Goal: Contribute content: Contribute content

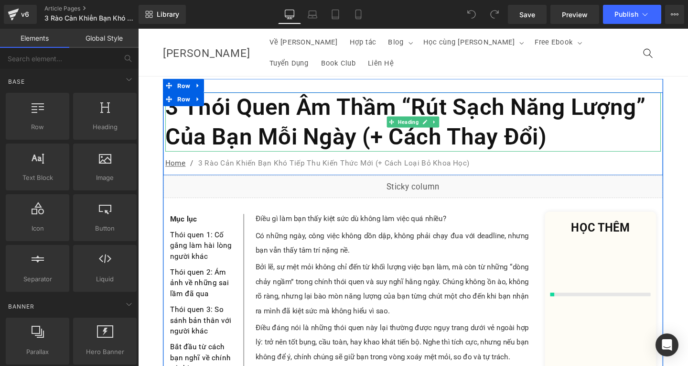
click at [580, 124] on h1 "3 Thói Quen Âm Thầm “Rút Sạch Năng Lượng” Của Bạn Mỗi Ngày (+ Cách Thay Đổi)" at bounding box center [427, 127] width 521 height 62
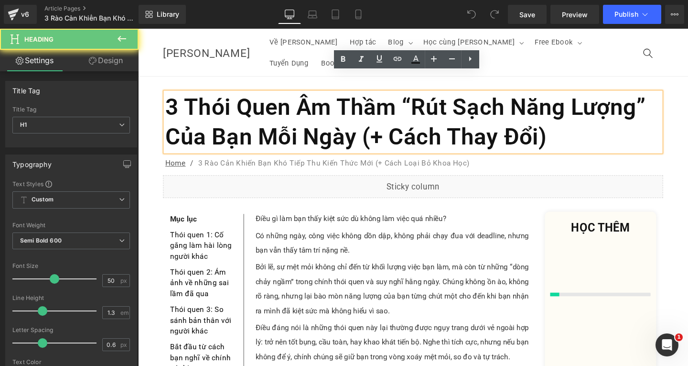
click at [580, 124] on h1 "3 Thói Quen Âm Thầm “Rút Sạch Năng Lượng” Của Bạn Mỗi Ngày (+ Cách Thay Đổi)" at bounding box center [427, 127] width 521 height 62
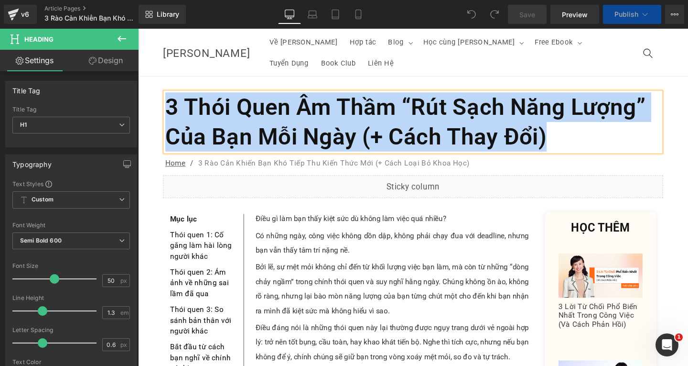
paste div
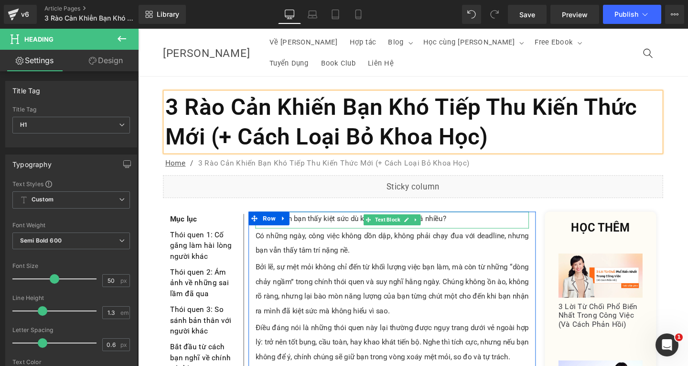
click at [473, 221] on p "Điều gì làm bạn thấy kiệt sức dù không làm việc quá nhiều?" at bounding box center [405, 228] width 288 height 15
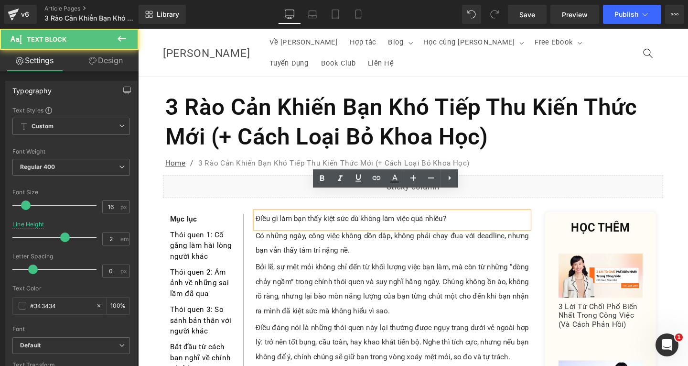
click at [473, 221] on p "Điều gì làm bạn thấy kiệt sức dù không làm việc quá nhiều?" at bounding box center [405, 228] width 288 height 15
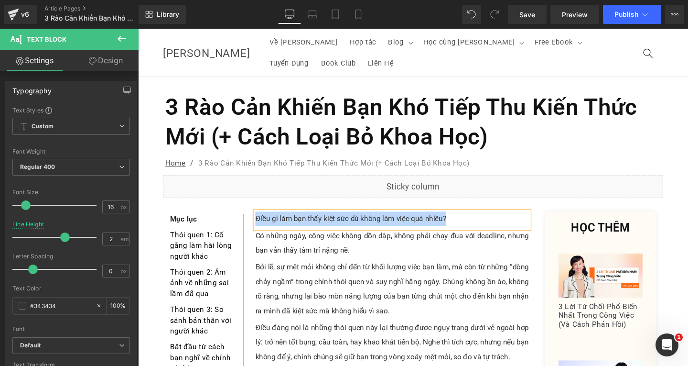
paste div
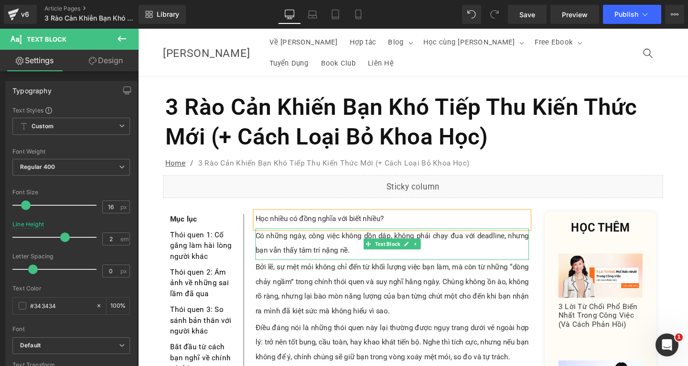
click at [348, 238] on p "Có những ngày, công việc không dồn dập, không phải chạy đua với deadline, nhưng…" at bounding box center [405, 253] width 288 height 31
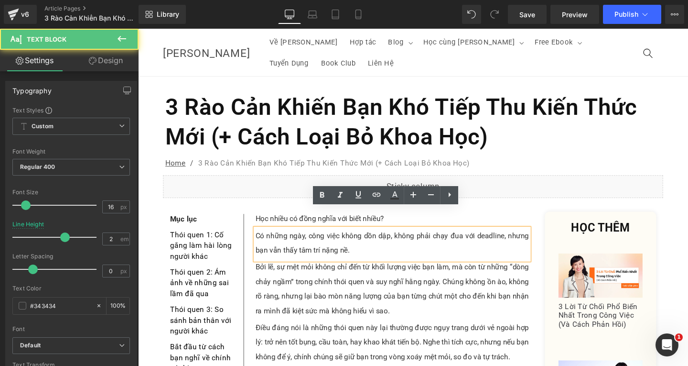
click at [366, 240] on p "Có những ngày, công việc không dồn dập, không phải chạy đua với deadline, nhưng…" at bounding box center [405, 253] width 288 height 31
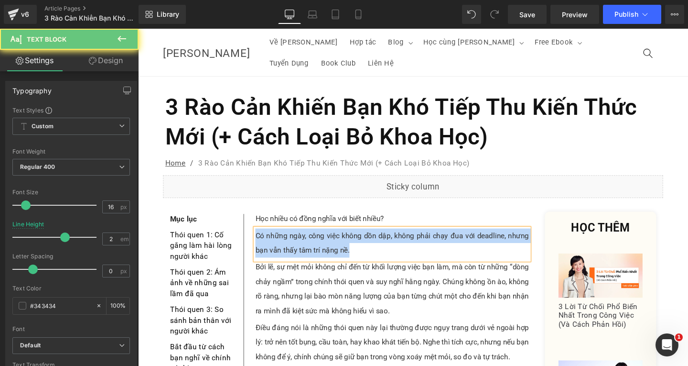
paste div
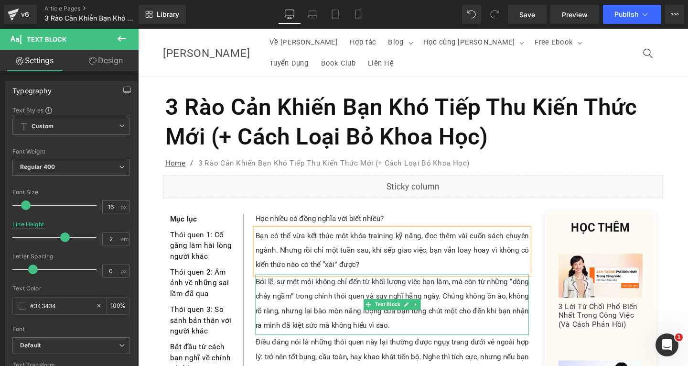
click at [305, 291] on p "Bởi lẽ, sự mệt mỏi không chỉ đến từ khối lượng việc bạn làm, mà còn từ những “d…" at bounding box center [405, 317] width 288 height 61
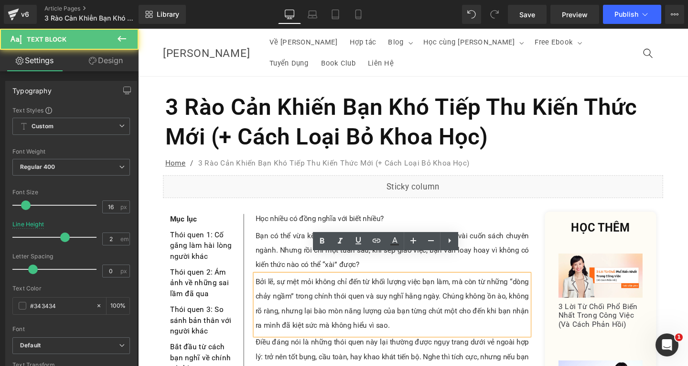
click at [422, 318] on p "Bởi lẽ, sự mệt mỏi không chỉ đến từ khối lượng việc bạn làm, mà còn từ những “d…" at bounding box center [405, 317] width 288 height 61
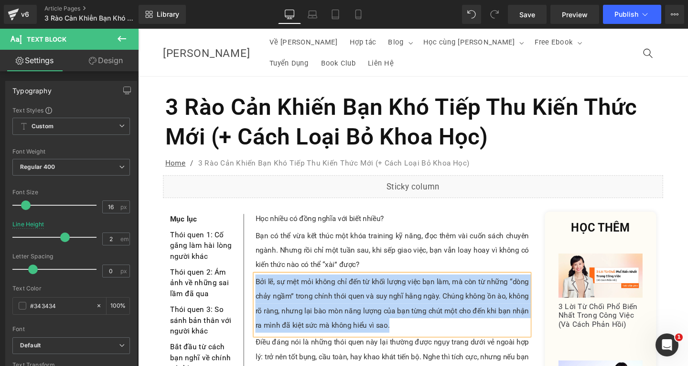
paste div
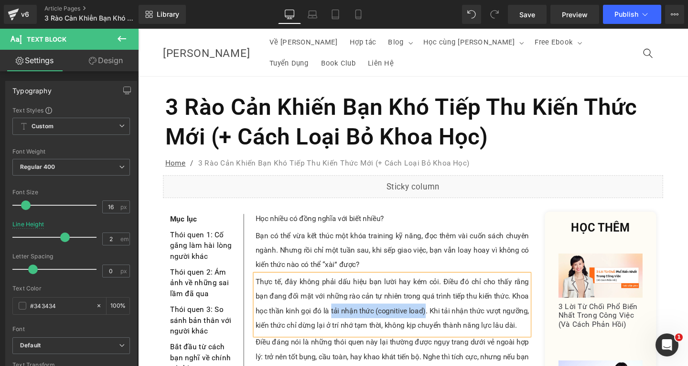
drag, startPoint x: 337, startPoint y: 304, endPoint x: 437, endPoint y: 306, distance: 99.4
click at [437, 306] on p "Thực tế, đây không phải dấu hiệu bạn lười hay kém cỏi. Điều đó chỉ cho thấy rằn…" at bounding box center [405, 317] width 288 height 61
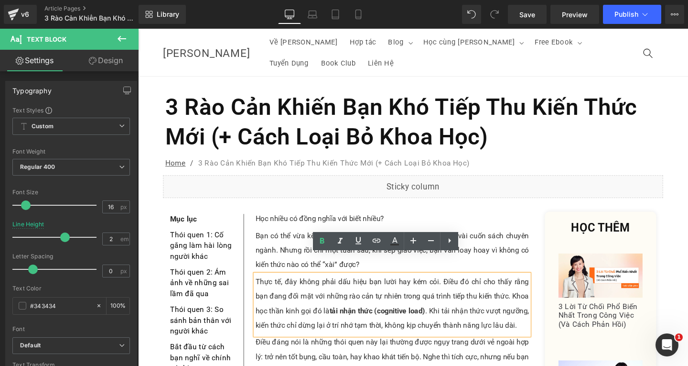
scroll to position [96, 0]
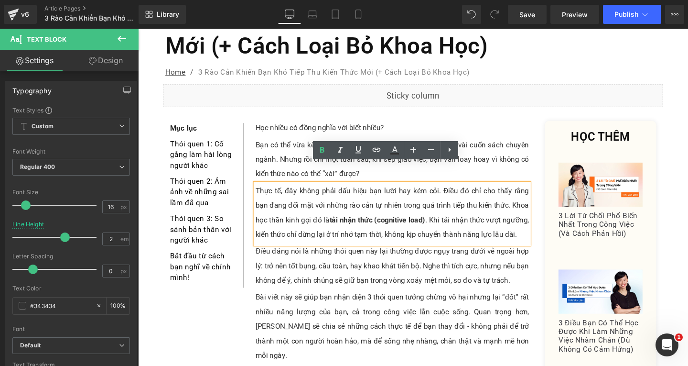
drag, startPoint x: 347, startPoint y: 260, endPoint x: 363, endPoint y: 260, distance: 15.3
click at [347, 260] on p "Điều đáng nói là những thói quen này lại thường được ngụy trang dưới vẻ ngoài h…" at bounding box center [405, 278] width 288 height 46
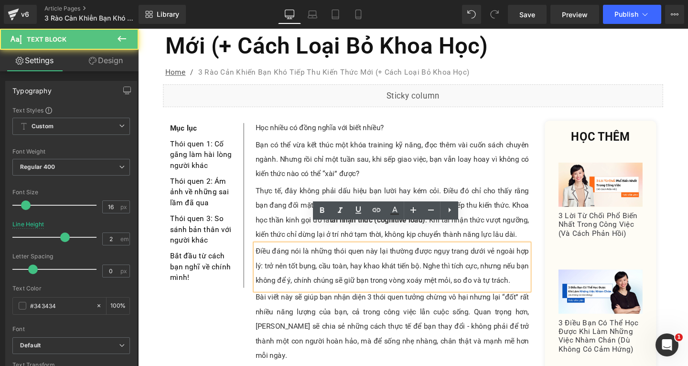
click at [527, 276] on p "Điều đáng nói là những thói quen này lại thường được ngụy trang dưới vẻ ngoài h…" at bounding box center [405, 278] width 288 height 46
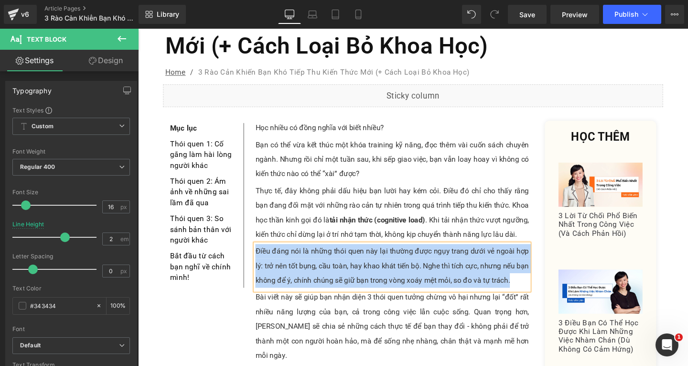
paste div
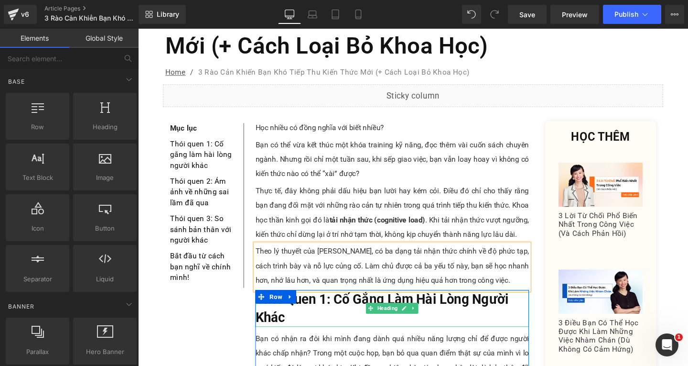
click at [301, 310] on h3 "Thói Quen 1: Cố Gắng Làm Hài Lòng Người Khác" at bounding box center [405, 322] width 288 height 39
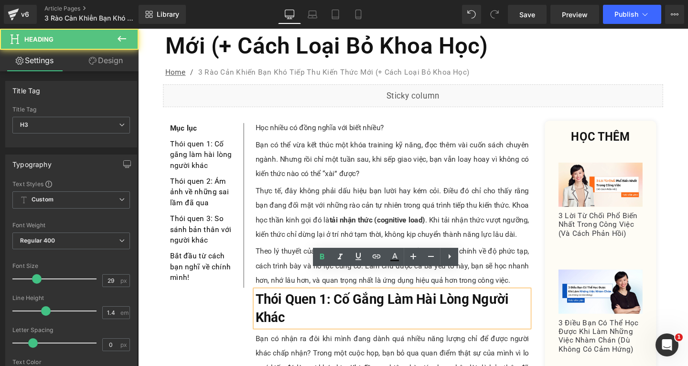
click at [301, 310] on h3 "Thói Quen 1: Cố Gắng Làm Hài Lòng Người Khác" at bounding box center [405, 322] width 288 height 39
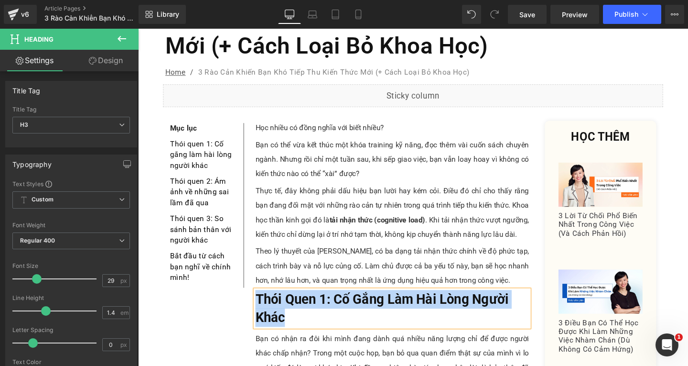
paste div
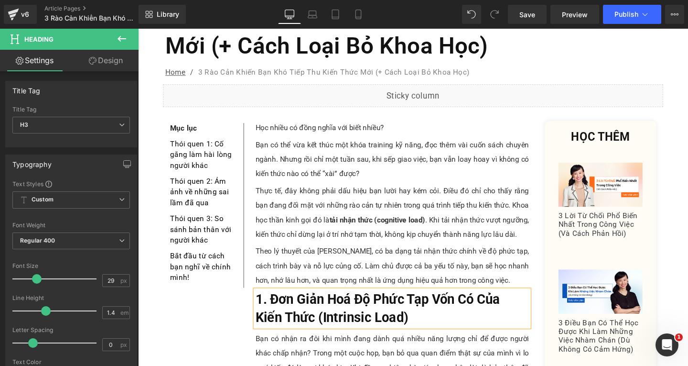
scroll to position [239, 0]
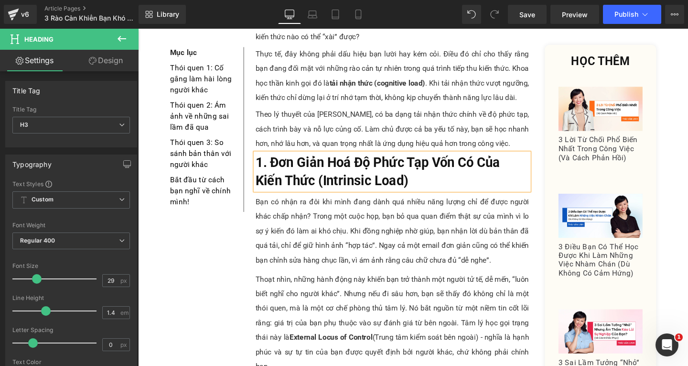
click at [520, 244] on div "Bạn có nhận ra đôi khi mình đang dành quá nhiều năng lượng chỉ để được người kh…" at bounding box center [405, 241] width 288 height 76
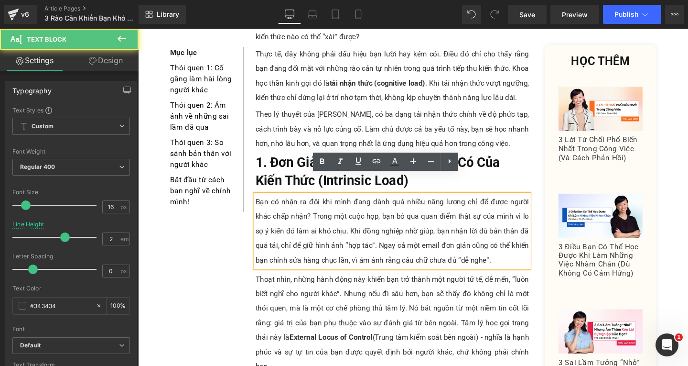
click at [521, 248] on div "Bạn có nhận ra đôi khi mình đang dành quá nhiều năng lượng chỉ để được người kh…" at bounding box center [405, 241] width 288 height 76
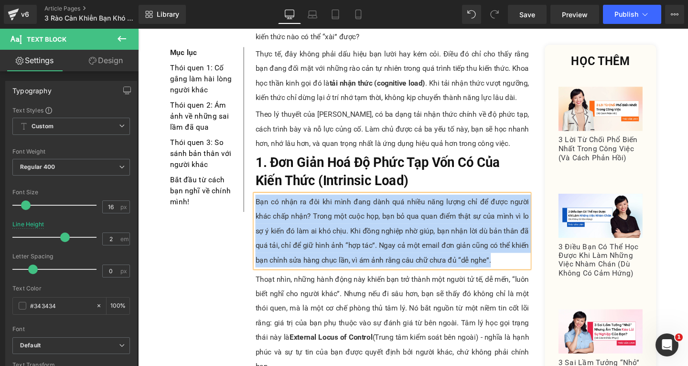
paste div
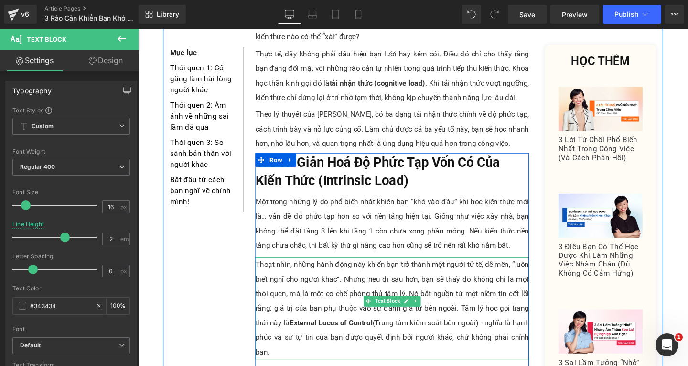
click at [362, 284] on div "Thoạt nhìn, những hành động này khiến bạn trở thành một người tử tế, dễ mến, “l…" at bounding box center [405, 322] width 288 height 107
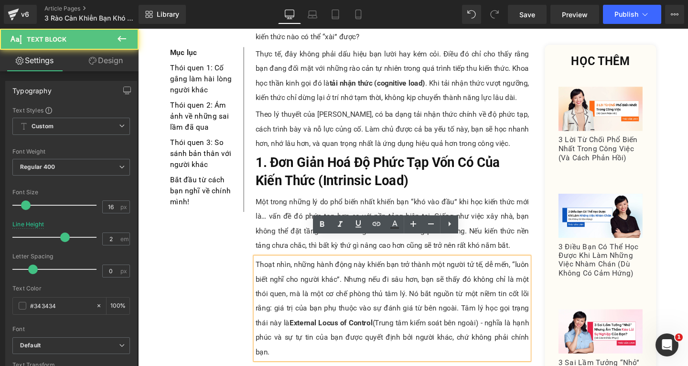
click at [545, 333] on div "Thoạt nhìn, những hành động này khiến bạn trở thành một người tử tế, dễ mến, “l…" at bounding box center [405, 322] width 288 height 107
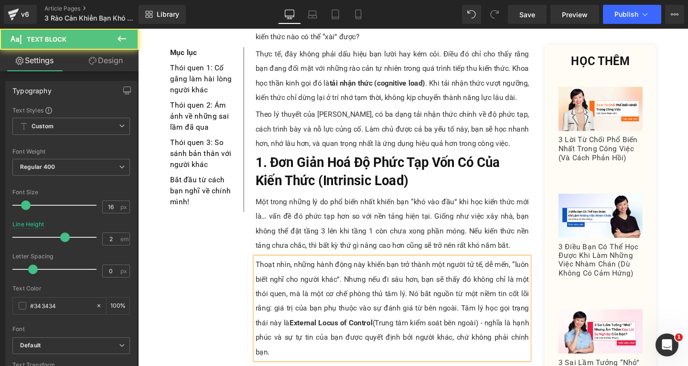
paste div
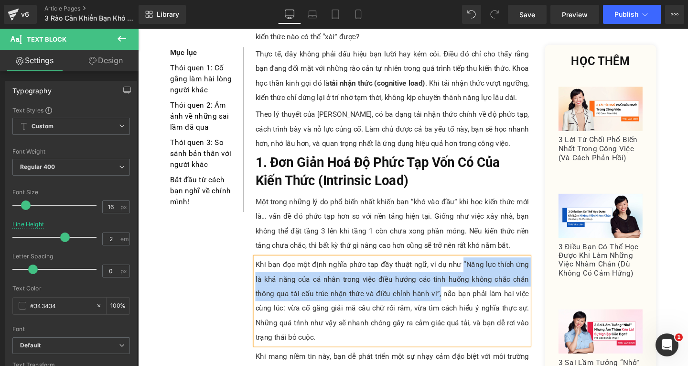
drag, startPoint x: 469, startPoint y: 254, endPoint x: 424, endPoint y: 287, distance: 55.7
click at [424, 287] on div "Khi bạn đọc một định nghĩa phức tạp đầy thuật ngữ, ví dụ như “Năng lực thích ứn…" at bounding box center [405, 315] width 288 height 92
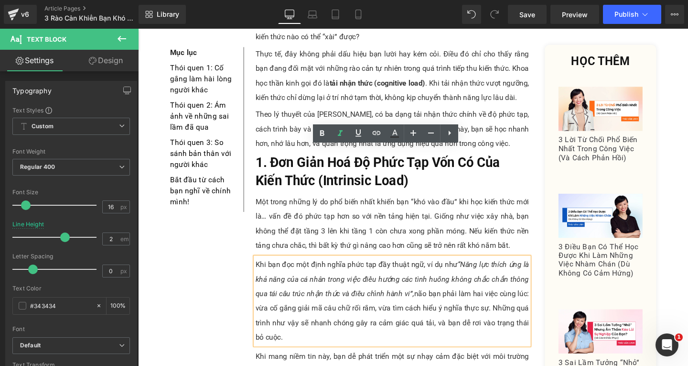
scroll to position [334, 0]
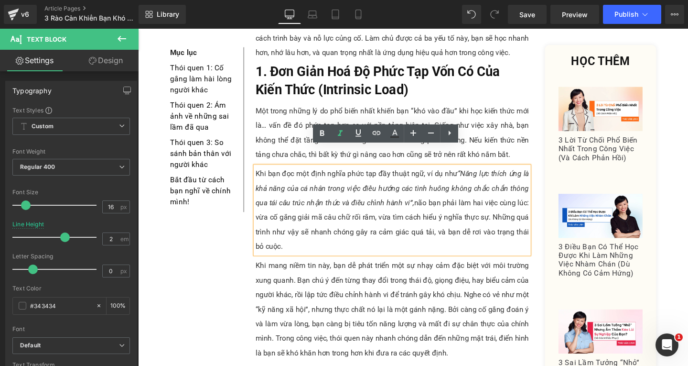
click at [392, 332] on div "Khi mang niềm tin này, bạn dễ phát triển một sự nhạy cảm đặc biệt với môi trườn…" at bounding box center [405, 323] width 288 height 107
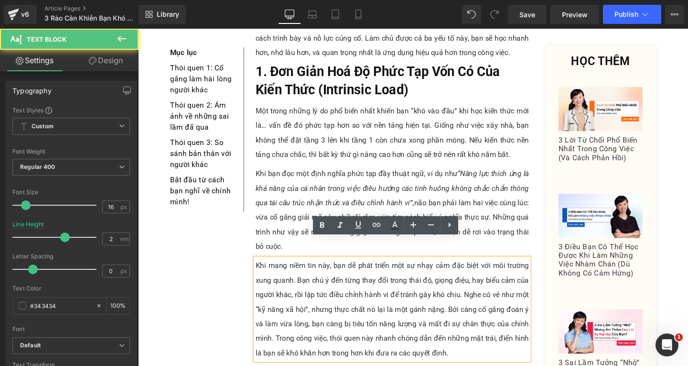
click at [475, 353] on div "Khi mang niềm tin này, bạn dễ phát triển một sự nhạy cảm đặc biệt với môi trườn…" at bounding box center [405, 323] width 288 height 107
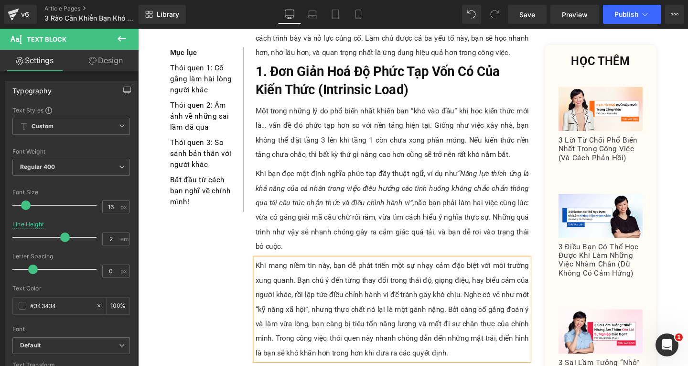
paste div
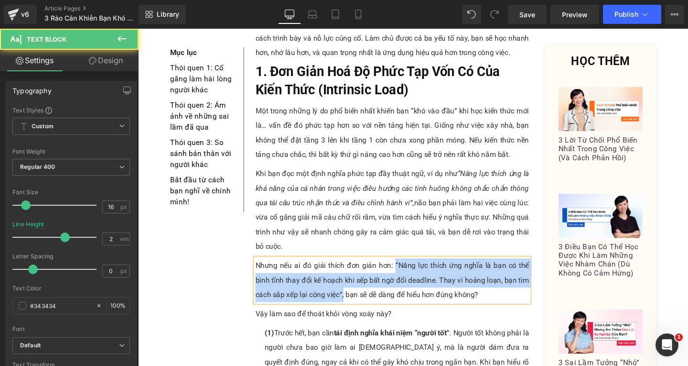
drag, startPoint x: 403, startPoint y: 256, endPoint x: 351, endPoint y: 287, distance: 60.6
click at [351, 287] on div "Nhưng nếu ai đó giải thích đơn giản hơn: “Năng lực thích ứng nghĩa là bạn có th…" at bounding box center [405, 293] width 288 height 46
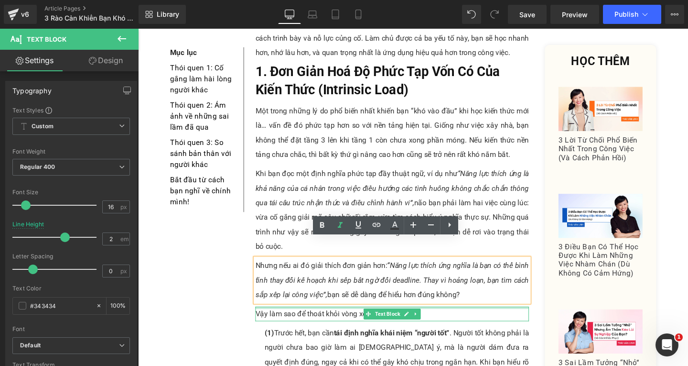
click at [444, 321] on div at bounding box center [405, 322] width 288 height 2
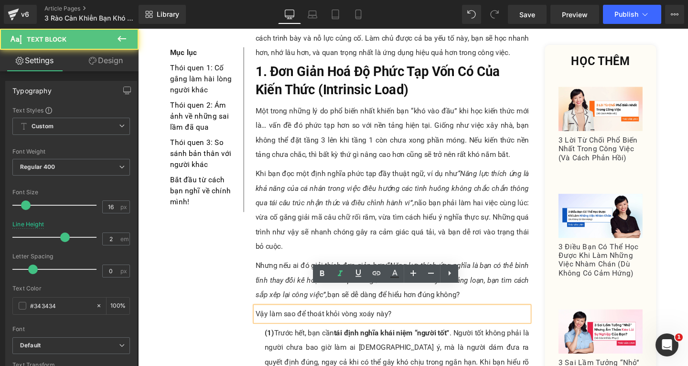
click at [452, 321] on div "Vậy làm sao để thoát khỏi vòng xoáy này?" at bounding box center [405, 328] width 288 height 15
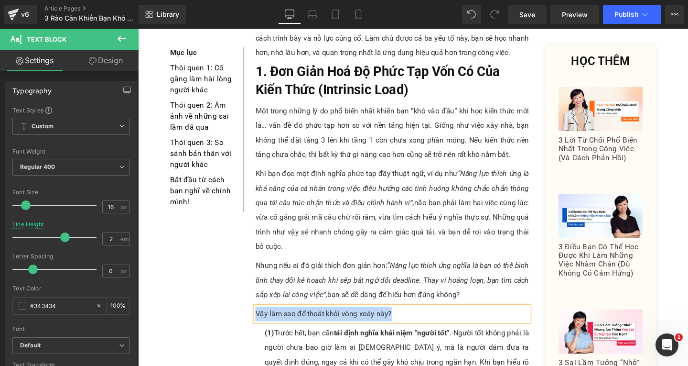
paste div
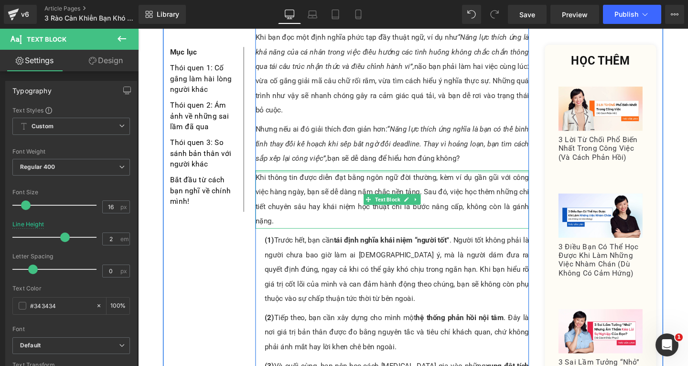
scroll to position [573, 0]
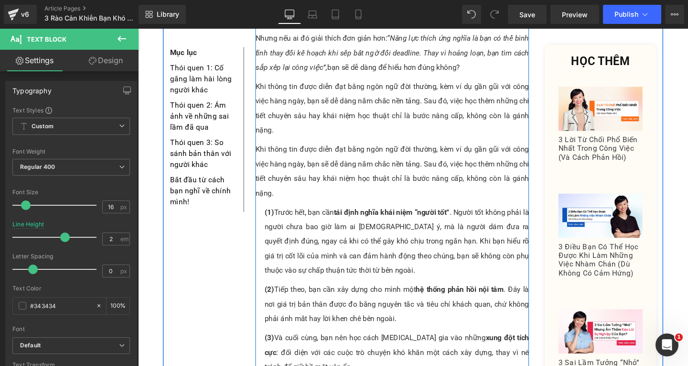
click at [302, 171] on div "Khi thông tin được diễn đạt bằng ngôn ngữ đời thường, kèm ví dụ gần gũi với côn…" at bounding box center [405, 178] width 288 height 61
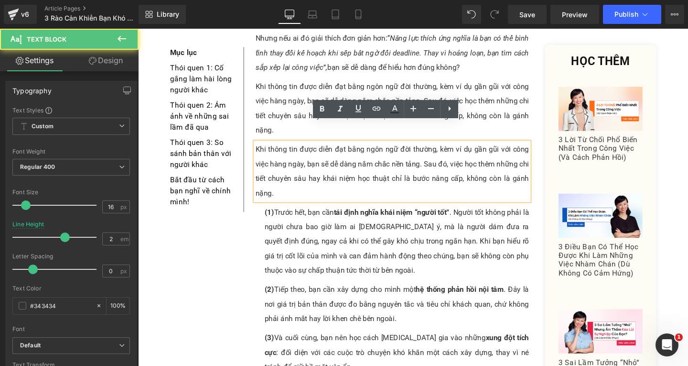
click at [295, 172] on div "Khi thông tin được diễn đạt bằng ngôn ngữ đời thường, kèm ví dụ gần gũi với côn…" at bounding box center [405, 178] width 288 height 61
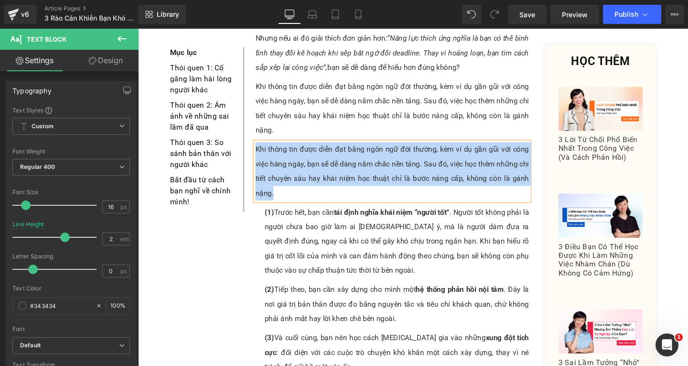
paste div
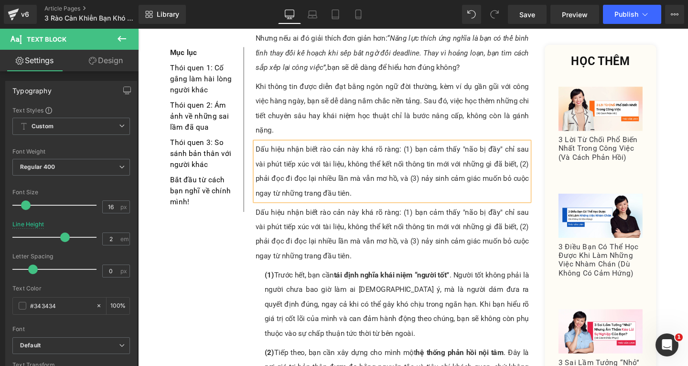
click at [322, 237] on div "Dấu hiệu nhận biết rào cản này khá rõ ràng: (1) bạn cảm thấy "não bị đầy" chỉ s…" at bounding box center [405, 244] width 288 height 61
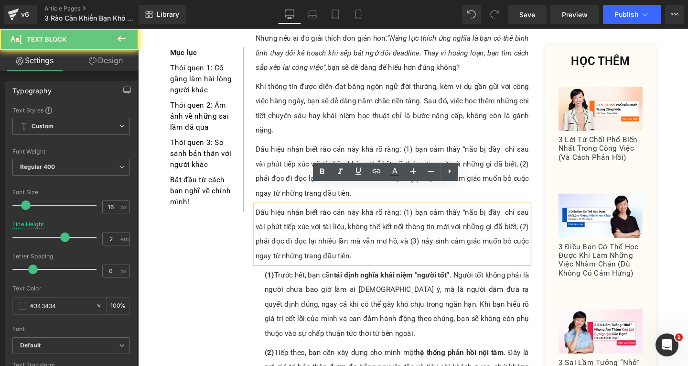
click at [366, 248] on div "Dấu hiệu nhận biết rào cản này khá rõ ràng: (1) bạn cảm thấy "não bị đầy" chỉ s…" at bounding box center [405, 244] width 288 height 61
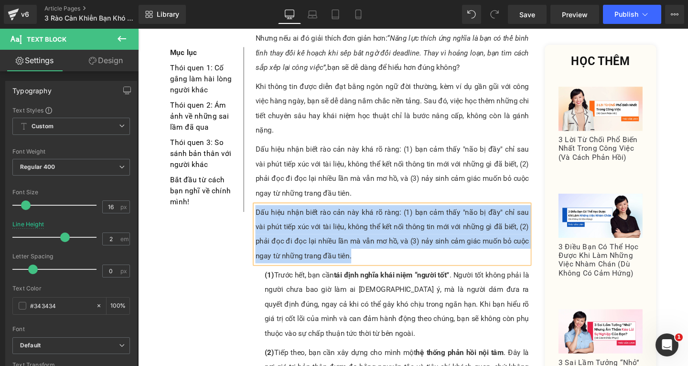
paste div
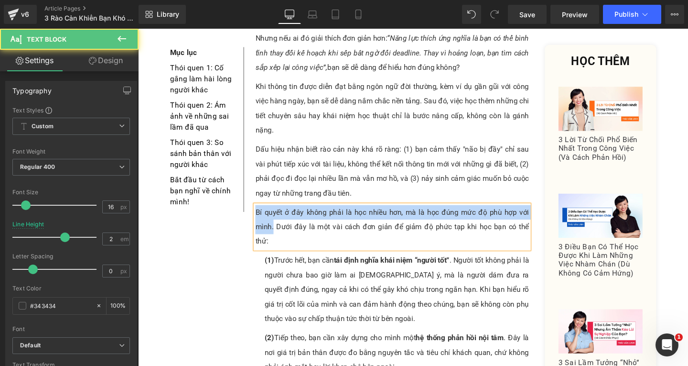
drag, startPoint x: 259, startPoint y: 201, endPoint x: 277, endPoint y: 216, distance: 23.1
click at [277, 216] on div "Bí quyết ở đây không phải là học nhiều hơn, mà là học đúng mức độ phù hợp với m…" at bounding box center [405, 237] width 288 height 46
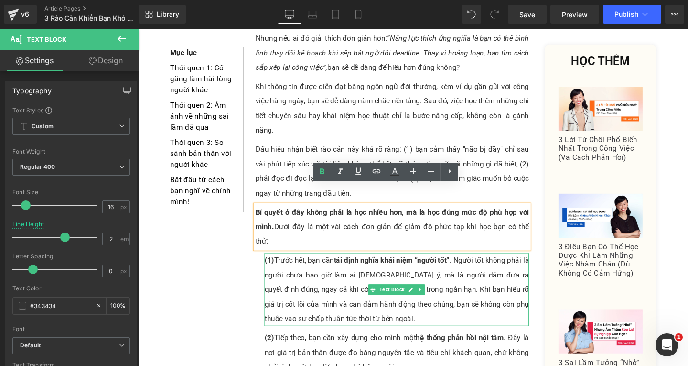
drag, startPoint x: 325, startPoint y: 276, endPoint x: 287, endPoint y: 244, distance: 50.2
click at [325, 276] on div "(1) Trước hết, bạn cần tái định nghĩa khái niệm “người tốt” . Người tốt không p…" at bounding box center [410, 302] width 278 height 76
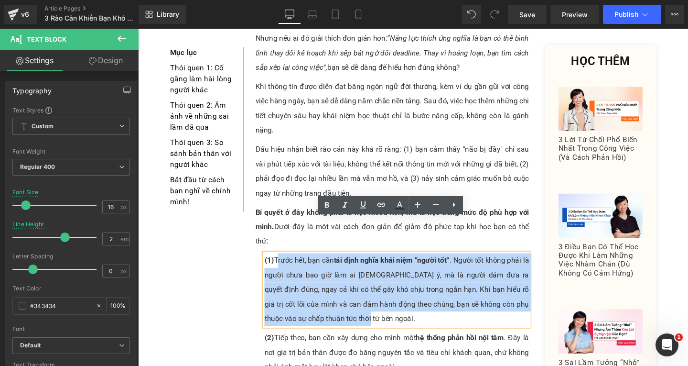
drag, startPoint x: 280, startPoint y: 234, endPoint x: 382, endPoint y: 293, distance: 118.4
click at [382, 293] on div "(1) Trước hết, bạn cần tái định nghĩa khái niệm “người tốt” . Người tốt không p…" at bounding box center [410, 302] width 278 height 76
paste div
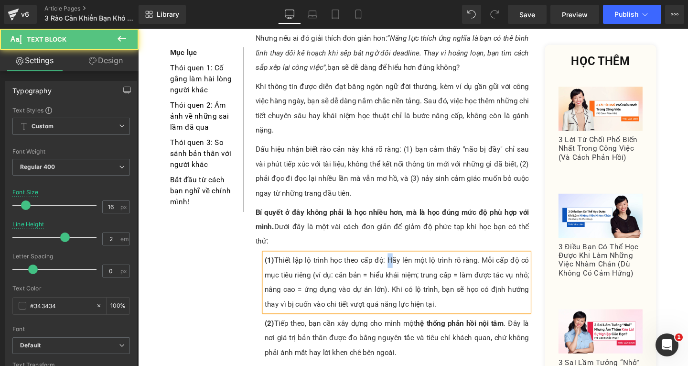
drag, startPoint x: 398, startPoint y: 236, endPoint x: 393, endPoint y: 235, distance: 4.8
click at [393, 264] on div "(1) Thiết lập lộ trình học theo cấp độ: Hãy lên một lộ trình rõ ràng. Mỗi cấp đ…" at bounding box center [410, 294] width 278 height 61
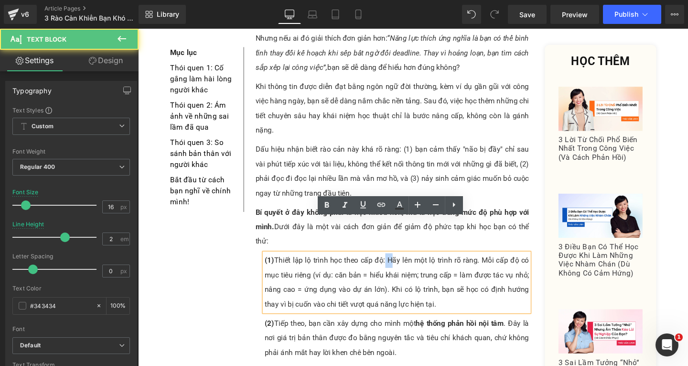
click at [400, 264] on div "(1) Thiết lập lộ trình học theo cấp độ: Hãy lên một lộ trình rõ ràng. Mỗi cấp đ…" at bounding box center [410, 294] width 278 height 61
drag, startPoint x: 394, startPoint y: 235, endPoint x: 297, endPoint y: 228, distance: 97.7
click at [297, 264] on div "(1) Thiết lập lộ trình học theo cấp độ: Hãy lên một lộ trình rõ ràng. Mỗi cấp đ…" at bounding box center [410, 294] width 278 height 61
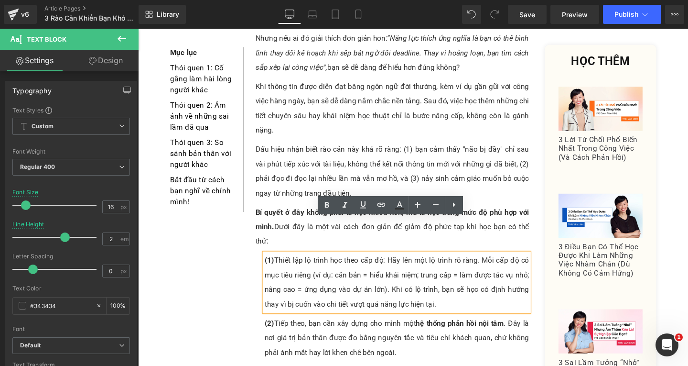
click at [398, 264] on div "(1) Thiết lập lộ trình học theo cấp độ: Hãy lên một lộ trình rõ ràng. Mỗi cấp đ…" at bounding box center [410, 294] width 278 height 61
drag, startPoint x: 396, startPoint y: 237, endPoint x: 268, endPoint y: 233, distance: 128.6
click at [271, 264] on div "(1) Thiết lập lộ trình học theo cấp độ: Hãy lên một lộ trình rõ ràng. Mỗi cấp đ…" at bounding box center [410, 294] width 278 height 61
click at [327, 203] on icon at bounding box center [326, 205] width 4 height 6
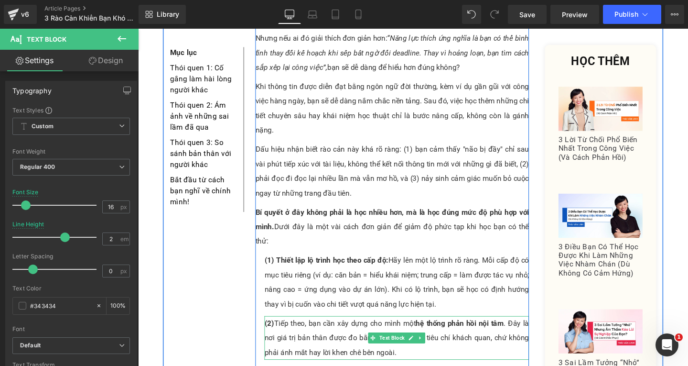
click at [306, 330] on div "(2) Tiếp theo, bạn cần xây dựng cho mình một hệ thống phản hồi nội tâm . Đây là…" at bounding box center [410, 353] width 278 height 46
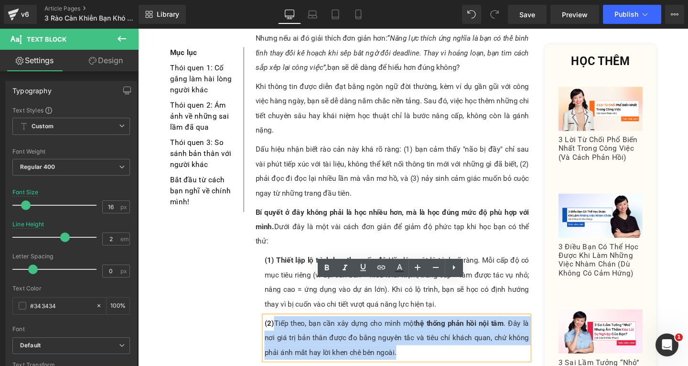
drag, startPoint x: 280, startPoint y: 301, endPoint x: 426, endPoint y: 324, distance: 148.1
click at [426, 330] on div "(2) Tiếp theo, bạn cần xây dựng cho mình một hệ thống phản hồi nội tâm . Đây là…" at bounding box center [410, 353] width 278 height 46
paste div
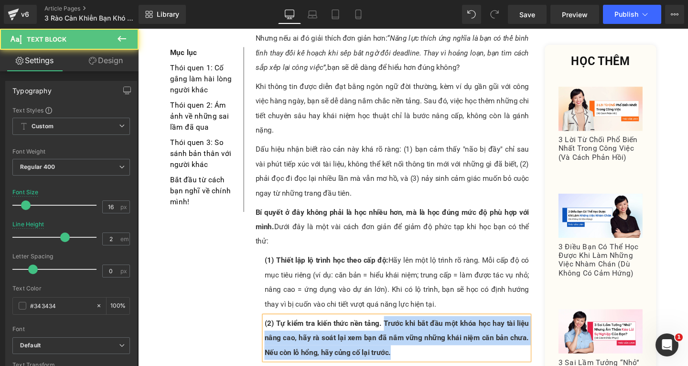
drag, startPoint x: 391, startPoint y: 301, endPoint x: 418, endPoint y: 328, distance: 38.5
click at [418, 330] on div "(2) Tự kiểm tra kiến thức nền tảng. Trước khi bắt đầu một khóa học hay tài liệu…" at bounding box center [410, 353] width 278 height 46
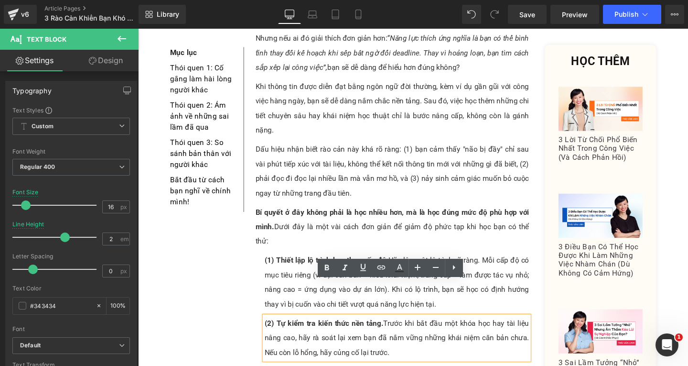
scroll to position [717, 0]
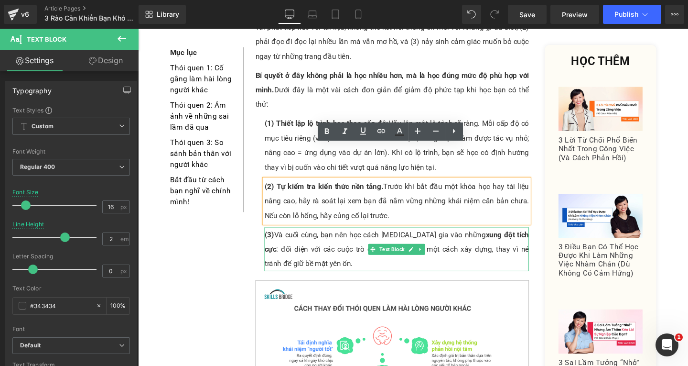
drag, startPoint x: 302, startPoint y: 222, endPoint x: 291, endPoint y: 214, distance: 14.4
click at [302, 237] on div "(3) Và cuối cùng, bạn nên học cách [MEDICAL_DATA] gia vào những xung đột tích c…" at bounding box center [410, 260] width 278 height 46
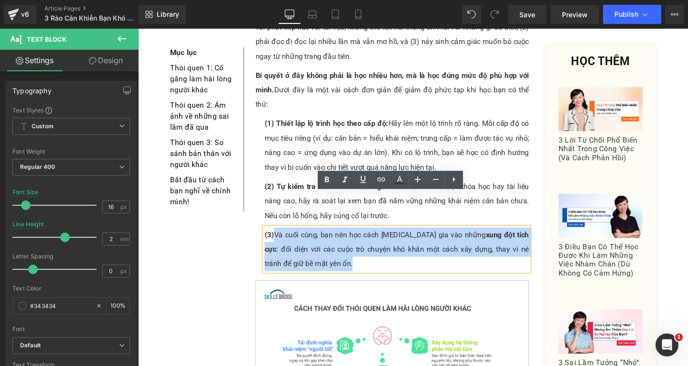
drag, startPoint x: 280, startPoint y: 207, endPoint x: 337, endPoint y: 238, distance: 65.2
click at [331, 238] on div "(3) Và cuối cùng, bạn nên học cách [MEDICAL_DATA] gia vào những xung đột tích c…" at bounding box center [410, 260] width 278 height 46
paste div
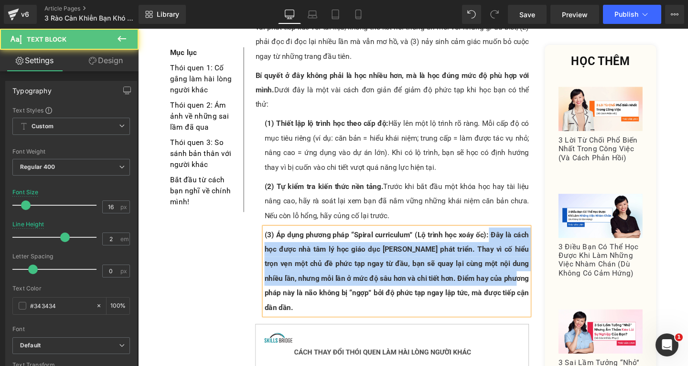
drag, startPoint x: 504, startPoint y: 209, endPoint x: 514, endPoint y: 261, distance: 53.5
click at [515, 260] on div "(3) Áp dụng phương pháp “Spiral curriculum” (Lộ trình học xoáy ốc): Đây là cách…" at bounding box center [410, 283] width 278 height 92
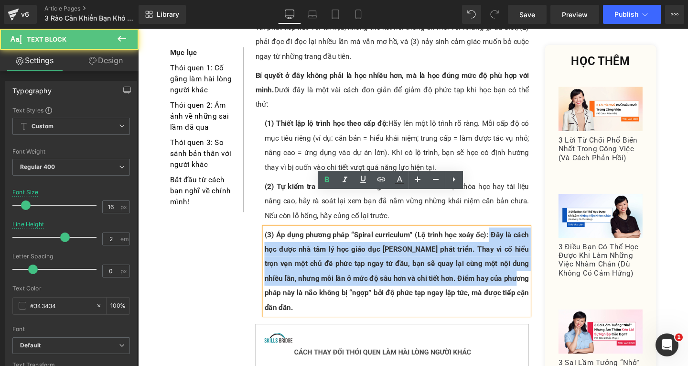
click at [507, 254] on strong "(3) Áp dụng phương pháp “Spiral curriculum” (Lộ trình học xoáy ốc): Đây là cách…" at bounding box center [410, 283] width 278 height 86
drag, startPoint x: 506, startPoint y: 207, endPoint x: 512, endPoint y: 282, distance: 75.3
click at [512, 282] on div "(3) Áp dụng phương pháp “Spiral curriculum” (Lộ trình học xoáy ốc): Đây là cách…" at bounding box center [410, 283] width 278 height 92
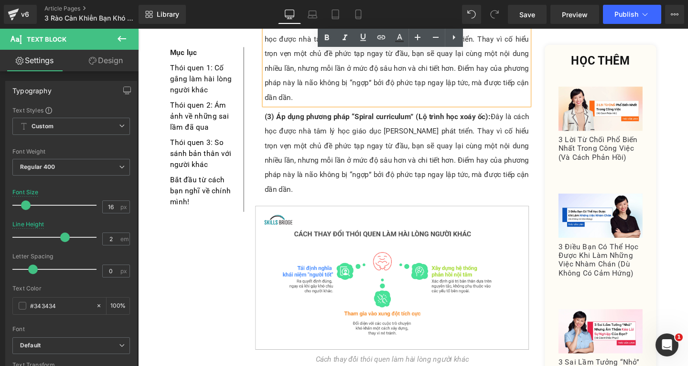
scroll to position [947, 0]
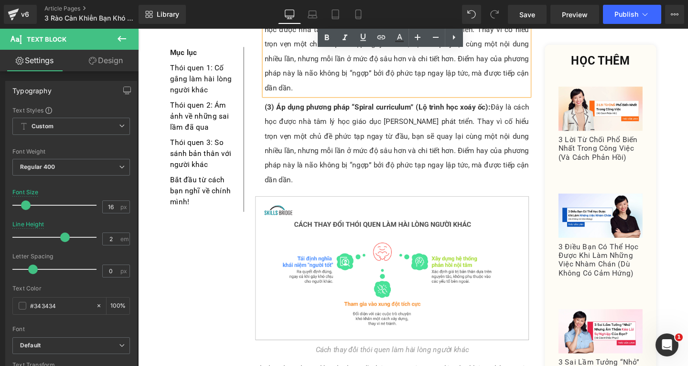
click at [320, 103] on div "(3) Áp dụng phương pháp “Spiral curriculum” (Lộ trình học xoáy ốc): Đây là cách…" at bounding box center [410, 149] width 278 height 92
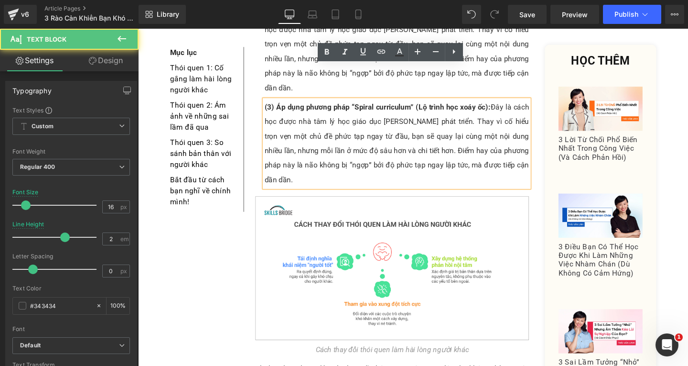
scroll to position [804, 0]
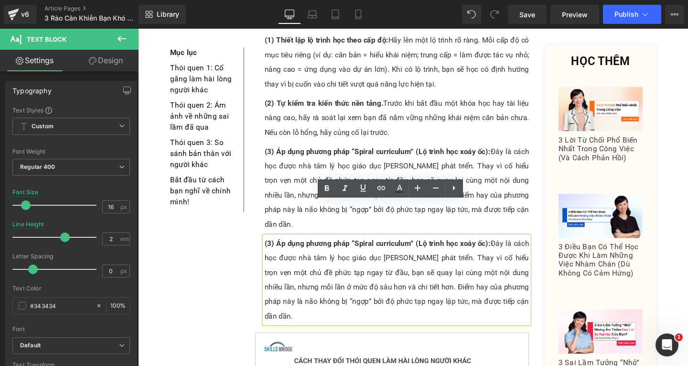
click at [273, 249] on strong "(3) Áp dụng phương pháp “Spiral curriculum” (Lộ trình học xoáy ốc):" at bounding box center [389, 253] width 237 height 9
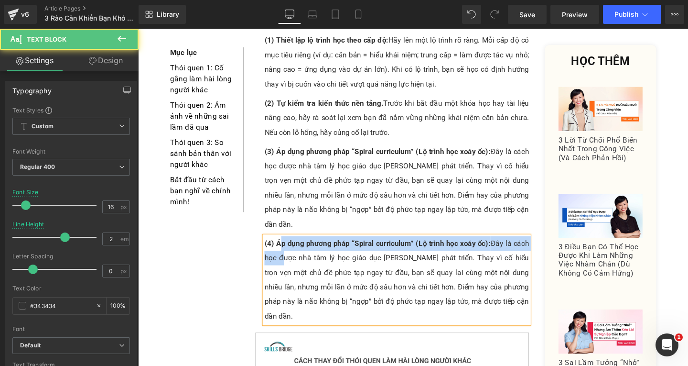
drag, startPoint x: 283, startPoint y: 218, endPoint x: 297, endPoint y: 237, distance: 23.2
click at [290, 247] on div "(4) Áp dụng phương pháp “Spiral curriculum” (Lộ trình học xoáy ốc): Đây là cách…" at bounding box center [410, 293] width 278 height 92
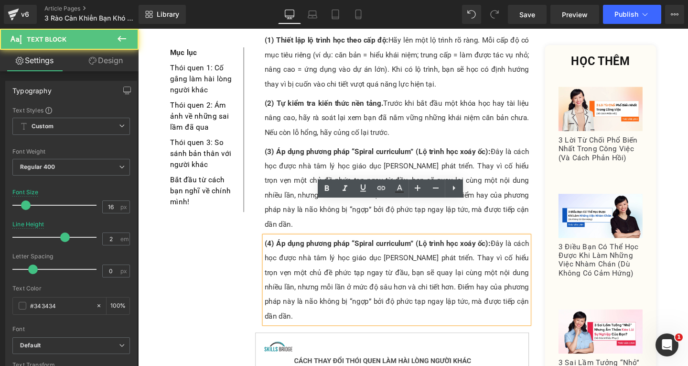
click at [305, 247] on div "(4) Áp dụng phương pháp “Spiral curriculum” (Lộ trình học xoáy ốc): Đây là cách…" at bounding box center [410, 293] width 278 height 92
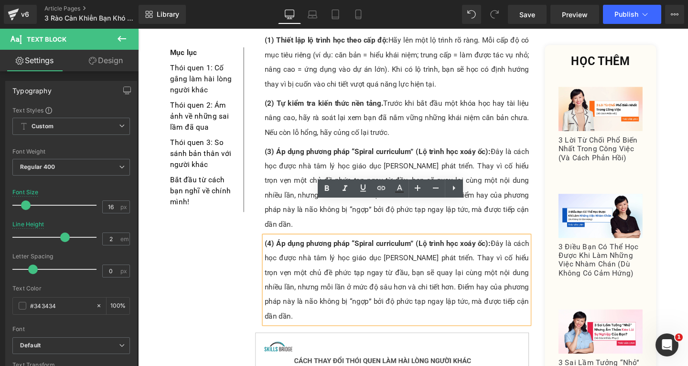
drag, startPoint x: 280, startPoint y: 221, endPoint x: 305, endPoint y: 295, distance: 78.4
click at [305, 295] on div "(4) Áp dụng phương pháp “Spiral curriculum” (Lộ trình học xoáy ốc): Đây là cách…" at bounding box center [410, 293] width 278 height 92
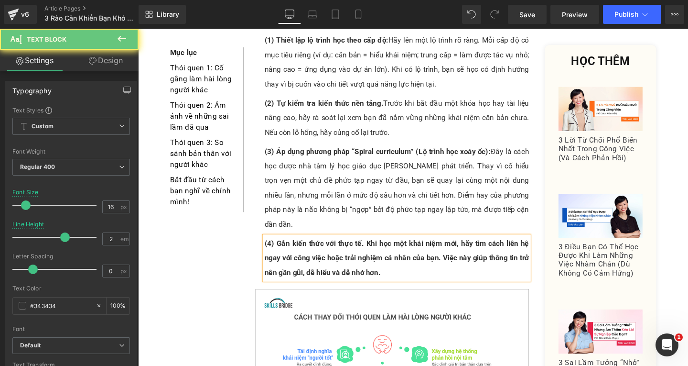
drag, startPoint x: 374, startPoint y: 219, endPoint x: 392, endPoint y: 235, distance: 23.7
click at [380, 247] on div "(4) Gắn kiến thức với thực tế. Khi học một khái niệm mới, hãy tìm cách liên hệ …" at bounding box center [410, 270] width 278 height 46
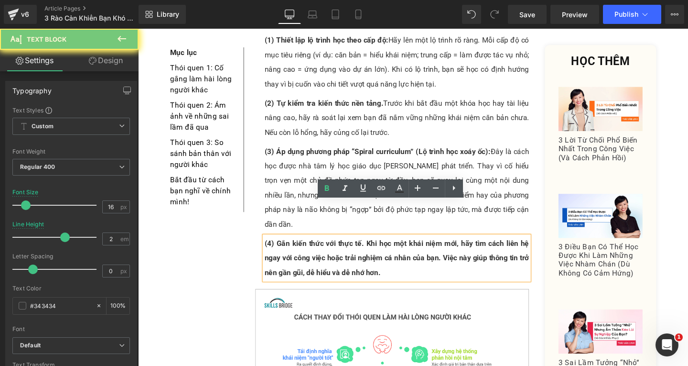
click at [401, 247] on div "(4) Gắn kiến thức với thực tế. Khi học một khái niệm mới, hãy tìm cách liên hệ …" at bounding box center [410, 270] width 278 height 46
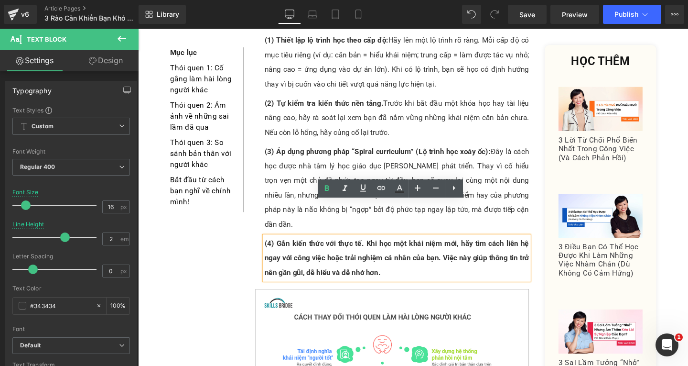
click at [377, 249] on strong "(4) Gắn kiến thức với thực tế. Khi học một khái niệm mới, hãy tìm cách liên hệ …" at bounding box center [410, 269] width 278 height 40
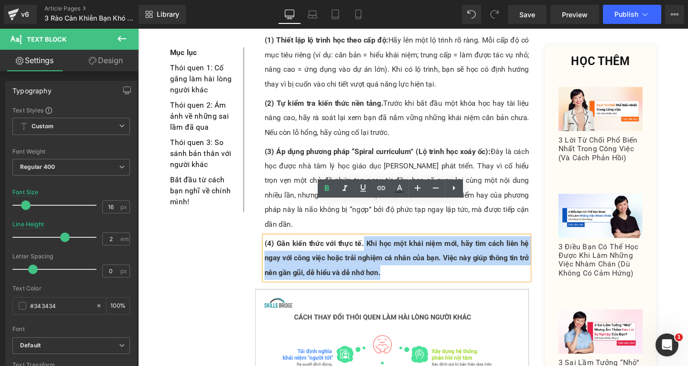
drag, startPoint x: 373, startPoint y: 219, endPoint x: 398, endPoint y: 253, distance: 42.3
click at [398, 253] on div "(4) Gắn kiến thức với thực tế. Khi học một khái niệm mới, hãy tìm cách liên hệ …" at bounding box center [410, 270] width 278 height 46
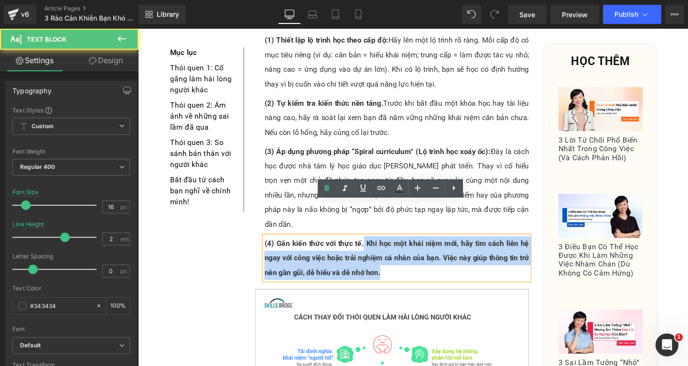
click at [411, 247] on div "(4) Gắn kiến thức với thực tế. Khi học một khái niệm mới, hãy tìm cách liên hệ …" at bounding box center [410, 270] width 278 height 46
drag, startPoint x: 375, startPoint y: 218, endPoint x: 398, endPoint y: 249, distance: 38.9
click at [398, 249] on div "(4) Gắn kiến thức với thực tế. Khi học một khái niệm mới, hãy tìm cách liên hệ …" at bounding box center [410, 270] width 278 height 46
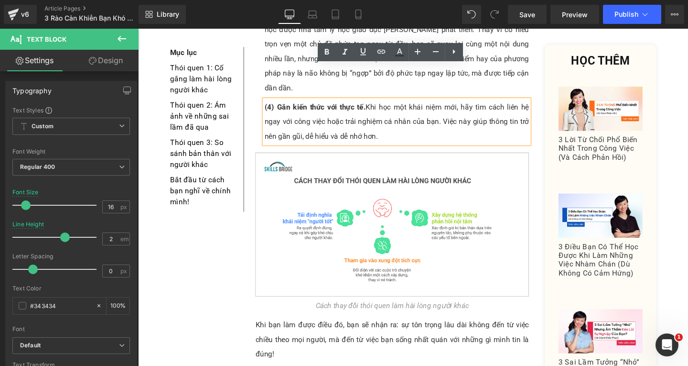
scroll to position [1091, 0]
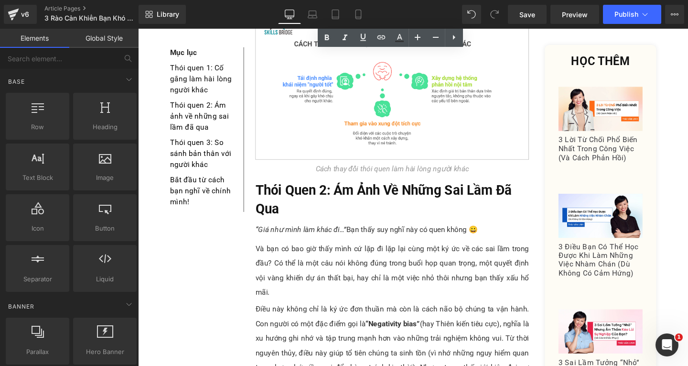
click at [287, 189] on h3 "Thói Quen 2: Ám Ảnh Về Những Sai Lầm Đã Qua" at bounding box center [405, 208] width 288 height 39
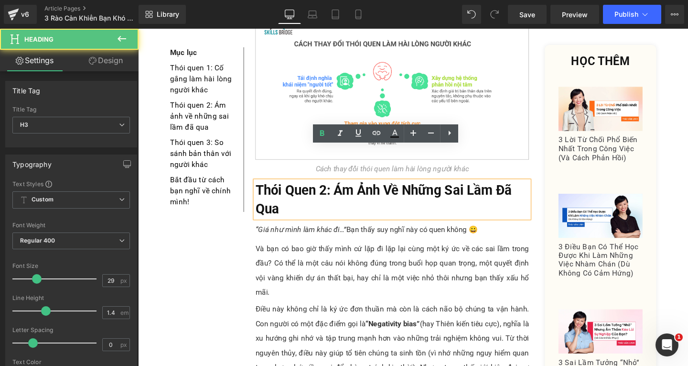
click at [293, 189] on h3 "Thói Quen 2: Ám Ảnh Về Những Sai Lầm Đã Qua" at bounding box center [405, 208] width 288 height 39
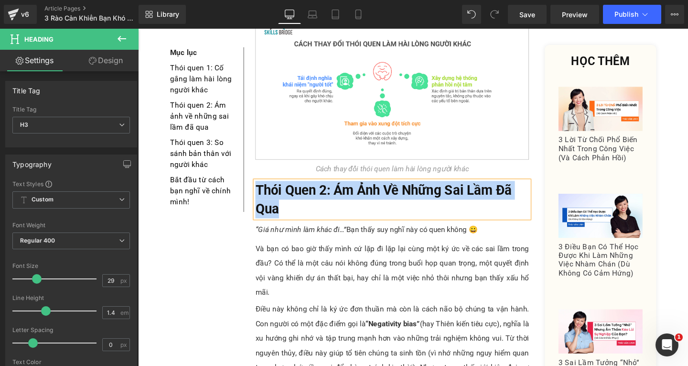
paste div
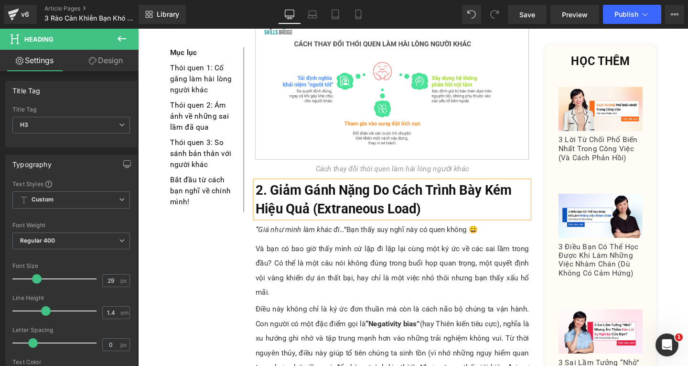
click at [511, 232] on div "“Giá như mình làm khác đi…” Bạn thấy suy nghĩ này có quen không 😀" at bounding box center [405, 239] width 288 height 15
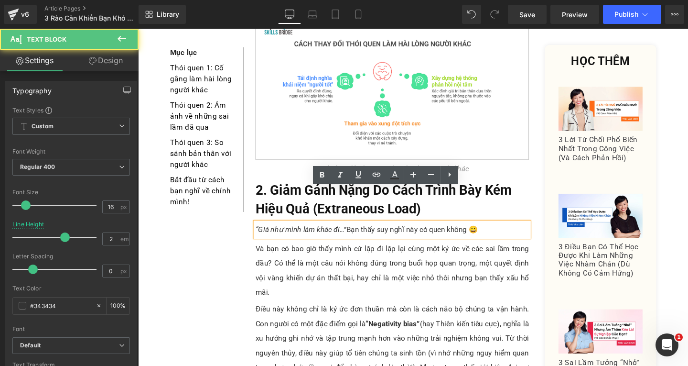
click at [511, 232] on div "“Giá như mình làm khác đi…” Bạn thấy suy nghĩ này có quen không 😀" at bounding box center [405, 239] width 288 height 15
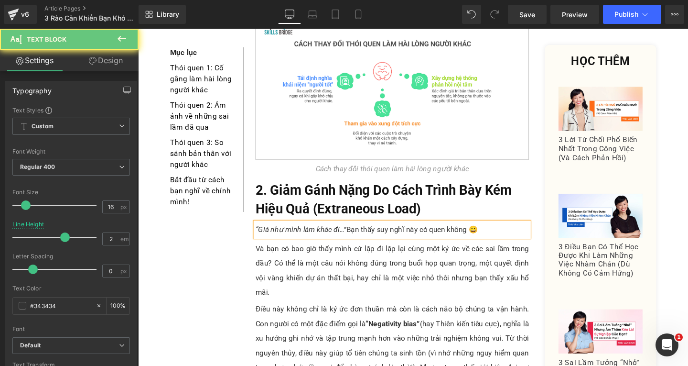
paste div
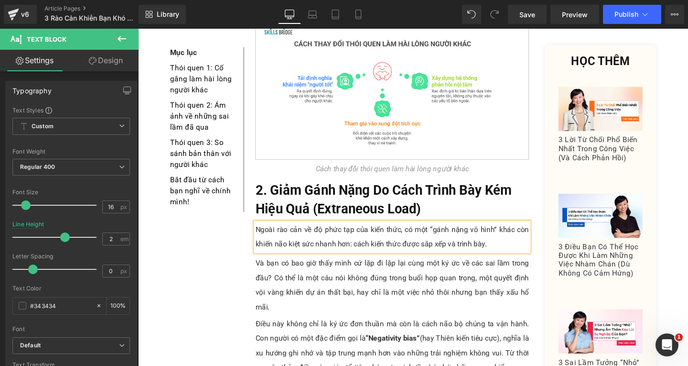
click at [362, 232] on div "Ngoài rào cản về độ phức tạp của kiến thức, có một “gánh nặng vô hình” khác còn…" at bounding box center [405, 247] width 288 height 31
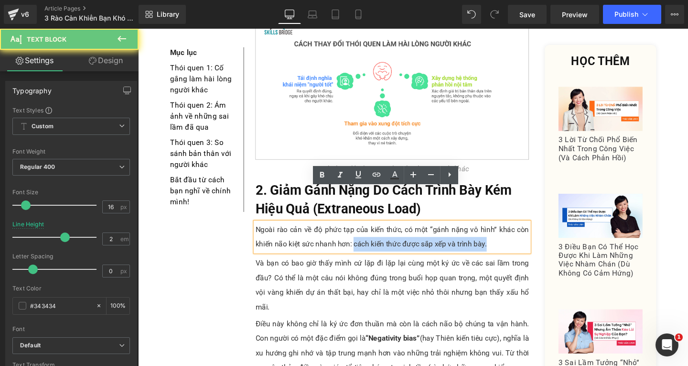
drag, startPoint x: 361, startPoint y: 220, endPoint x: 519, endPoint y: 226, distance: 157.8
click at [519, 232] on div "Ngoài rào cản về độ phức tạp của kiến thức, có một “gánh nặng vô hình” khác còn…" at bounding box center [405, 247] width 288 height 31
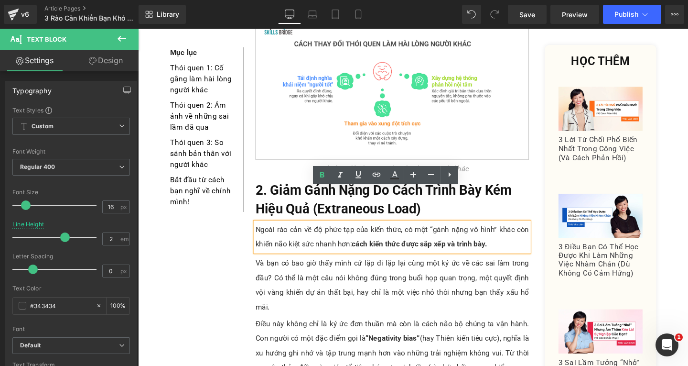
click at [507, 232] on div "Ngoài rào cản về độ phức tạp của kiến thức, có một “gánh nặng vô hình” khác còn…" at bounding box center [405, 247] width 288 height 31
drag, startPoint x: 506, startPoint y: 224, endPoint x: 500, endPoint y: 220, distance: 7.3
click at [500, 232] on div "Ngoài rào cản về độ phức tạp của kiến thức, có một “gánh nặng vô hình” khác còn…" at bounding box center [405, 247] width 288 height 31
click at [325, 171] on icon at bounding box center [321, 174] width 11 height 11
click at [290, 268] on p "Và bạn có bao giờ thấy mình cứ lặp đi lặp lại cùng một ký ức về các sai lầm tro…" at bounding box center [405, 298] width 288 height 61
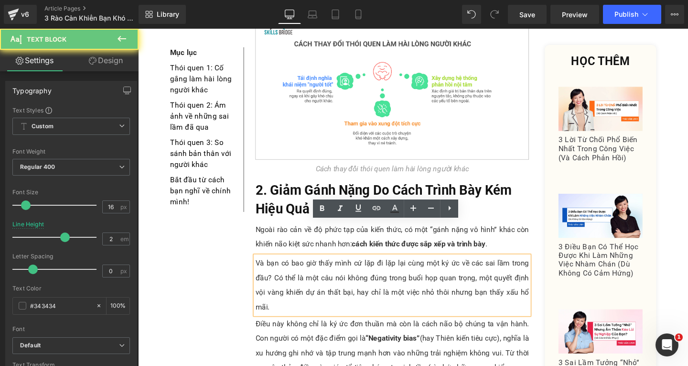
click at [286, 288] on p "Và bạn có bao giờ thấy mình cứ lặp đi lặp lại cùng một ký ức về các sai lầm tro…" at bounding box center [405, 298] width 288 height 61
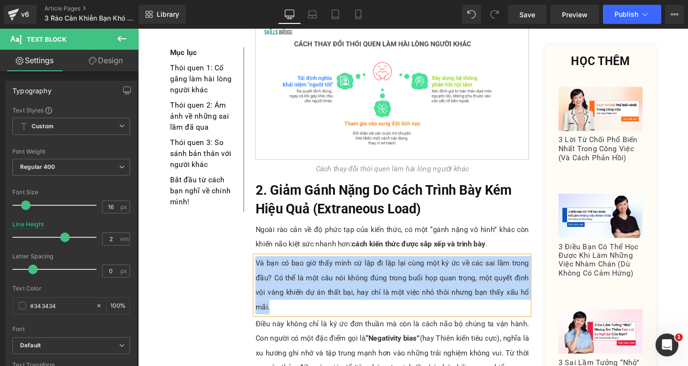
paste div
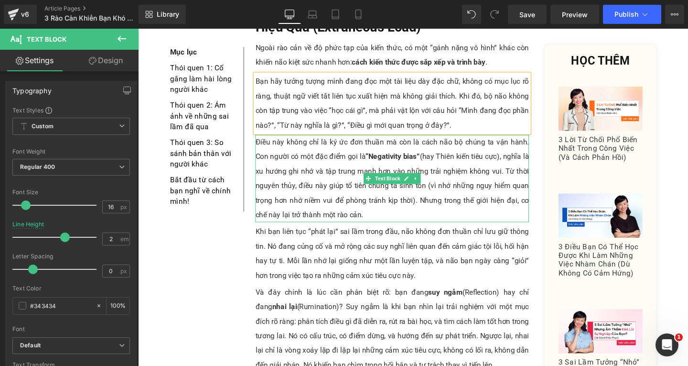
scroll to position [1234, 0]
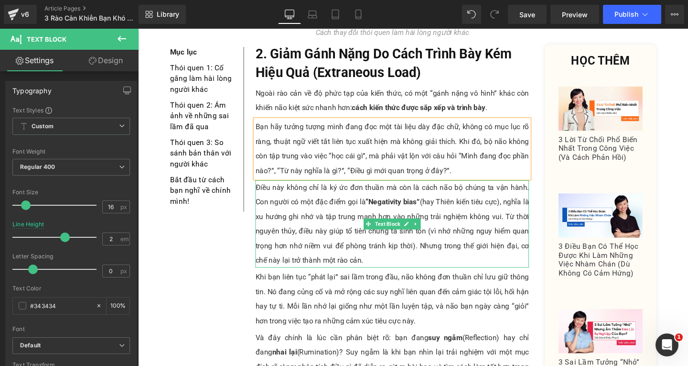
click at [370, 225] on p "Điều này không chỉ là ký ức đơn thuần mà còn là cách não bộ chúng ta vận hành. …" at bounding box center [405, 234] width 288 height 92
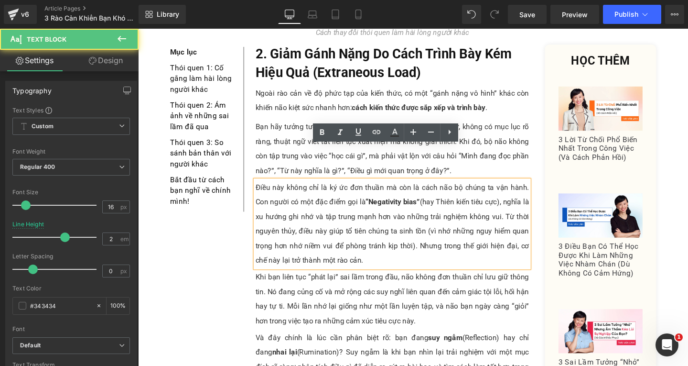
click at [381, 238] on p "Điều này không chỉ là ký ức đơn thuần mà còn là cách não bộ chúng ta vận hành. …" at bounding box center [405, 234] width 288 height 92
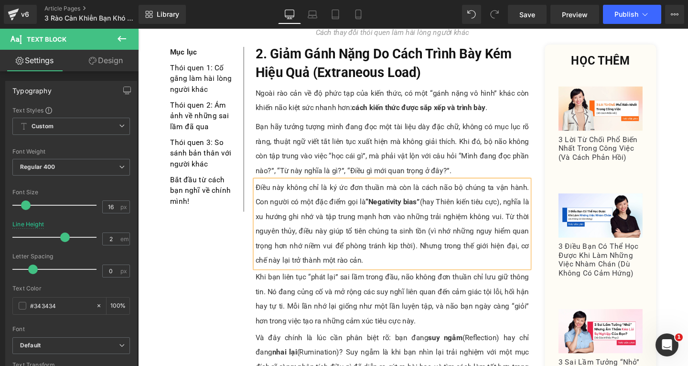
paste div
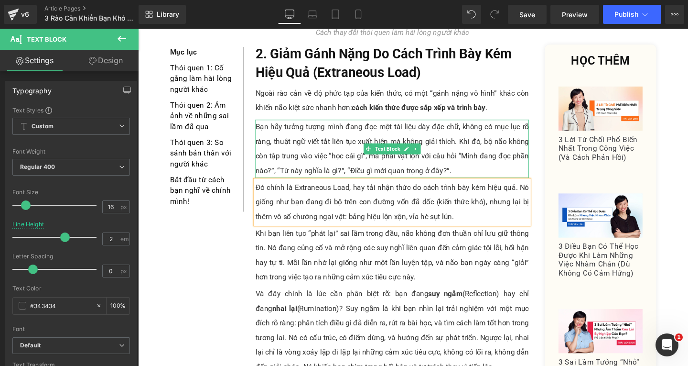
scroll to position [1330, 0]
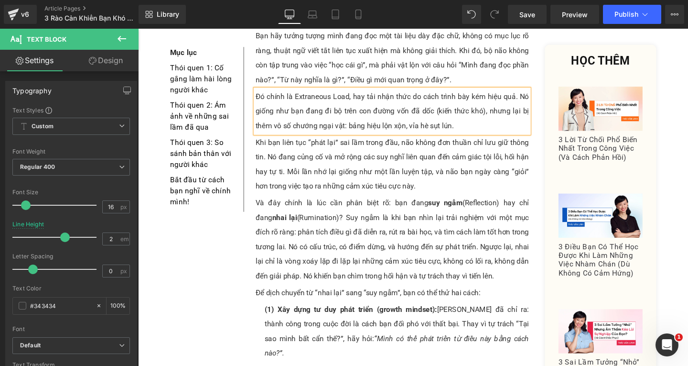
click at [401, 153] on p "Khi bạn liên tục “phát lại” sai lầm trong đầu, não không đơn thuần chỉ lưu giữ …" at bounding box center [405, 170] width 288 height 61
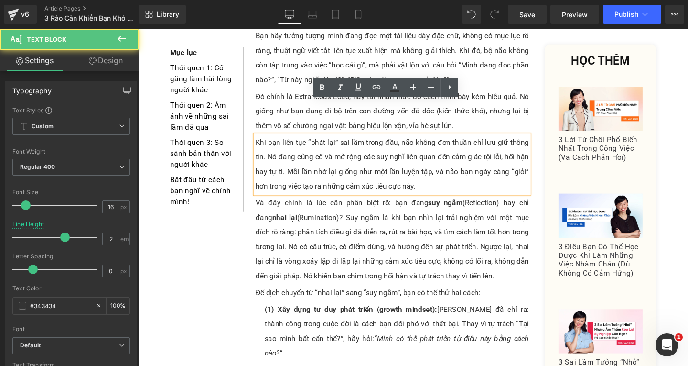
click at [427, 159] on p "Khi bạn liên tục “phát lại” sai lầm trong đầu, não không đơn thuần chỉ lưu giữ …" at bounding box center [405, 170] width 288 height 61
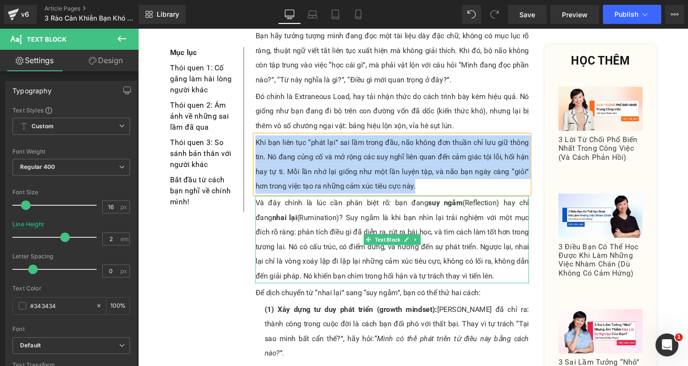
paste div
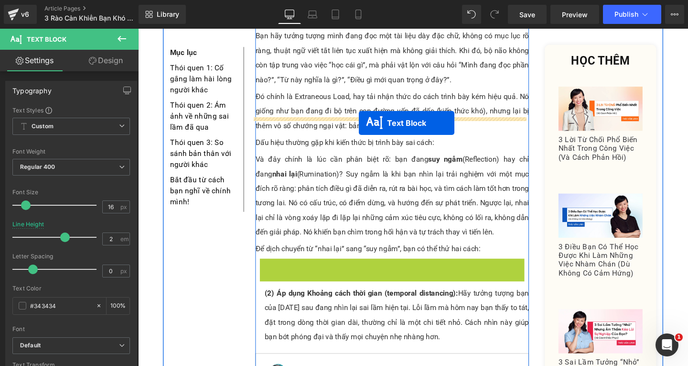
drag, startPoint x: 380, startPoint y: 265, endPoint x: 370, endPoint y: 128, distance: 137.9
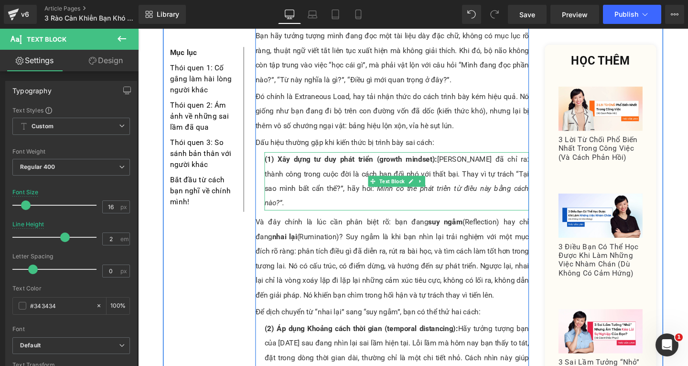
click at [277, 168] on div "(1) Xây dựng tư duy phát triển (growth mindset): [PERSON_NAME] đã chỉ ra: thành…" at bounding box center [410, 188] width 278 height 61
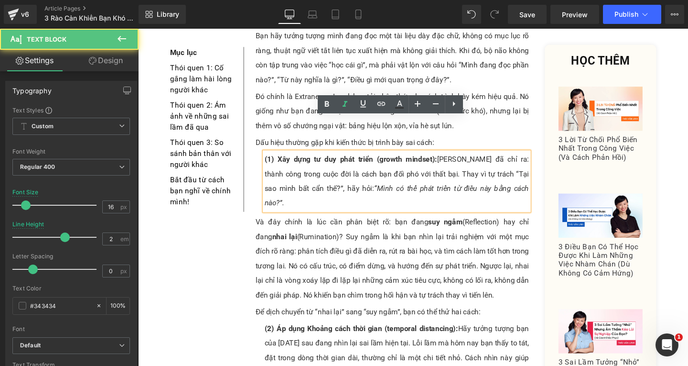
click at [306, 173] on div "(1) Xây dựng tư duy phát triển (growth mindset): [PERSON_NAME] đã chỉ ra: thành…" at bounding box center [410, 188] width 278 height 61
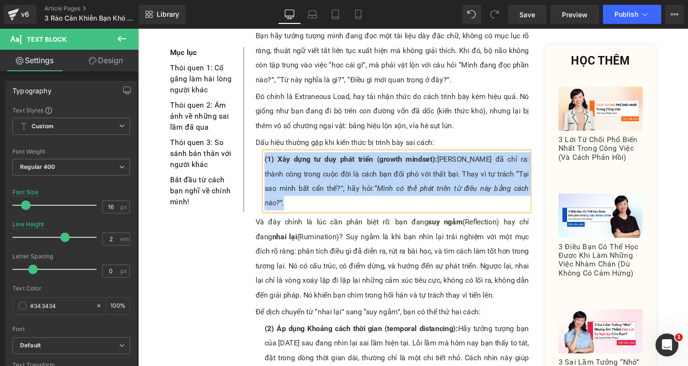
paste div
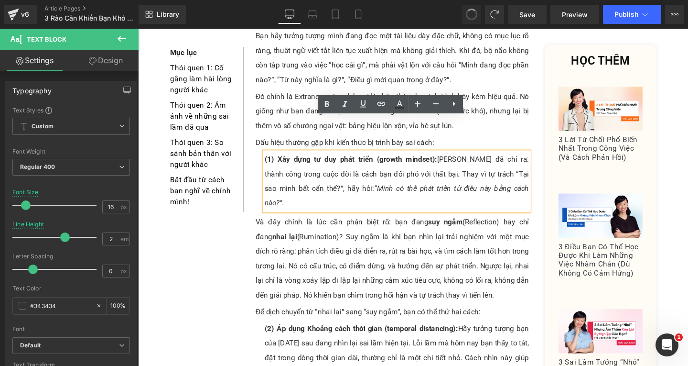
click at [318, 158] on div "(1) Xây dựng tư duy phát triển (growth mindset): [PERSON_NAME] đã chỉ ra: thành…" at bounding box center [410, 188] width 278 height 61
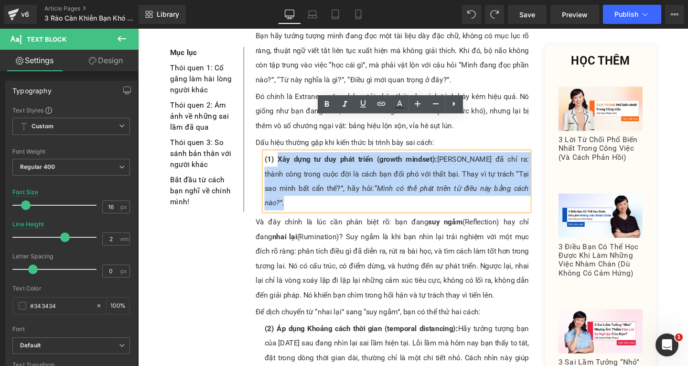
drag, startPoint x: 279, startPoint y: 133, endPoint x: 311, endPoint y: 177, distance: 54.1
click at [311, 177] on div "(1) Xây dựng tư duy phát triển (growth mindset): [PERSON_NAME] đã chỉ ra: thành…" at bounding box center [410, 188] width 278 height 61
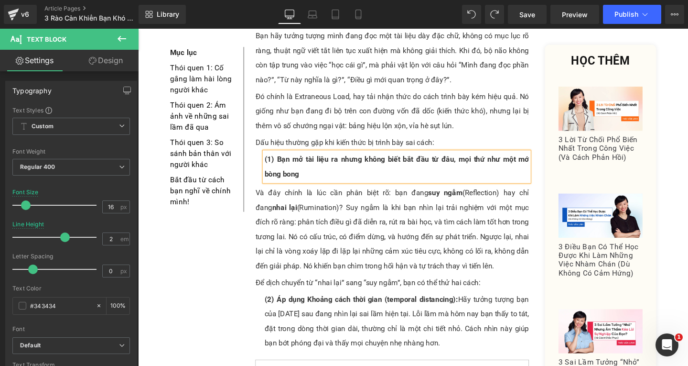
click at [320, 158] on div "(1) Bạn mở tài liệu ra nhưng không biết bắt đầu từ đâu, mọi thứ như một mớ bòng…" at bounding box center [410, 173] width 278 height 31
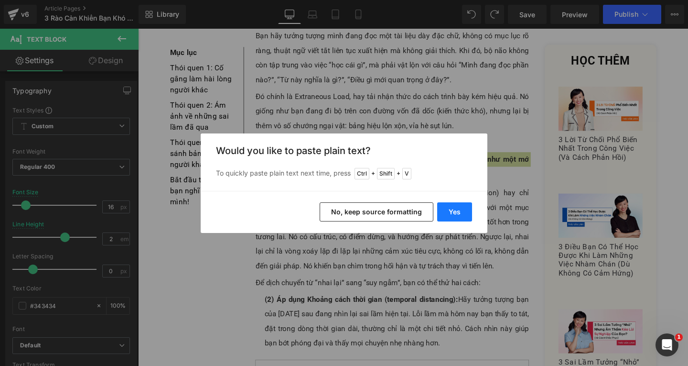
click at [463, 206] on button "Yes" at bounding box center [454, 211] width 35 height 19
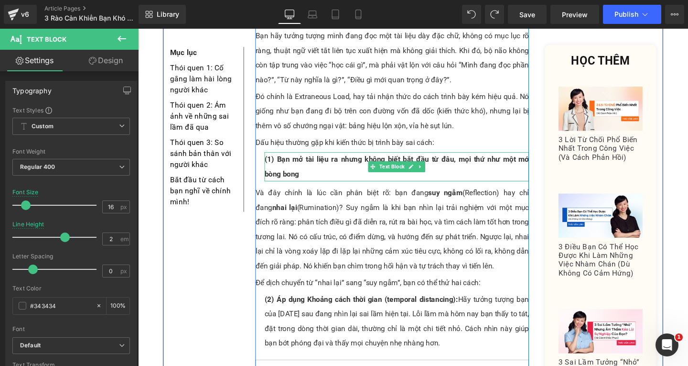
click at [317, 158] on div "(1) Bạn mở tài liệu ra nhưng không biết bắt đầu từ đâu, mọi thứ như một mớ bòng…" at bounding box center [410, 173] width 278 height 31
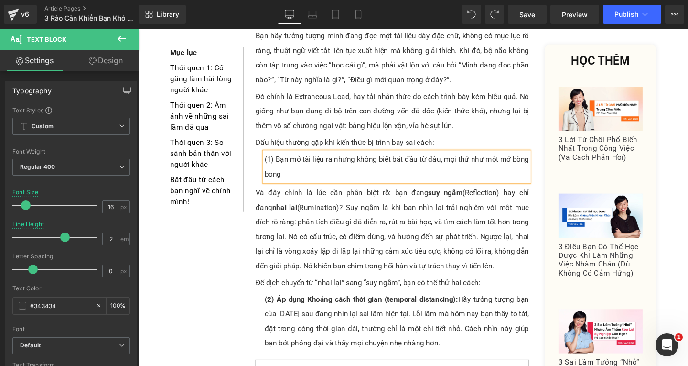
drag, startPoint x: 408, startPoint y: 144, endPoint x: 412, endPoint y: 138, distance: 7.8
click at [408, 158] on div "(1) Bạn mở tài liệu ra nhưng không biết bắt đầu từ đâu, mọi thứ như một mớ bòng…" at bounding box center [410, 173] width 278 height 31
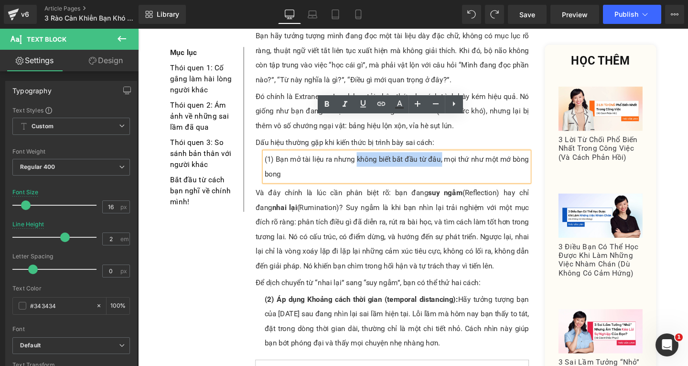
drag, startPoint x: 365, startPoint y: 128, endPoint x: 451, endPoint y: 129, distance: 85.5
click at [453, 158] on div "(1) Bạn mở tài liệu ra nhưng không biết bắt đầu từ đâu, mọi thứ như một mớ bòng…" at bounding box center [410, 173] width 278 height 31
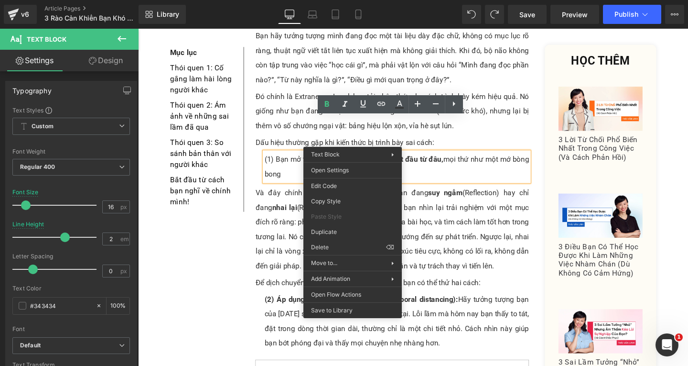
drag, startPoint x: 481, startPoint y: 259, endPoint x: 352, endPoint y: 241, distance: 129.9
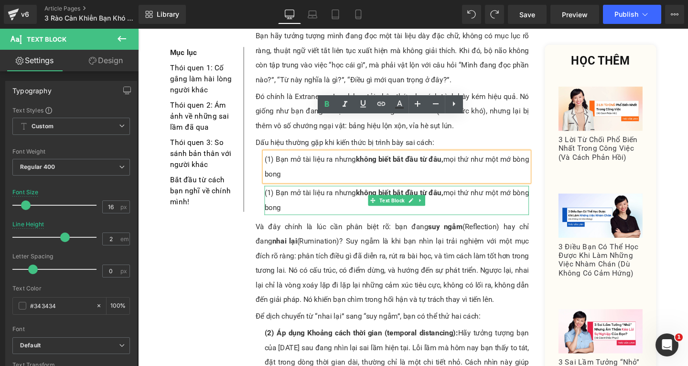
click at [276, 194] on div "(1) Bạn mở tài liệu ra nhưng không biết bắt đầu từ đâu, mọi thứ như một mớ bòng…" at bounding box center [410, 209] width 278 height 31
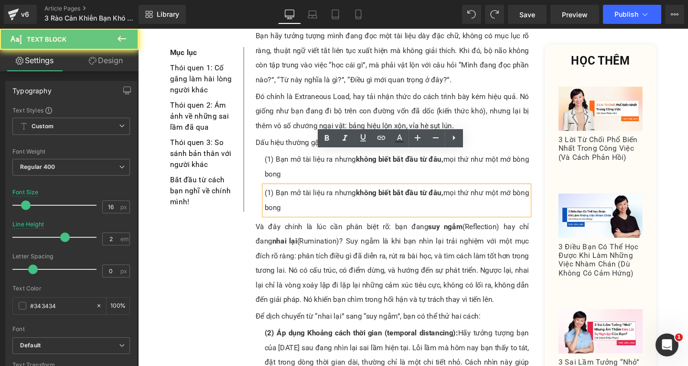
click at [274, 194] on div "(1) Bạn mở tài liệu ra nhưng không biết bắt đầu từ đâu, mọi thứ như một mớ bòng…" at bounding box center [410, 209] width 278 height 31
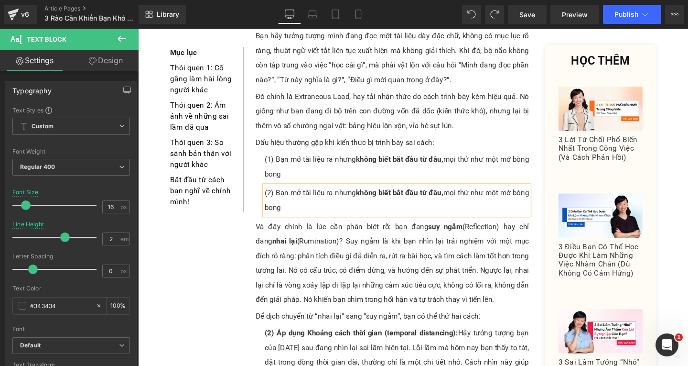
click at [279, 194] on div "(2) Bạn mở tài liệu ra nhưng không biết bắt đầu từ đâu, mọi thứ như một mớ bòng…" at bounding box center [410, 209] width 278 height 31
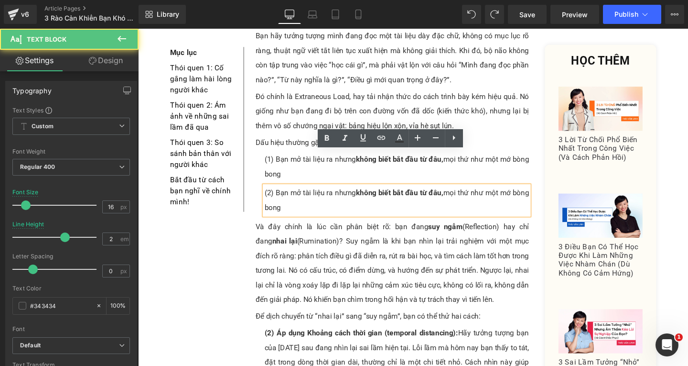
drag, startPoint x: 280, startPoint y: 164, endPoint x: 292, endPoint y: 184, distance: 24.3
click at [292, 194] on div "(2) Bạn mở tài liệu ra nhưng không biết bắt đầu từ đâu, mọi thứ như một mớ bòng…" at bounding box center [410, 209] width 278 height 31
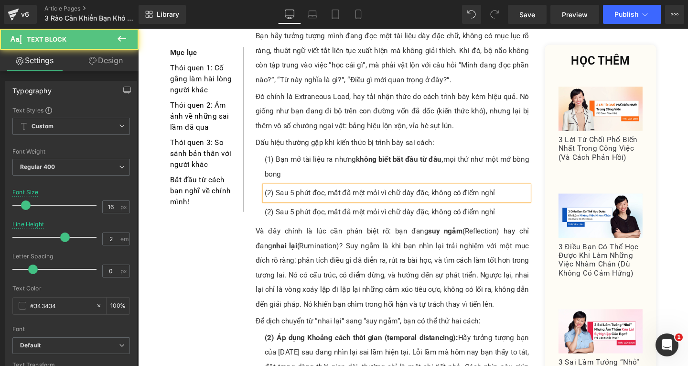
drag, startPoint x: 398, startPoint y: 164, endPoint x: 430, endPoint y: 167, distance: 31.2
click at [430, 194] on div "(2) Sau 5 phút đọc, mắt đã mệt mỏi vì chữ dày đặc, không có điểm nghỉ" at bounding box center [410, 201] width 278 height 15
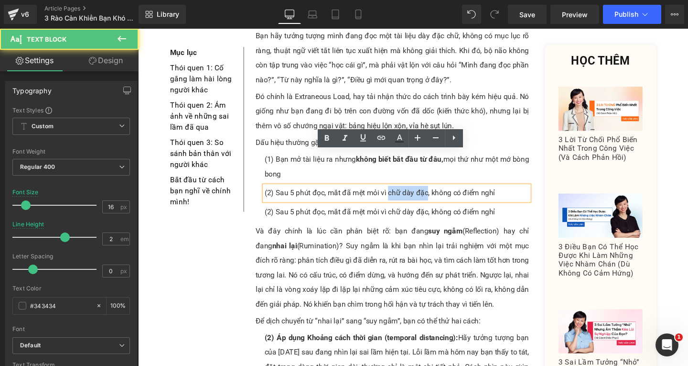
drag, startPoint x: 396, startPoint y: 165, endPoint x: 438, endPoint y: 169, distance: 42.2
click at [438, 194] on div "(2) Sau 5 phút đọc, mắt đã mệt mỏi vì chữ dày đặc, không có điểm nghỉ" at bounding box center [410, 201] width 278 height 15
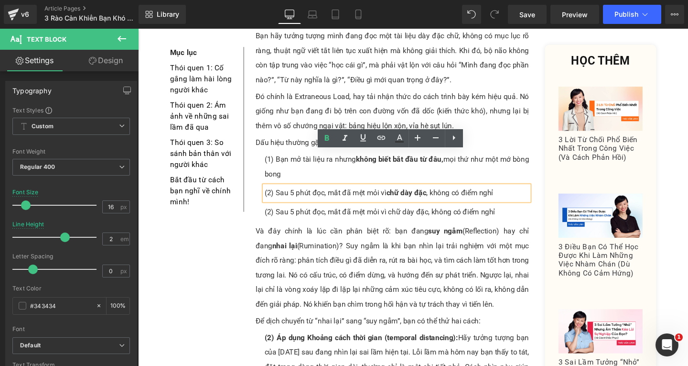
click at [285, 214] on div "(2) Sau 5 phút đọc, mắt đã mệt mỏi vì chữ dày đặc, không có điểm nghỉ" at bounding box center [410, 221] width 278 height 15
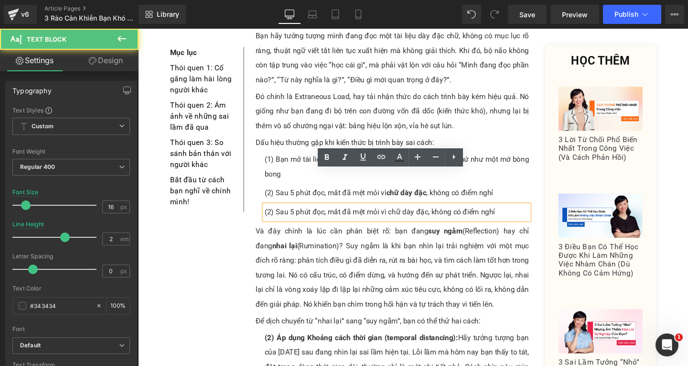
click at [276, 214] on div "(2) Sau 5 phút đọc, mắt đã mệt mỏi vì chữ dày đặc, không có điểm nghỉ" at bounding box center [410, 221] width 278 height 15
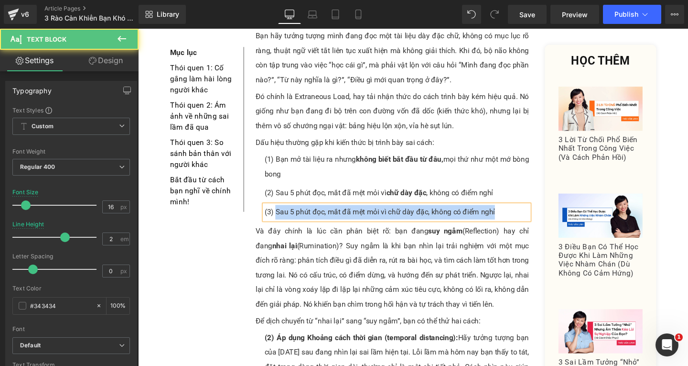
drag, startPoint x: 278, startPoint y: 185, endPoint x: 527, endPoint y: 194, distance: 248.6
click at [527, 214] on div "(3) Sau 5 phút đọc, mắt đã mệt mỏi vì chữ dày đặc, không có điểm nghỉ" at bounding box center [410, 221] width 278 height 15
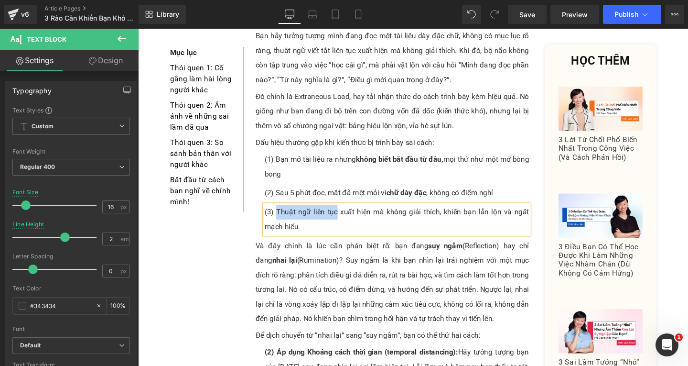
drag, startPoint x: 281, startPoint y: 184, endPoint x: 344, endPoint y: 184, distance: 62.6
click at [344, 214] on div "(3) Thuật ngữ liên tục xuất hiện mà không giải thích, khiến bạn lẫn lộn và ngắt…" at bounding box center [410, 229] width 278 height 31
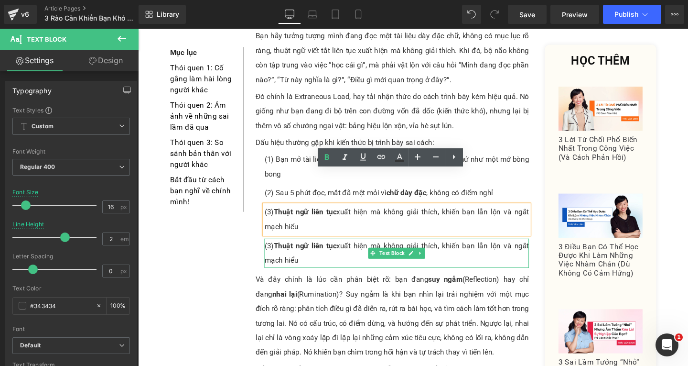
click at [271, 249] on div "(3) Thuật ngữ liên tục xuất hiện mà không giải thích, khiến bạn lẫn lộn và ngắt…" at bounding box center [410, 264] width 278 height 31
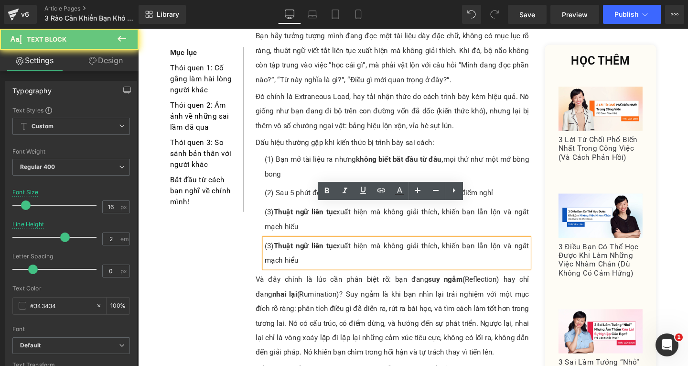
click at [272, 249] on div "(3) Thuật ngữ liên tục xuất hiện mà không giải thích, khiến bạn lẫn lộn và ngắt…" at bounding box center [410, 264] width 278 height 31
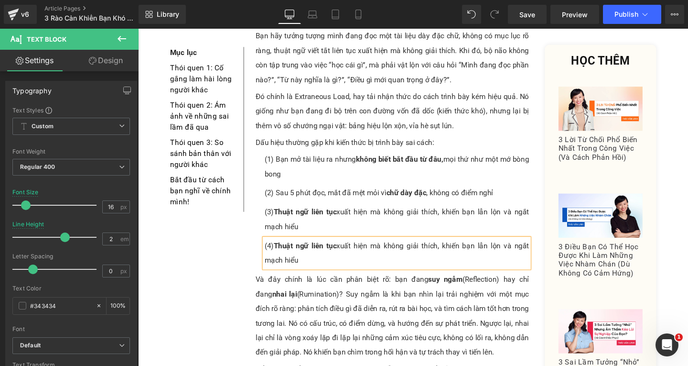
click at [312, 249] on div "(4) Thuật ngữ liên tục xuất hiện mà không giải thích, khiến bạn lẫn lộn và ngắt…" at bounding box center [410, 264] width 278 height 31
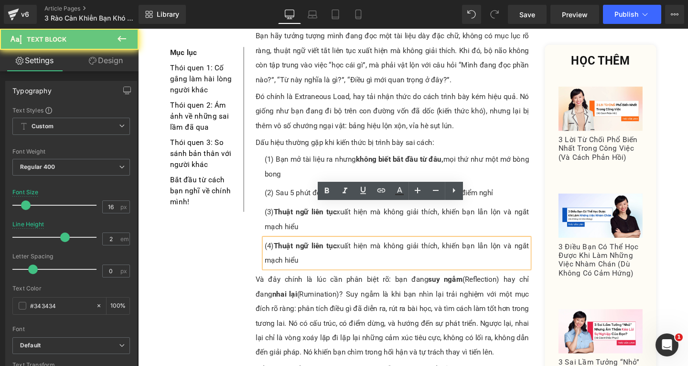
drag, startPoint x: 279, startPoint y: 221, endPoint x: 314, endPoint y: 239, distance: 39.5
click at [314, 249] on div "(4) Thuật ngữ liên tục xuất hiện mà không giải thích, khiến bạn lẫn lộn và ngắt…" at bounding box center [410, 264] width 278 height 31
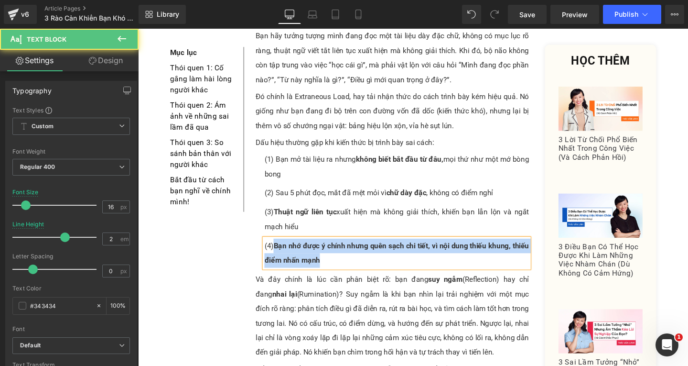
drag, startPoint x: 279, startPoint y: 221, endPoint x: 348, endPoint y: 234, distance: 70.6
click at [348, 249] on div "(4) Bạn nhớ được ý chính nhưng quên sạch chi tiết, vì nội dung thiếu khung, thi…" at bounding box center [410, 264] width 278 height 31
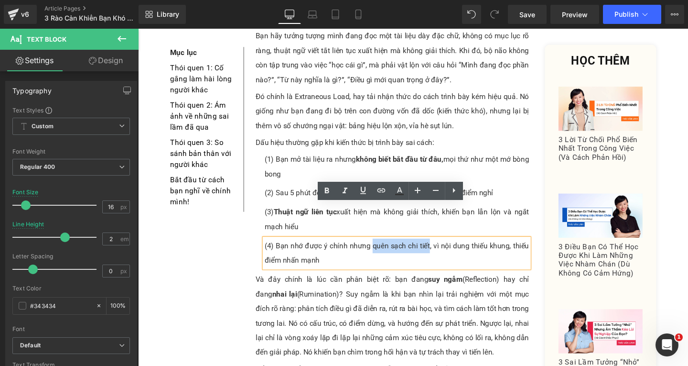
drag, startPoint x: 380, startPoint y: 221, endPoint x: 441, endPoint y: 220, distance: 60.7
click at [441, 249] on div "(4) Bạn nhớ được ý chính nhưng quên sạch chi tiết, vì nội dung thiếu khung, thi…" at bounding box center [410, 264] width 278 height 31
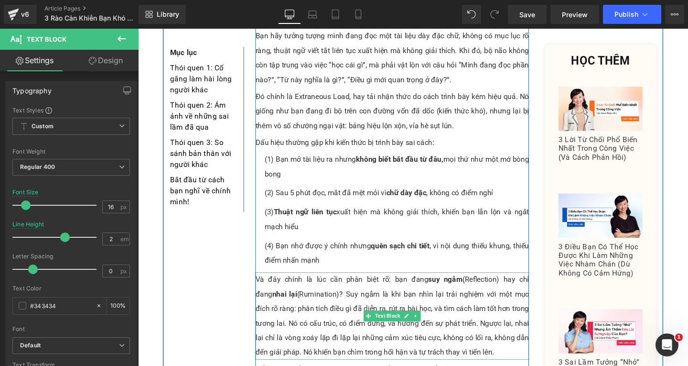
scroll to position [1377, 0]
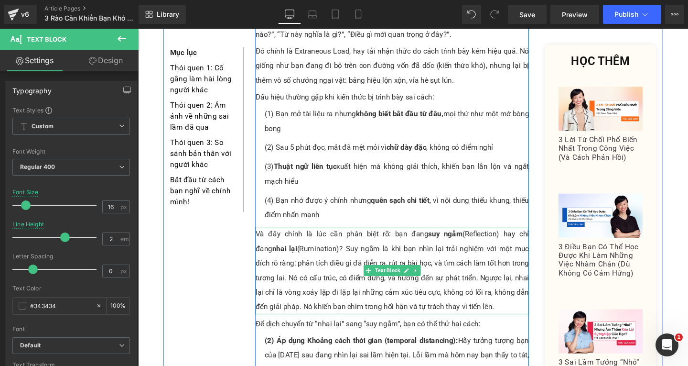
click at [489, 285] on p "Và đây chính là lúc cần phân biệt rõ: bạn đang suy ngẫm (Reflection) hay chỉ đa…" at bounding box center [405, 283] width 288 height 92
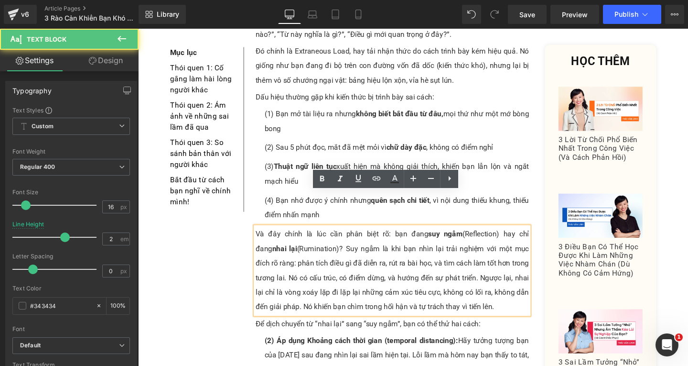
click at [505, 289] on p "Và đây chính là lúc cần phân biệt rõ: bạn đang suy ngẫm (Reflection) hay chỉ đa…" at bounding box center [405, 283] width 288 height 92
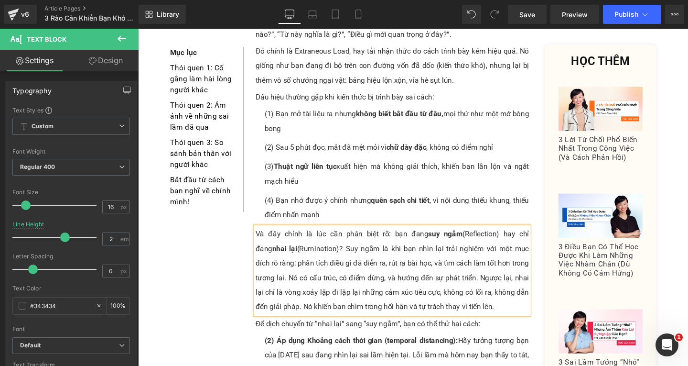
paste div
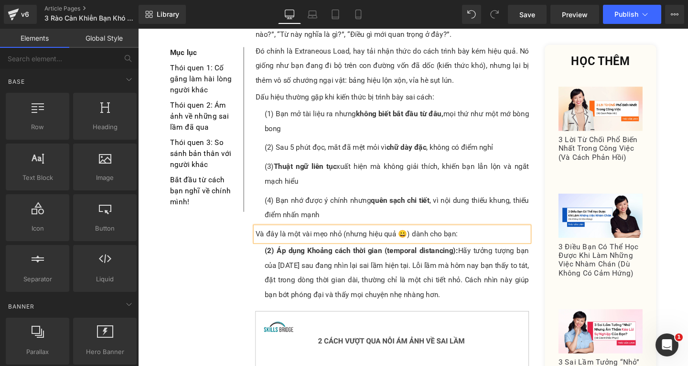
click at [330, 254] on div "(2) Áp dụng Khoảng cách thời gian (temporal distancing): Hãy tưởng tượng bạn củ…" at bounding box center [410, 284] width 278 height 61
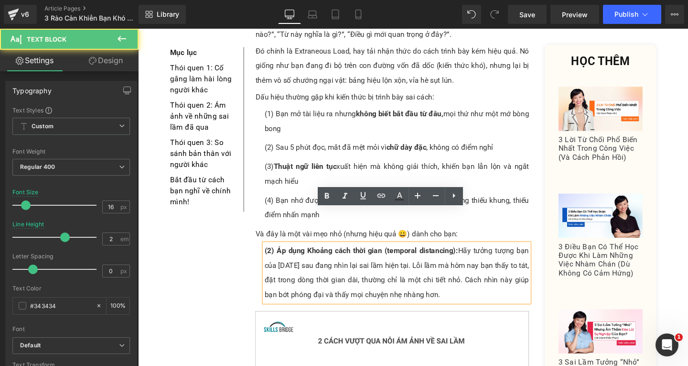
click at [274, 257] on strong "(2) Áp dụng Khoảng cách thời gian (temporal distancing):" at bounding box center [373, 261] width 204 height 9
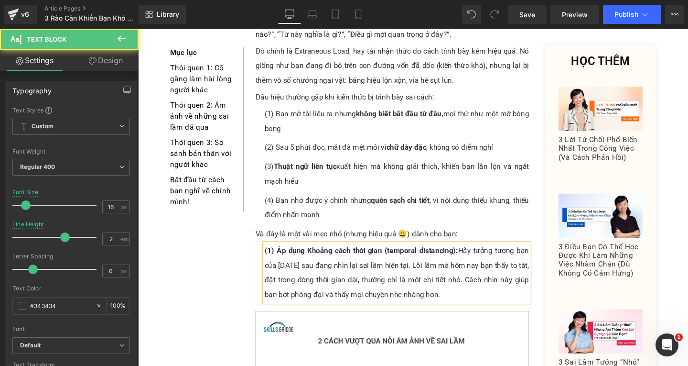
drag, startPoint x: 280, startPoint y: 225, endPoint x: 459, endPoint y: 272, distance: 184.9
click at [459, 272] on div "(1) Áp dụng Khoảng cách thời gian (temporal distancing): Hãy tưởng tượng bạn củ…" at bounding box center [410, 284] width 278 height 61
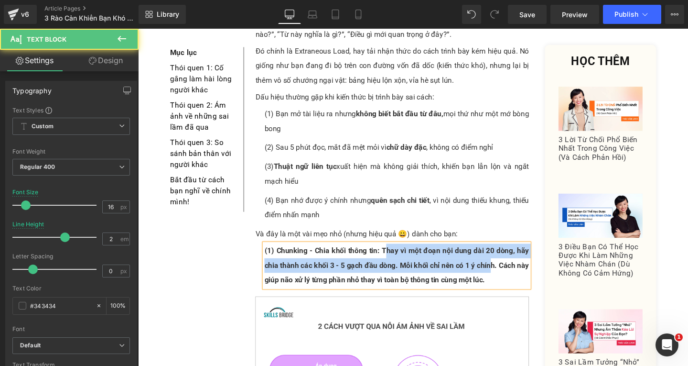
drag, startPoint x: 393, startPoint y: 226, endPoint x: 510, endPoint y: 245, distance: 118.1
click at [510, 257] on strong "(1) Chunking - Chia khối thông tin: Thay vì một đoạn nội dung dài 20 dòng, hãy …" at bounding box center [410, 277] width 278 height 40
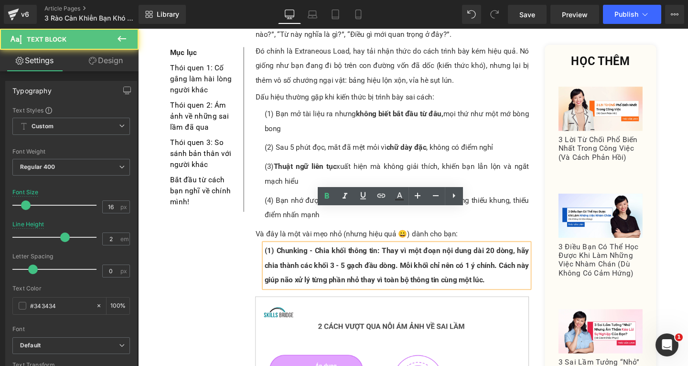
click at [504, 254] on div "(1) Chunking - Chia khối thông tin: Thay vì một đoạn nội dung dài 20 dòng, hãy …" at bounding box center [410, 277] width 278 height 46
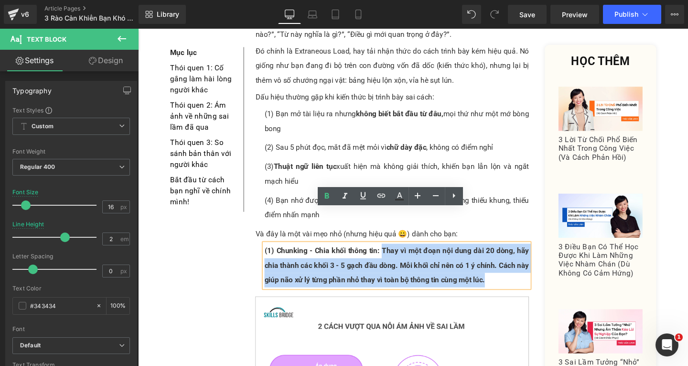
drag, startPoint x: 392, startPoint y: 224, endPoint x: 517, endPoint y: 257, distance: 129.0
click at [517, 257] on div "(1) Chunking - Chia khối thông tin: Thay vì một đoạn nội dung dài 20 dòng, hãy …" at bounding box center [410, 277] width 278 height 46
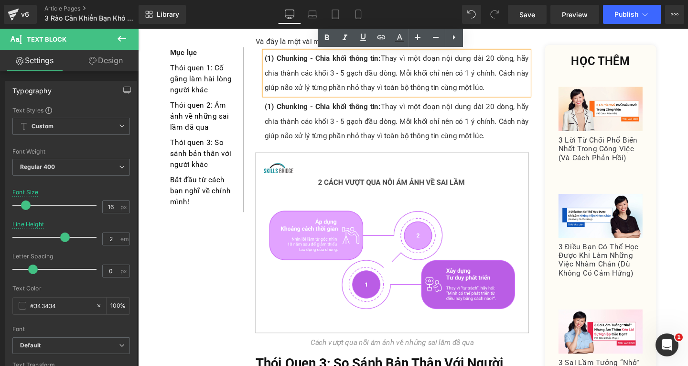
scroll to position [1436, 0]
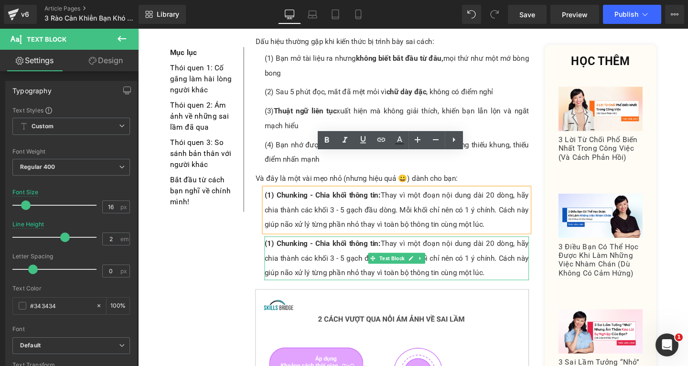
drag, startPoint x: 327, startPoint y: 230, endPoint x: 318, endPoint y: 230, distance: 9.1
click at [327, 247] on div "(1) Chunking - Chia khối thông tin: Thay vì một đoạn nội dung dài 20 dòng, hãy …" at bounding box center [410, 270] width 278 height 46
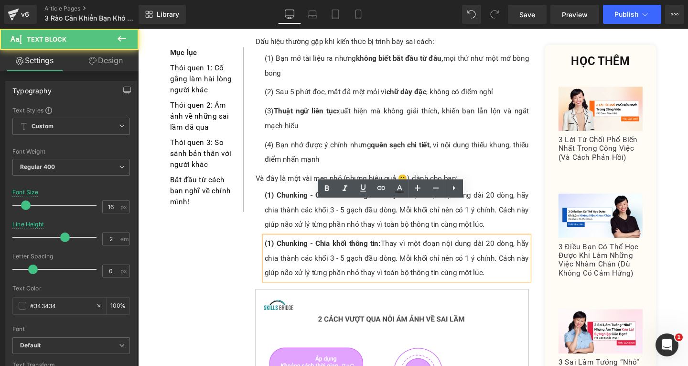
click at [272, 249] on strong "(1) Chunking - Chia khối thông tin:" at bounding box center [332, 253] width 122 height 9
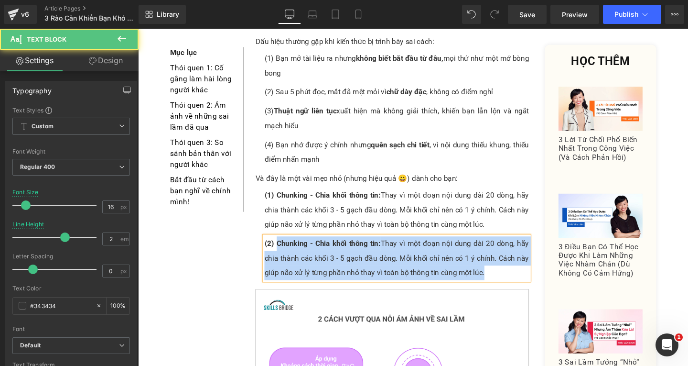
drag, startPoint x: 283, startPoint y: 220, endPoint x: 538, endPoint y: 249, distance: 257.3
click at [538, 249] on div "(2) Chunking - Chia khối thông tin: Thay vì một đoạn nội dung dài 20 dòng, hãy …" at bounding box center [410, 270] width 278 height 46
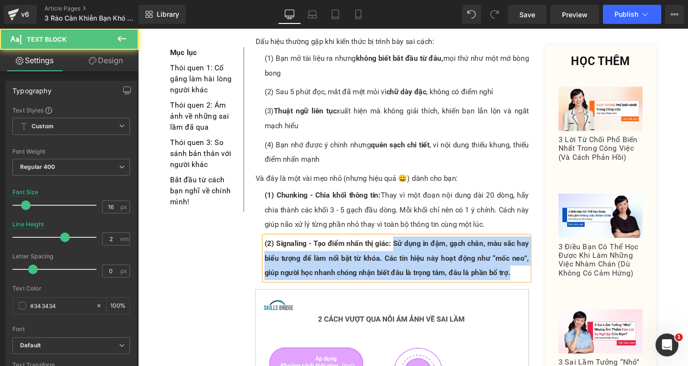
drag, startPoint x: 404, startPoint y: 218, endPoint x: 528, endPoint y: 252, distance: 128.8
click at [528, 252] on div "(2) Signaling - Tạo điểm nhấn thị giác: Sử dụng in đậm, gạch chân, màu sắc hay …" at bounding box center [410, 270] width 278 height 46
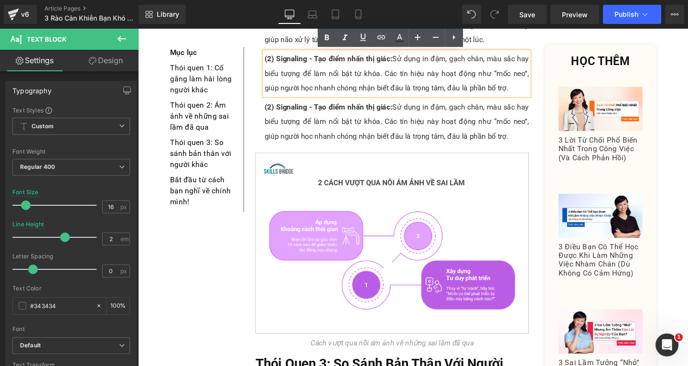
scroll to position [1630, 0]
click at [289, 103] on div "(2) Signaling - Tạo điểm nhấn thị giác: Sử dụng in đậm, gạch chân, màu sắc hay …" at bounding box center [410, 126] width 278 height 46
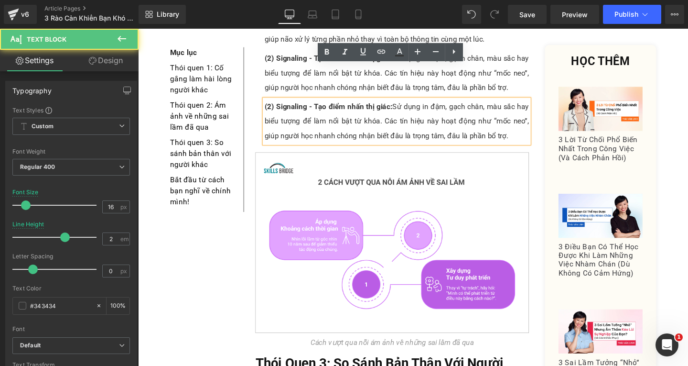
click at [273, 106] on strong "(2) Signaling - Tạo điểm nhấn thị giác:" at bounding box center [338, 110] width 134 height 9
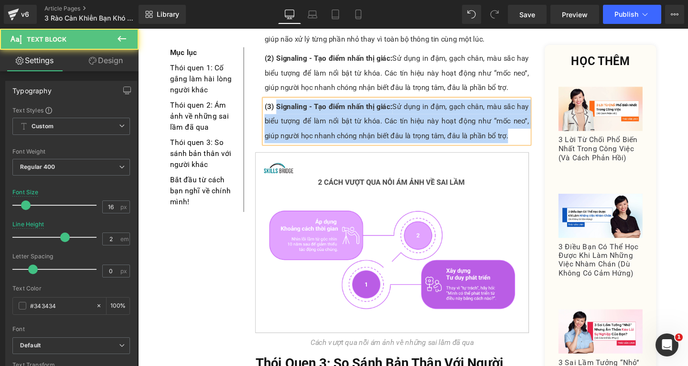
drag, startPoint x: 280, startPoint y: 74, endPoint x: 526, endPoint y: 105, distance: 248.1
click at [525, 105] on div "(3) Signaling - Tạo điểm nhấn thị giác: Sử dụng in đậm, gạch chân, màu sắc hay …" at bounding box center [410, 126] width 278 height 46
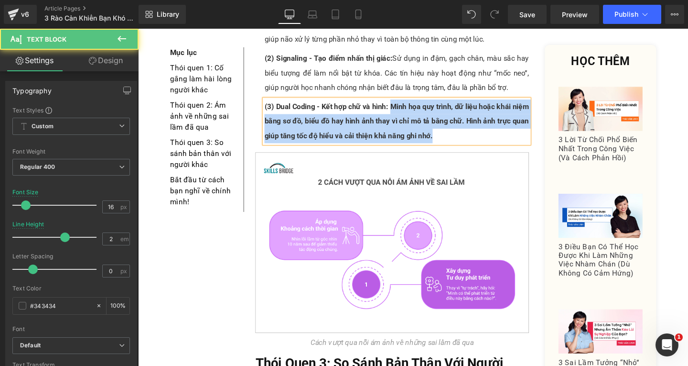
drag, startPoint x: 401, startPoint y: 76, endPoint x: 451, endPoint y: 107, distance: 59.0
click at [451, 107] on div "(3) Dual Coding - Kết hợp chữ và hình: Minh họa quy trình, dữ liệu hoặc khái ni…" at bounding box center [410, 126] width 278 height 46
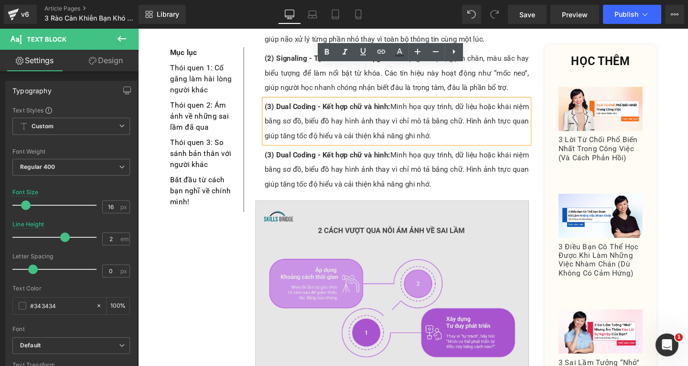
scroll to position [1534, 0]
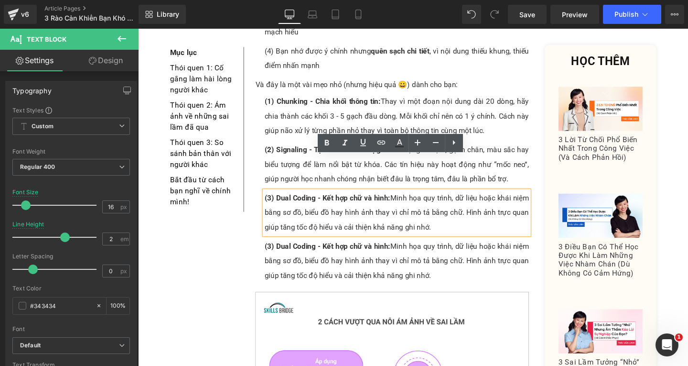
click at [344, 252] on strong "(3) Dual Coding - Kết hợp chữ và hình:" at bounding box center [337, 256] width 132 height 9
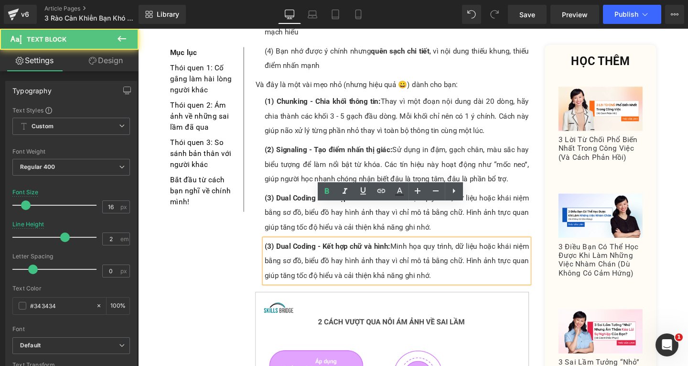
click at [273, 252] on strong "(3) Dual Coding - Kết hợp chữ và hình:" at bounding box center [337, 256] width 132 height 9
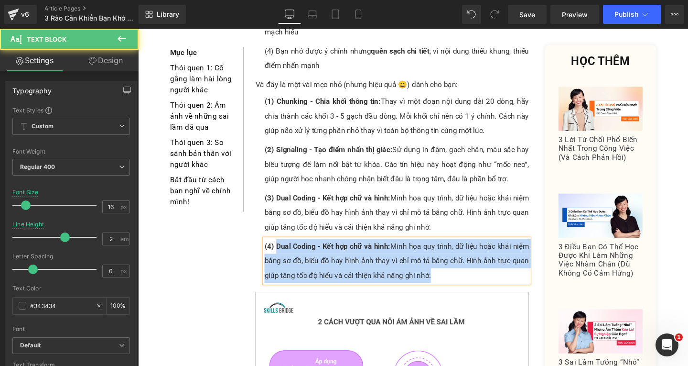
drag, startPoint x: 280, startPoint y: 221, endPoint x: 462, endPoint y: 251, distance: 184.4
click at [462, 251] on div "(4) Dual Coding - Kết hợp chữ và hình: Minh họa quy trình, dữ liệu hoặc khái ni…" at bounding box center [410, 272] width 278 height 46
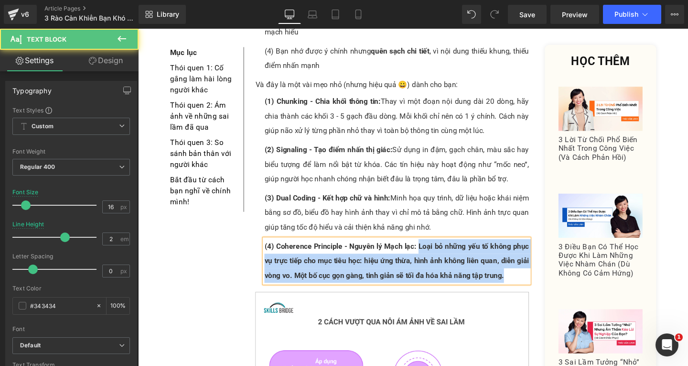
drag, startPoint x: 430, startPoint y: 221, endPoint x: 523, endPoint y: 247, distance: 96.2
click at [523, 249] on div "(4) Coherence Principle - Nguyên lý Mạch lạc: Loại bỏ những yếu tố không phục v…" at bounding box center [410, 272] width 278 height 46
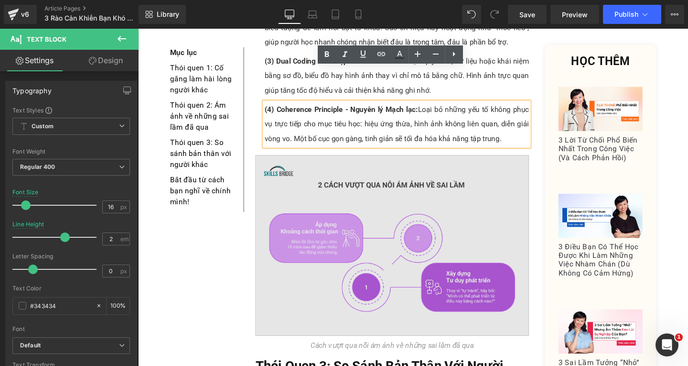
scroll to position [1821, 0]
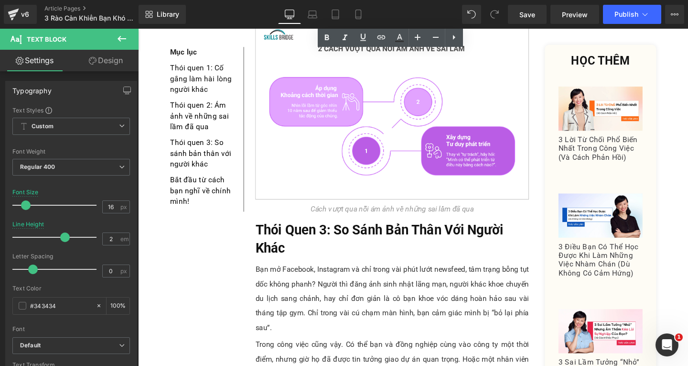
click at [304, 230] on h3 "Thói Quen 3: So Sánh Bản Thân Với Người Khác" at bounding box center [405, 249] width 288 height 39
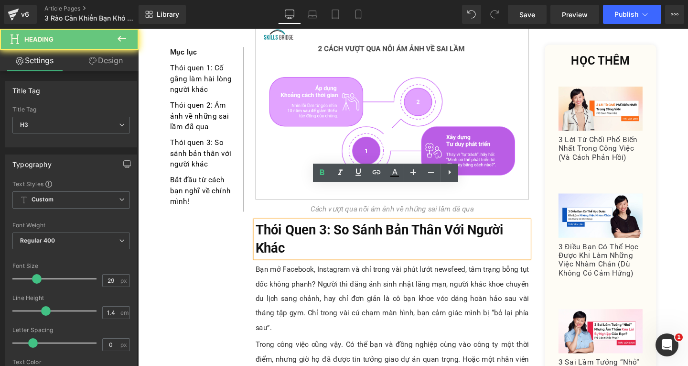
click at [304, 230] on h3 "Thói Quen 3: So Sánh Bản Thân Với Người Khác" at bounding box center [405, 249] width 288 height 39
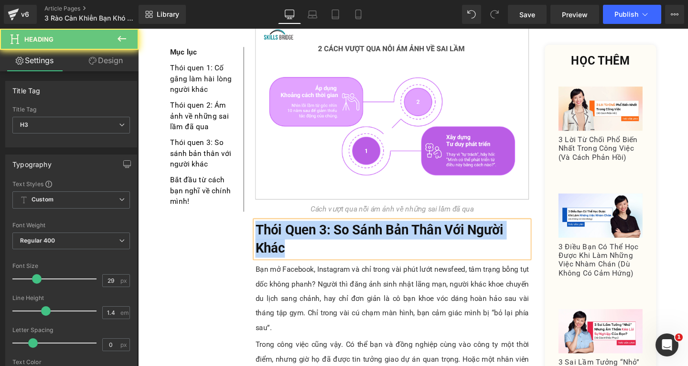
paste div
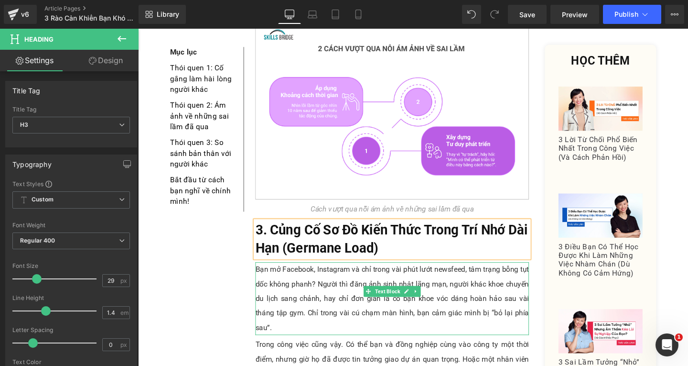
click at [510, 281] on p "Bạn mở Facebook, Instagram và chỉ trong vài phút lướt newsfeed, tâm trạng bỗng …" at bounding box center [405, 312] width 288 height 76
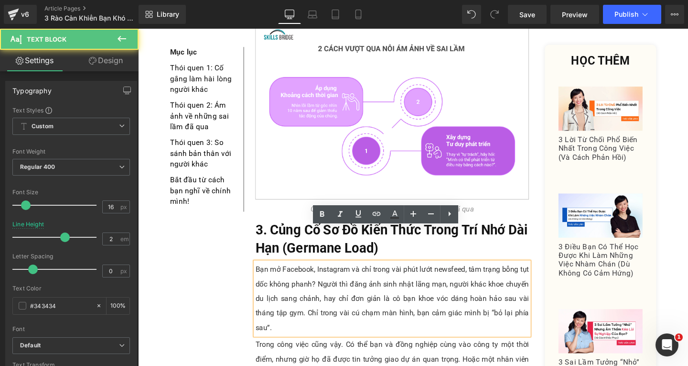
click at [542, 292] on p "Bạn mở Facebook, Instagram và chỉ trong vài phút lướt newsfeed, tâm trạng bỗng …" at bounding box center [405, 312] width 288 height 76
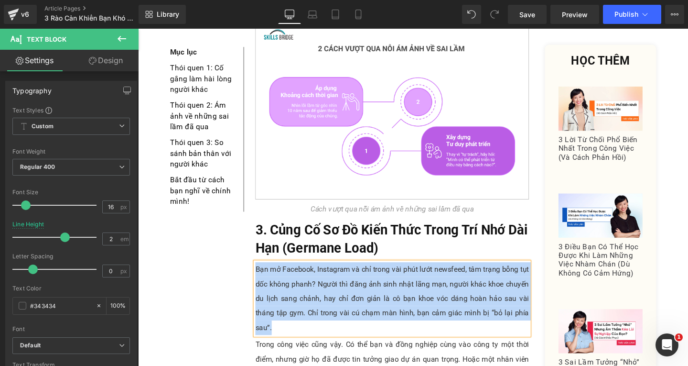
paste div
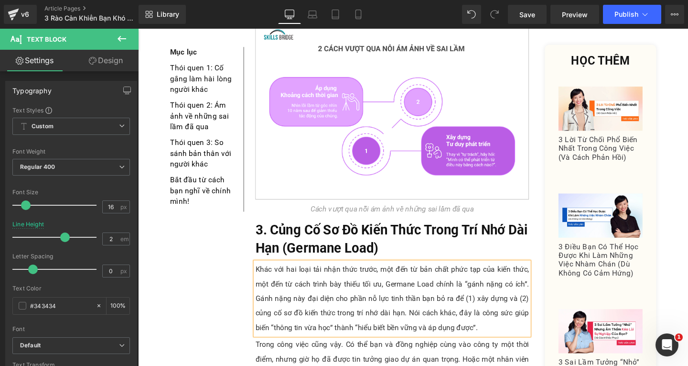
scroll to position [2012, 0]
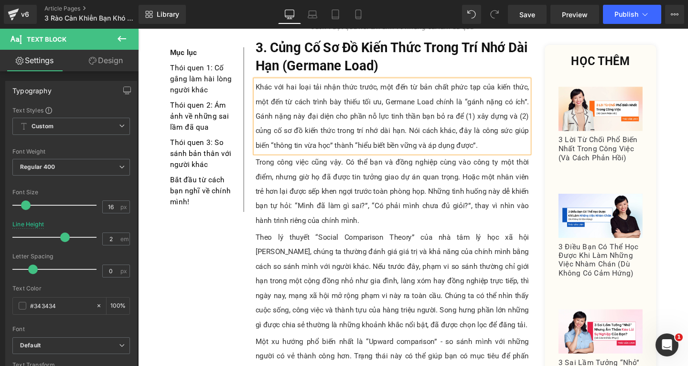
click at [353, 187] on p "Trong công việc cũng vậy. Có thể bạn và đồng nghiệp cùng vào công ty một thời đ…" at bounding box center [405, 199] width 288 height 76
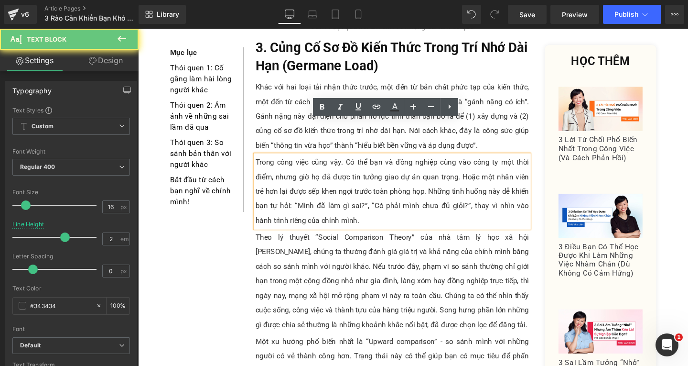
click at [357, 194] on p "Trong công việc cũng vậy. Có thể bạn và đồng nghiệp cùng vào công ty một thời đ…" at bounding box center [405, 199] width 288 height 76
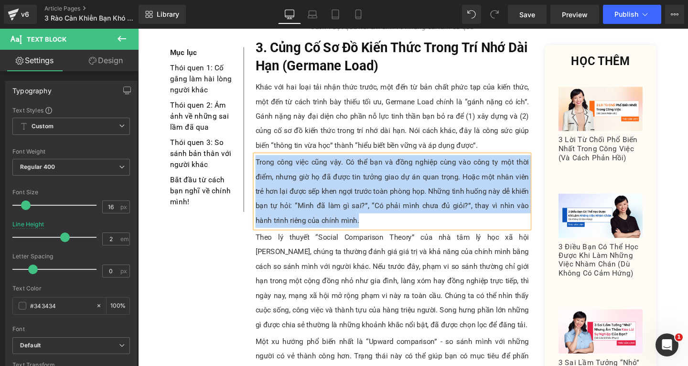
paste div
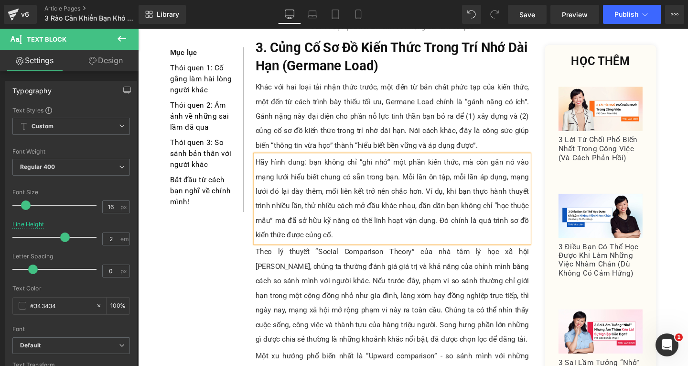
scroll to position [2060, 0]
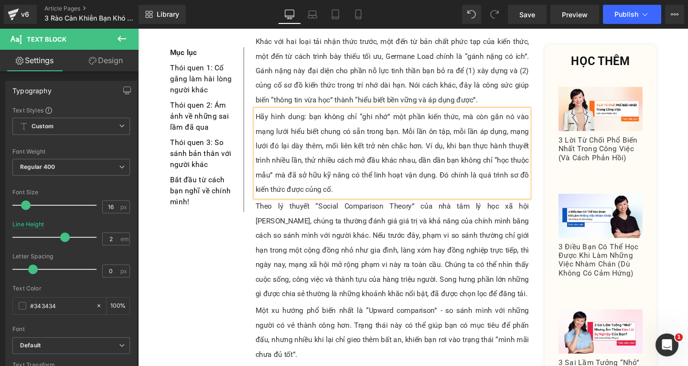
click at [484, 238] on p "Theo lý thuyết “Social Comparison Theory” của nhà tâm lý học xã hội [PERSON_NAM…" at bounding box center [405, 261] width 288 height 107
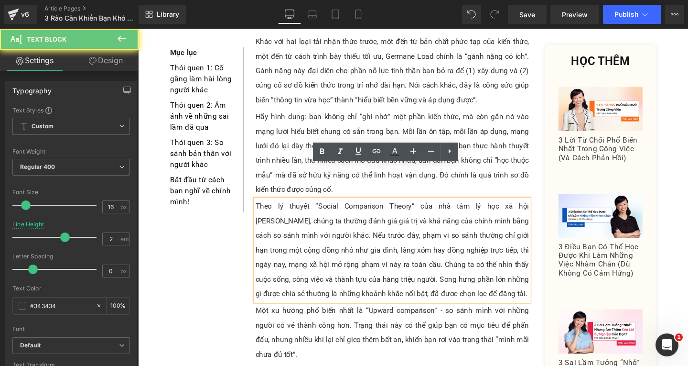
click at [505, 267] on p "Theo lý thuyết “Social Comparison Theory” của nhà tâm lý học xã hội [PERSON_NAM…" at bounding box center [405, 261] width 288 height 107
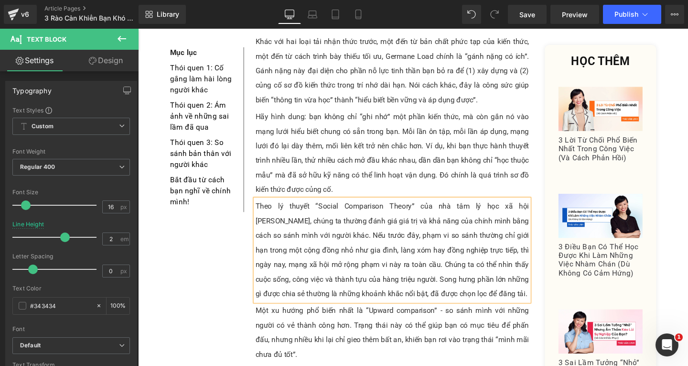
paste div
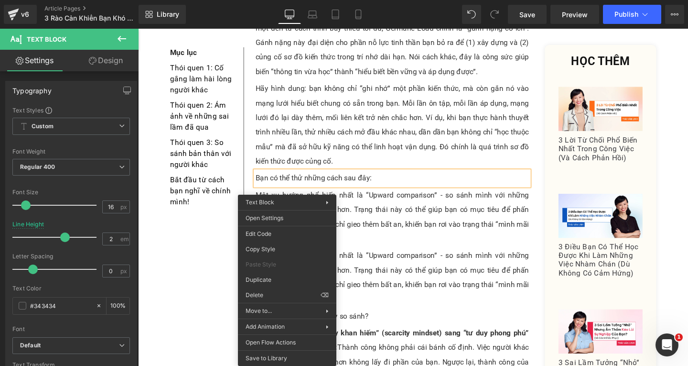
drag, startPoint x: 430, startPoint y: 307, endPoint x: 279, endPoint y: 306, distance: 151.0
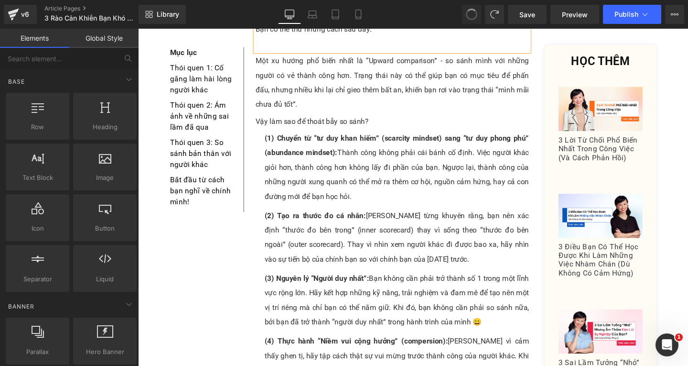
scroll to position [2102, 0]
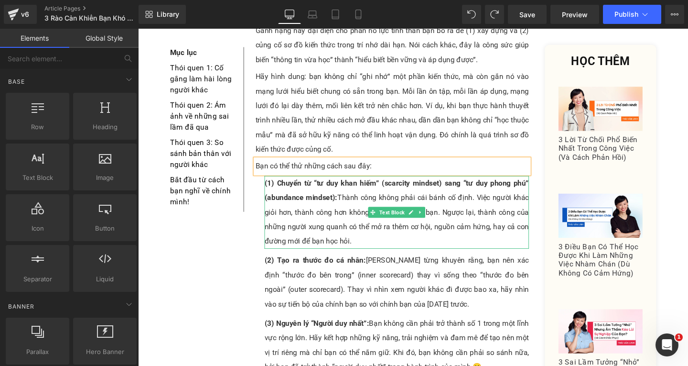
click at [368, 192] on div "(1) Chuyển từ “tư duy khan hiếm” (scarcity mindset) sang “tư duy phong phú” (ab…" at bounding box center [410, 221] width 278 height 76
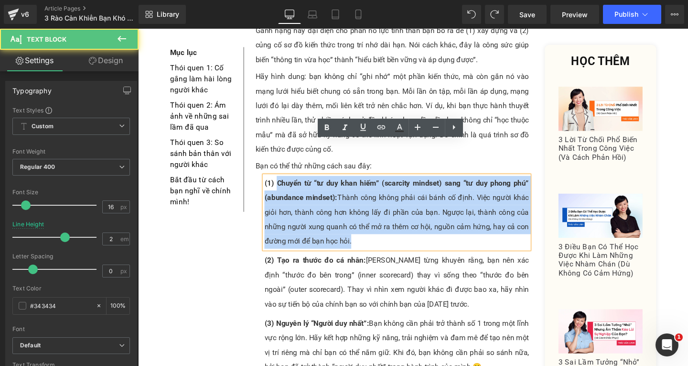
drag, startPoint x: 280, startPoint y: 153, endPoint x: 373, endPoint y: 221, distance: 114.6
click at [373, 221] on div "(1) Chuyển từ “tư duy khan hiếm” (scarcity mindset) sang “tư duy phong phú” (ab…" at bounding box center [410, 221] width 278 height 76
paste div
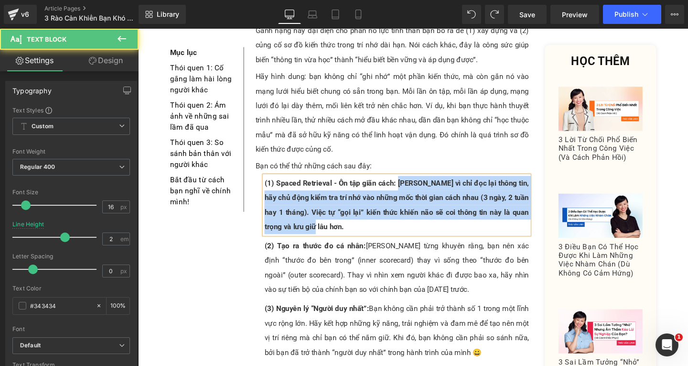
drag, startPoint x: 412, startPoint y: 155, endPoint x: 440, endPoint y: 209, distance: 61.1
click at [440, 209] on div "(1) Spaced Retrieval - Ôn tập giãn cách: [PERSON_NAME] vì chỉ đọc lại thông tin…" at bounding box center [410, 213] width 278 height 61
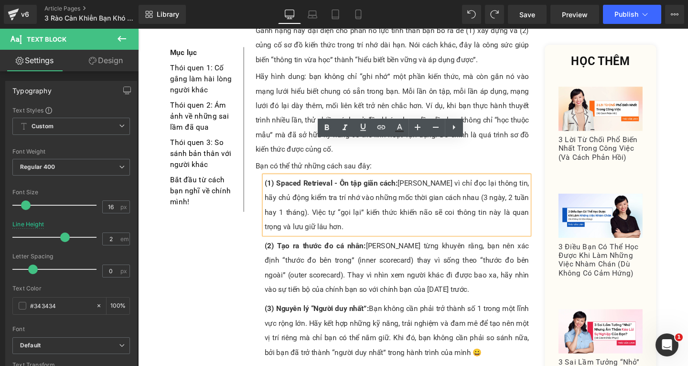
click at [318, 249] on div "(2) Tạo ra thước đo cá nhân: [PERSON_NAME] từng khuyên rằng, bạn nên xác định “…" at bounding box center [410, 279] width 278 height 61
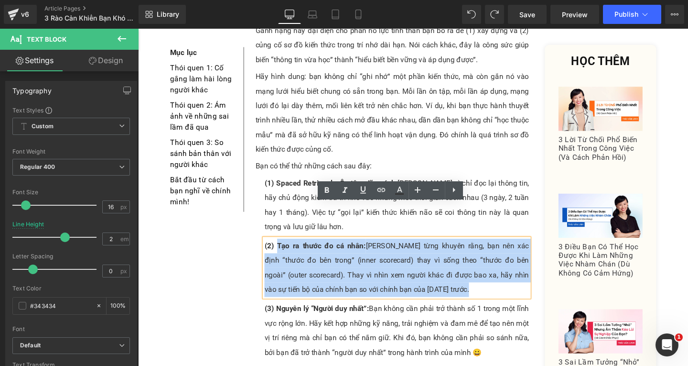
drag, startPoint x: 279, startPoint y: 219, endPoint x: 517, endPoint y: 272, distance: 244.7
click at [517, 272] on div "(2) Tạo ra thước đo cá nhân: [PERSON_NAME] từng khuyên rằng, bạn nên xác định “…" at bounding box center [410, 279] width 278 height 61
paste div
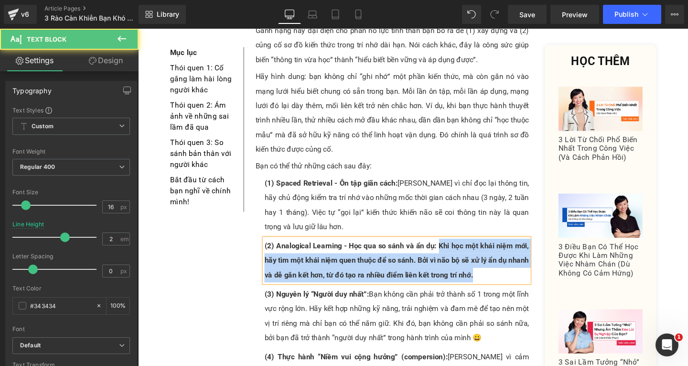
drag, startPoint x: 451, startPoint y: 219, endPoint x: 494, endPoint y: 249, distance: 52.9
click at [494, 249] on div "(2) Analogical Learning - Học qua so sánh và ẩn dụ: Khi học một khái niệm mới, …" at bounding box center [410, 272] width 278 height 46
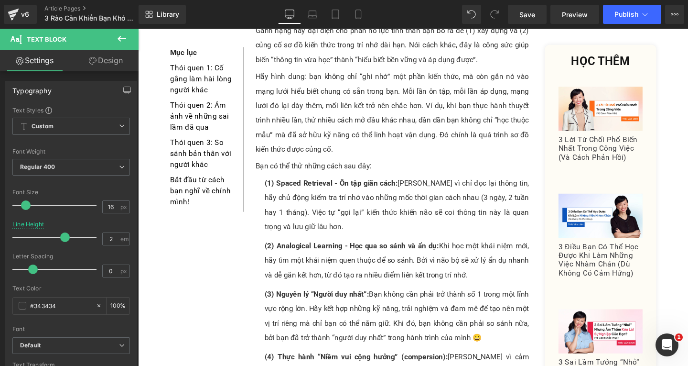
click at [343, 300] on div "(3) Nguyên lý “Người duy nhất”: Bạn không cần phải trở thành số 1 trong một lĩn…" at bounding box center [410, 330] width 278 height 61
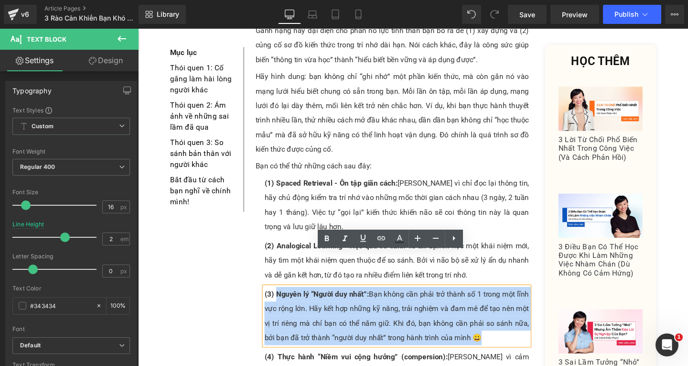
drag, startPoint x: 278, startPoint y: 271, endPoint x: 502, endPoint y: 315, distance: 228.4
click at [502, 318] on div "(3) Nguyên lý “Người duy nhất”: Bạn không cần phải trở thành số 1 trong một lĩn…" at bounding box center [410, 330] width 278 height 61
paste div
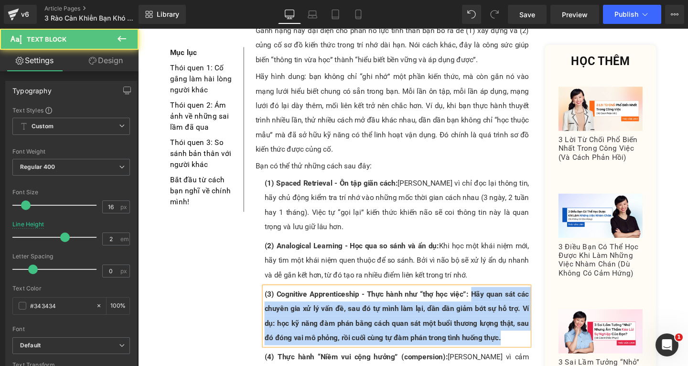
drag, startPoint x: 484, startPoint y: 271, endPoint x: 523, endPoint y: 314, distance: 58.2
click at [523, 314] on div "(3) Cognitive Apprenticeship - Thực hành như “thợ học việc”: Hãy quan sát các c…" at bounding box center [410, 330] width 278 height 61
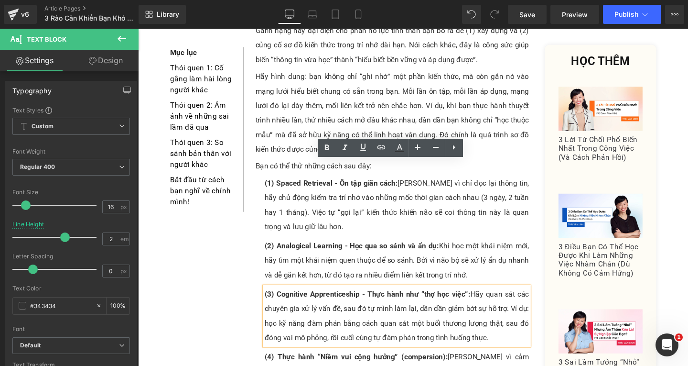
scroll to position [2198, 0]
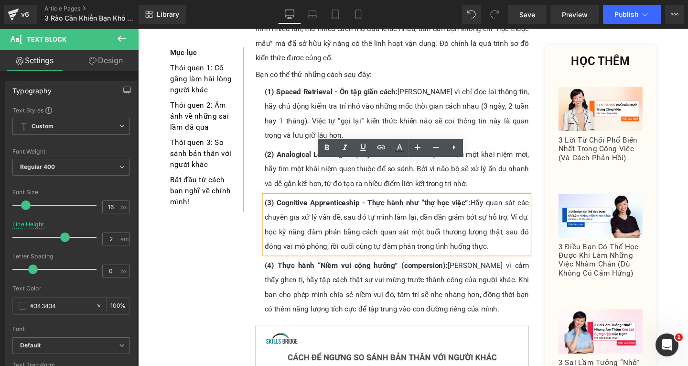
click at [330, 270] on div "(4) Thực hành “Niềm vui cộng hưởng” (compersion): [PERSON_NAME] vì cảm thấy ghe…" at bounding box center [410, 300] width 278 height 61
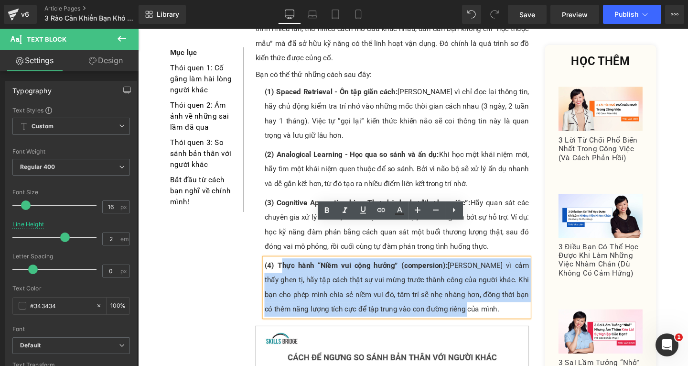
drag, startPoint x: 282, startPoint y: 242, endPoint x: 556, endPoint y: 289, distance: 277.3
drag, startPoint x: 482, startPoint y: 280, endPoint x: 390, endPoint y: 262, distance: 93.0
click at [483, 280] on div "(4) Thực hành “Niềm vui cộng hưởng” (compersion): [PERSON_NAME] vì cảm thấy ghe…" at bounding box center [410, 300] width 278 height 61
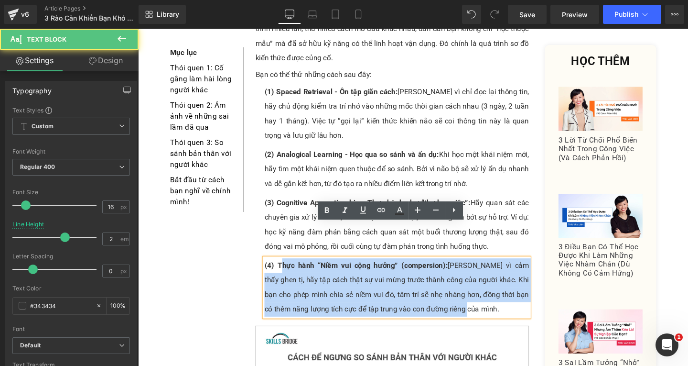
click at [309, 270] on div "(4) Thực hành “Niềm vui cộng hưởng” (compersion): [PERSON_NAME] vì cảm thấy ghe…" at bounding box center [410, 300] width 278 height 61
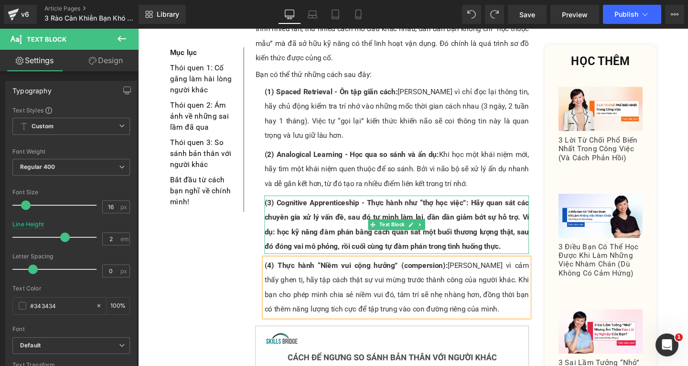
drag, startPoint x: 380, startPoint y: 200, endPoint x: 490, endPoint y: 182, distance: 111.3
click at [382, 232] on icon at bounding box center [384, 234] width 5 height 5
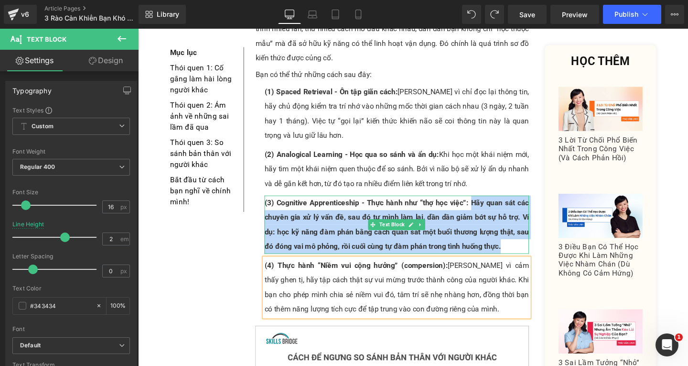
drag, startPoint x: 484, startPoint y: 176, endPoint x: 526, endPoint y: 221, distance: 61.5
click at [526, 221] on div "(3) Cognitive Apprenticeship - Thực hành như “thợ học việc”: Hãy quan sát các c…" at bounding box center [410, 234] width 278 height 61
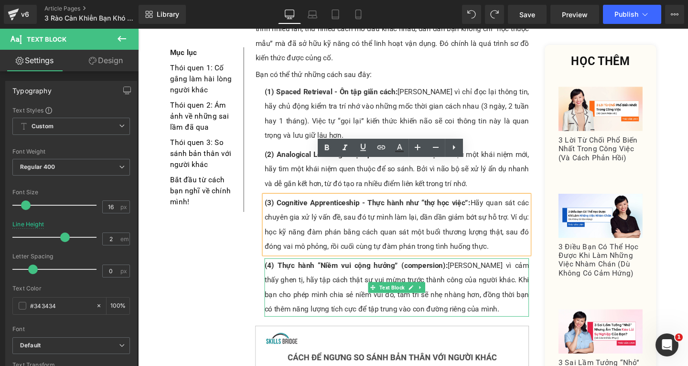
drag, startPoint x: 439, startPoint y: 270, endPoint x: 426, endPoint y: 267, distance: 13.8
click at [440, 270] on div "(4) Thực hành “Niềm vui cộng hưởng” (compersion): [PERSON_NAME] vì cảm thấy ghe…" at bounding box center [410, 300] width 278 height 61
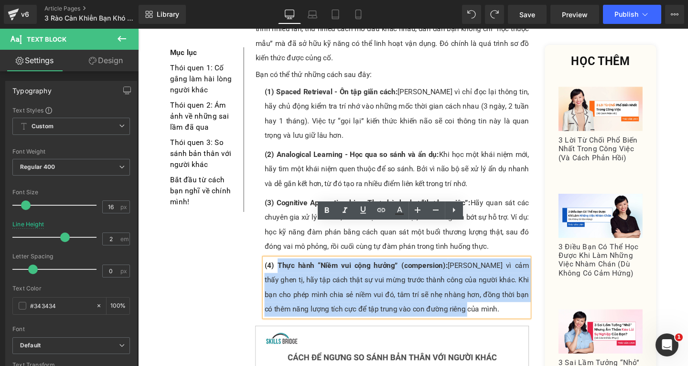
drag, startPoint x: 282, startPoint y: 243, endPoint x: 496, endPoint y: 286, distance: 218.8
click at [496, 286] on div "(4) Thực hành “Niềm vui cộng hưởng” (compersion): [PERSON_NAME] vì cảm thấy ghe…" at bounding box center [410, 300] width 278 height 61
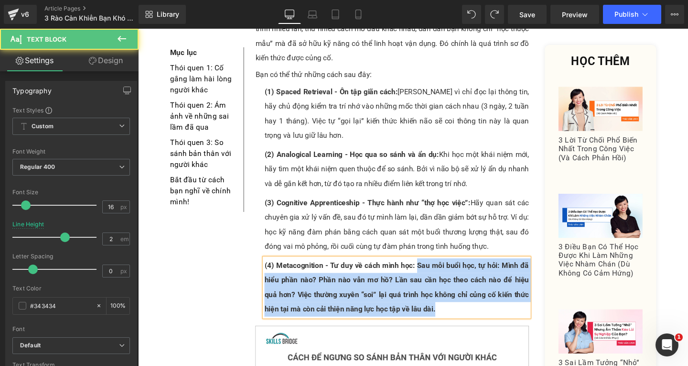
drag, startPoint x: 430, startPoint y: 239, endPoint x: 449, endPoint y: 285, distance: 49.3
click at [449, 285] on div "(4) Metacognition - Tư duy về cách mình học: Sau mỗi buổi học, tự hỏi: Mình đã …" at bounding box center [410, 300] width 278 height 61
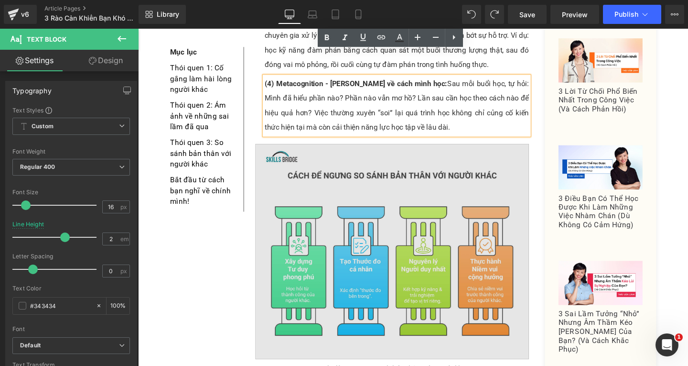
scroll to position [2580, 0]
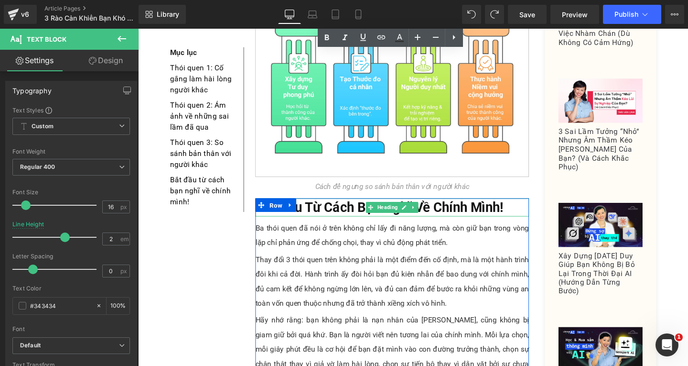
click at [516, 208] on b "Bắt Đầu Từ Cách Bạn Nghĩ Về Chính Mình!" at bounding box center [391, 216] width 261 height 16
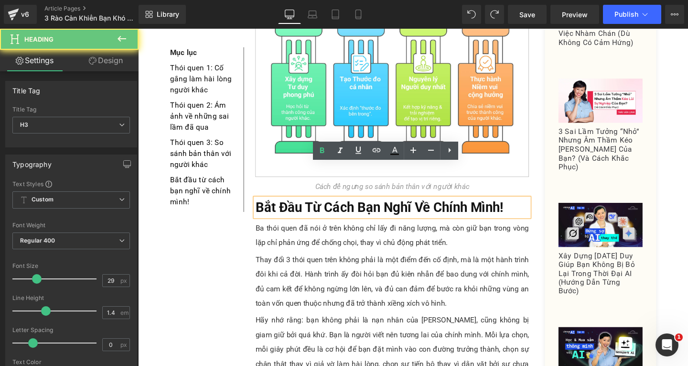
click at [527, 207] on h3 "Bắt Đầu Từ Cách Bạn Nghĩ Về Chính Mình!" at bounding box center [405, 217] width 288 height 20
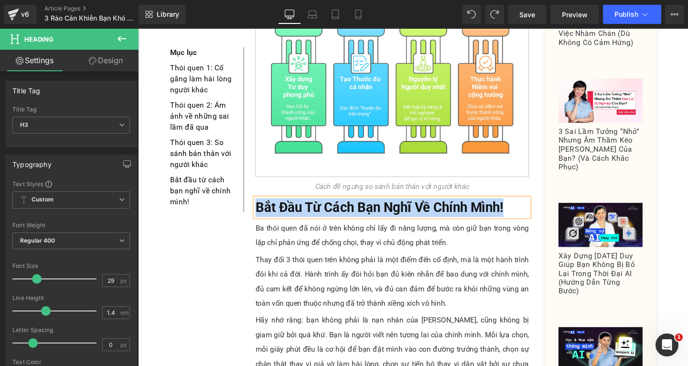
paste div
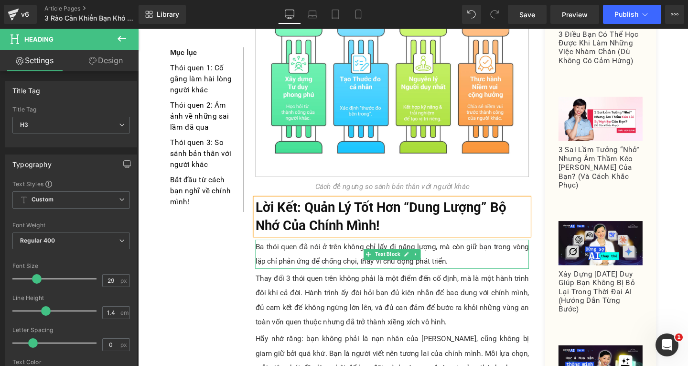
click at [344, 250] on p "Ba thói quen đã nói ở trên không chỉ lấy đi năng lượng, mà còn giữ bạn trong vò…" at bounding box center [405, 265] width 288 height 31
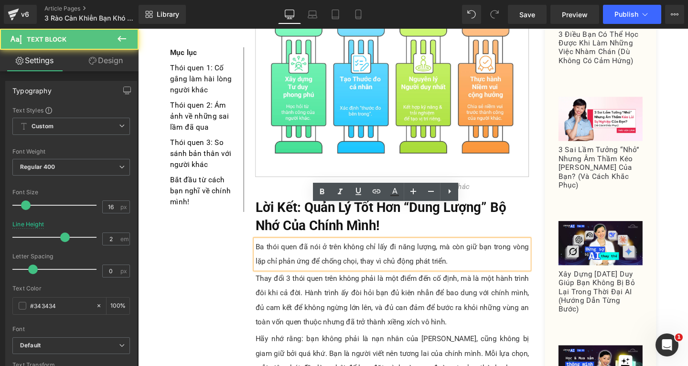
click at [464, 250] on p "Ba thói quen đã nói ở trên không chỉ lấy đi năng lượng, mà còn giữ bạn trong vò…" at bounding box center [405, 265] width 288 height 31
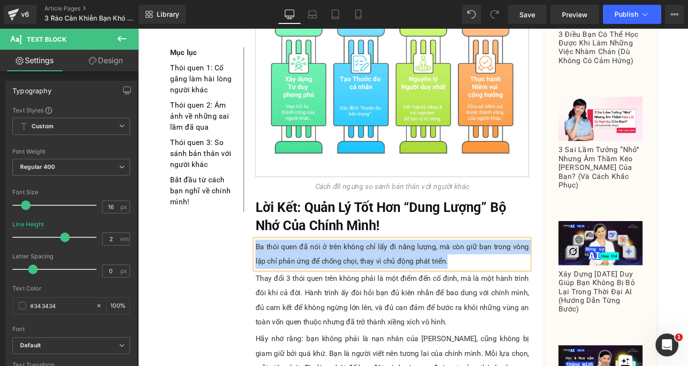
paste div
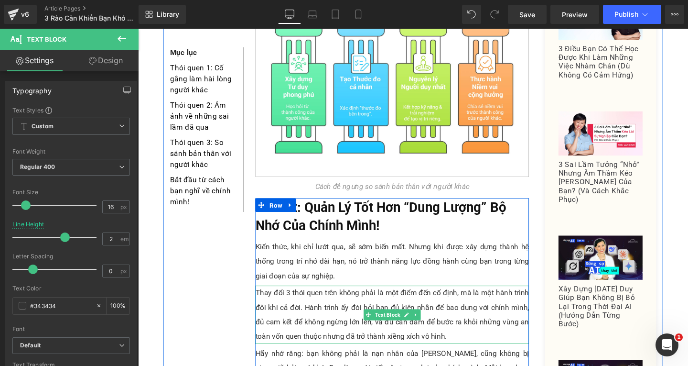
click at [461, 315] on p "Thay đổi 3 thói quen trên không phải là một điểm đến cố định, mà là một hành tr…" at bounding box center [405, 329] width 288 height 61
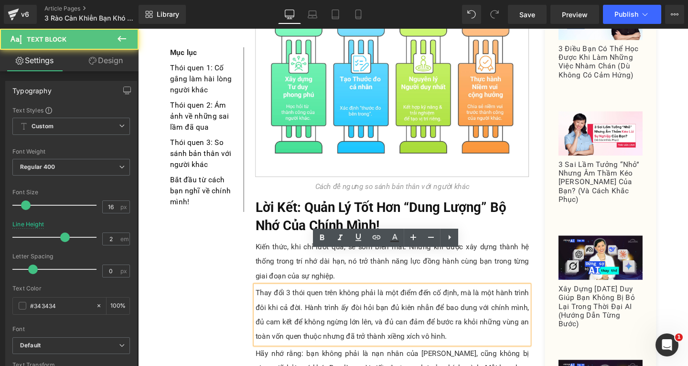
click at [461, 315] on p "Thay đổi 3 thói quen trên không phải là một điểm đến cố định, mà là một hành tr…" at bounding box center [405, 329] width 288 height 61
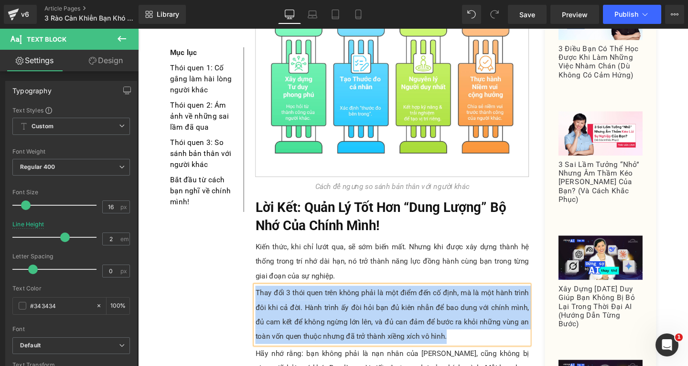
paste div
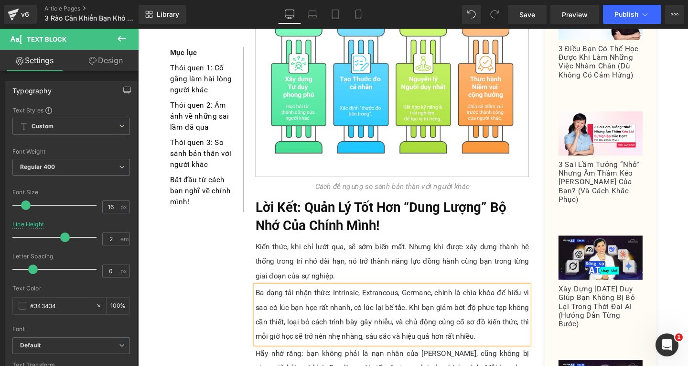
scroll to position [2676, 0]
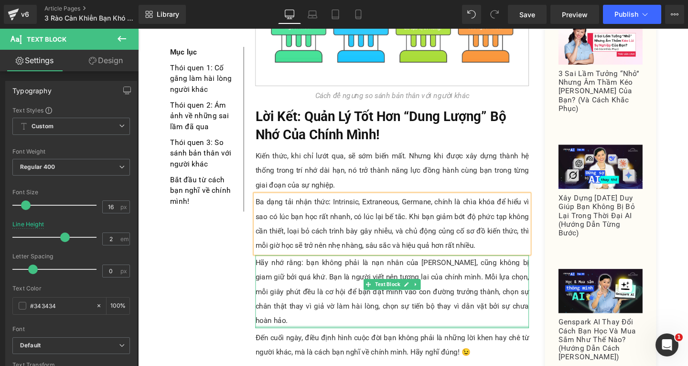
drag, startPoint x: 388, startPoint y: 290, endPoint x: 484, endPoint y: 298, distance: 95.4
click at [389, 291] on div "Hãy nhớ rằng: bạn không phải là nạn nhân của [PERSON_NAME], cũng không bị giam …" at bounding box center [405, 305] width 288 height 76
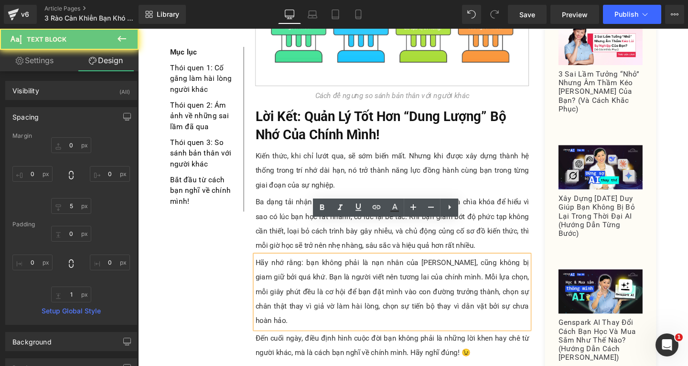
click at [531, 284] on p "Hãy nhớ rằng: bạn không phải là nạn nhân của [PERSON_NAME], cũng không bị giam …" at bounding box center [405, 305] width 288 height 76
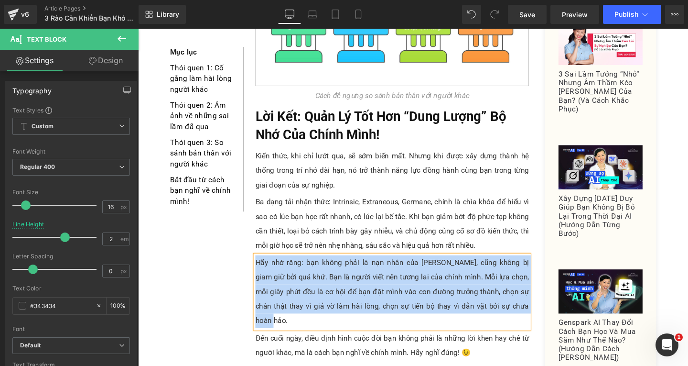
paste div
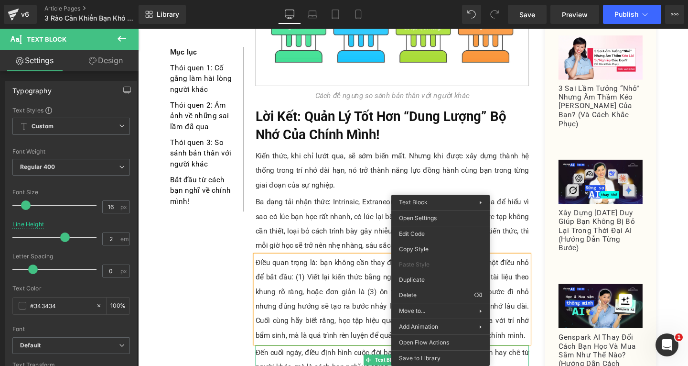
drag, startPoint x: 551, startPoint y: 323, endPoint x: 429, endPoint y: 310, distance: 123.0
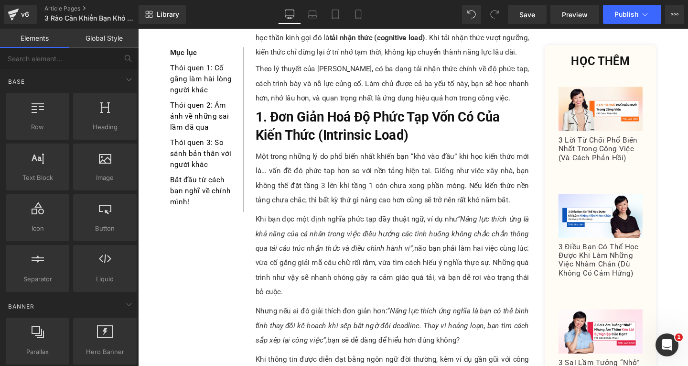
scroll to position [96, 0]
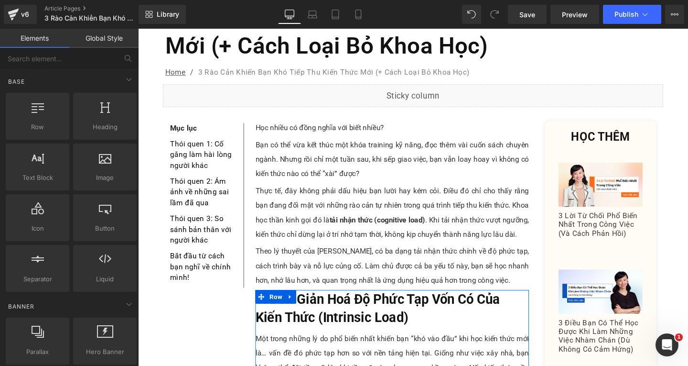
click at [452, 318] on div "1. Đơn Giản Hoá Độ Phức Tạp Vốn Có Của Kiến Thức (Intrinsic Load) Heading" at bounding box center [405, 322] width 288 height 39
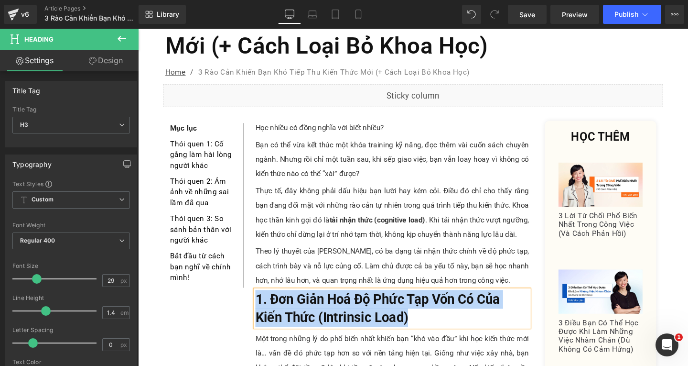
copy b "1. Đơn Giản Hoá Độ Phức Tạp Vốn Có Của Kiến Thức (Intrinsic Load)"
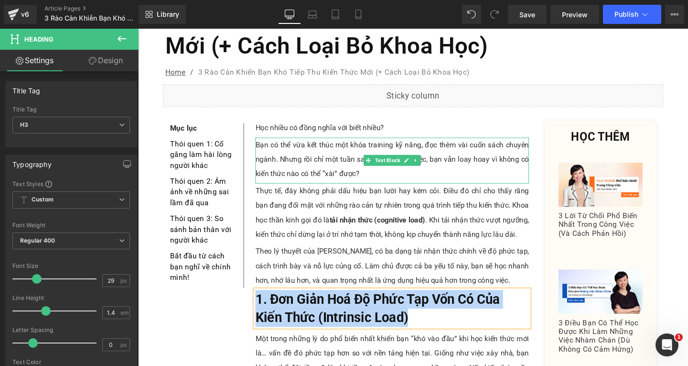
copy b "1. Đơn Giản Hoá Độ Phức Tạp Vốn Có Của Kiến Thức (Intrinsic Load)"
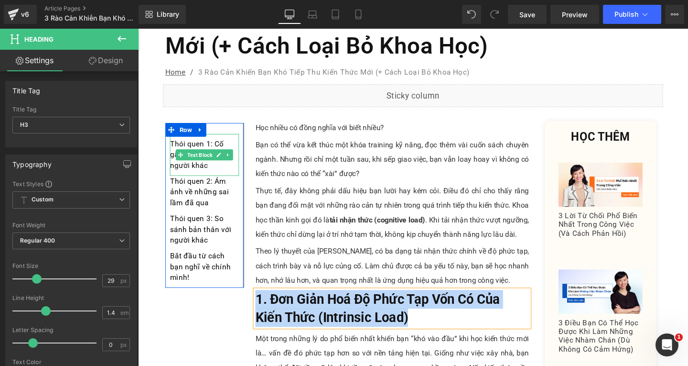
click at [217, 151] on p "Thói quen 1: Cố gắng làm hài lòng người khác" at bounding box center [208, 161] width 73 height 34
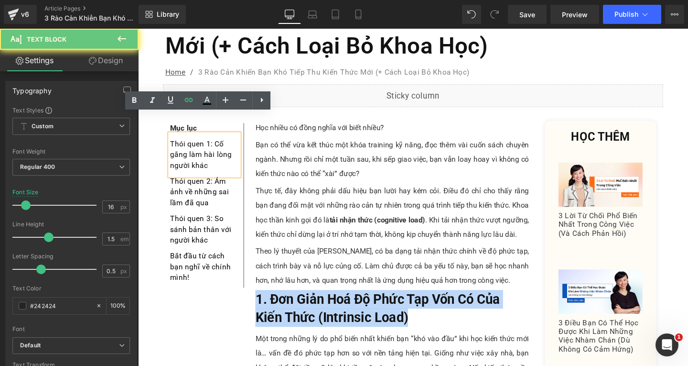
click at [217, 151] on p "Thói quen 1: Cố gắng làm hài lòng người khác" at bounding box center [208, 161] width 73 height 34
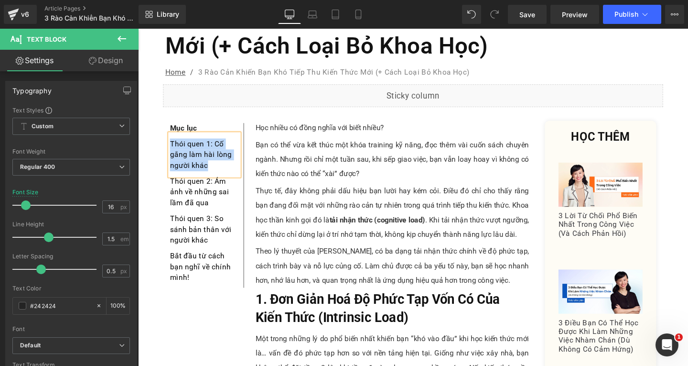
paste div
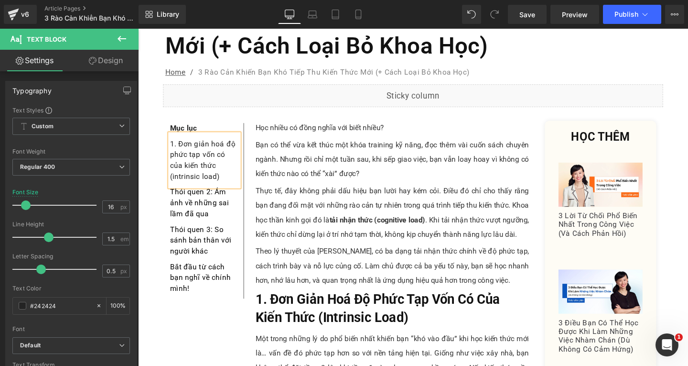
scroll to position [48, 0]
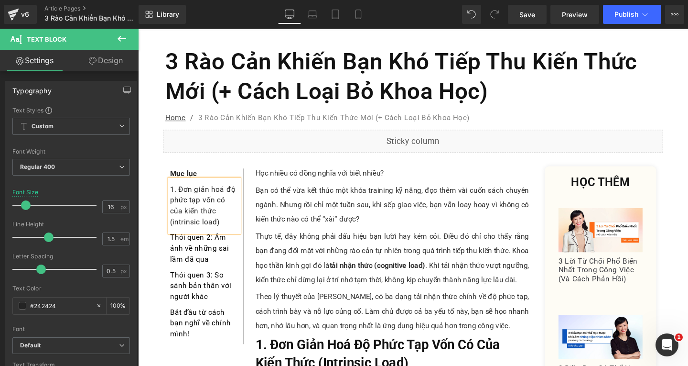
click at [172, 211] on p "1. Đơn giản hoá độ phức tạp vốn có của kiến thức (intrinsic load)" at bounding box center [208, 215] width 73 height 46
click at [204, 210] on p "1. Đơn giản hoá độ phức tạp vốn có của kiến thức (Intrinsic load)" at bounding box center [208, 215] width 73 height 46
click at [220, 256] on div "Thói quen 2: Ám ảnh về những sai lầm đã qua" at bounding box center [208, 261] width 73 height 39
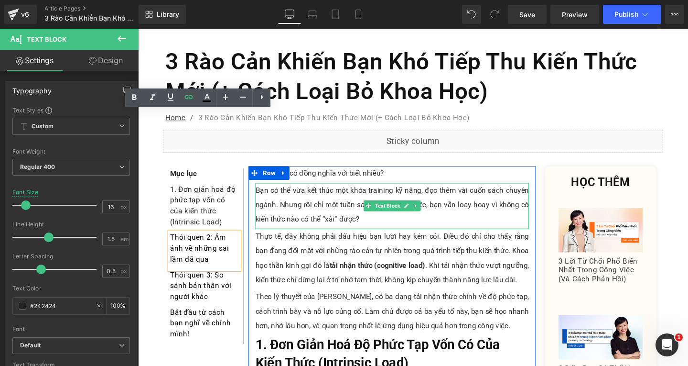
scroll to position [191, 0]
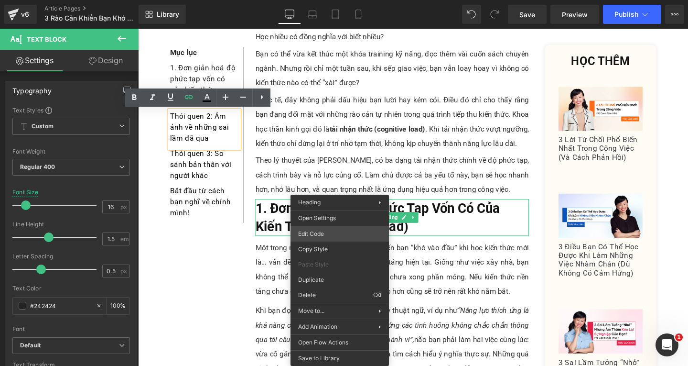
click at [323, 0] on div "Text Block You are previewing how the will restyle your page. You can not edit …" at bounding box center [344, 0] width 688 height 0
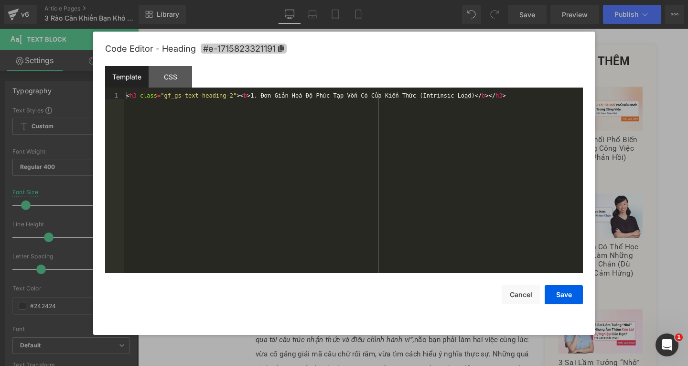
click at [279, 50] on icon at bounding box center [281, 48] width 6 height 7
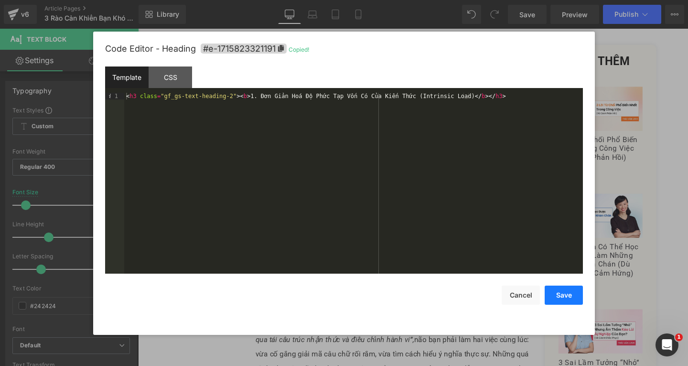
click at [565, 298] on button "Save" at bounding box center [564, 294] width 38 height 19
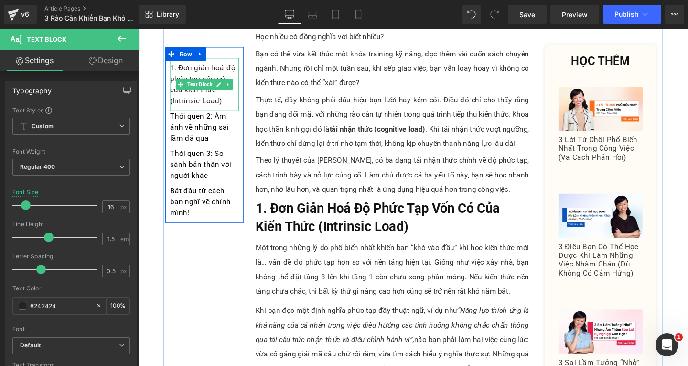
click at [227, 109] on p "1. Đơn giản hoá độ phức tạp vốn có của kiến thức (Intrinsic Load)" at bounding box center [208, 87] width 73 height 46
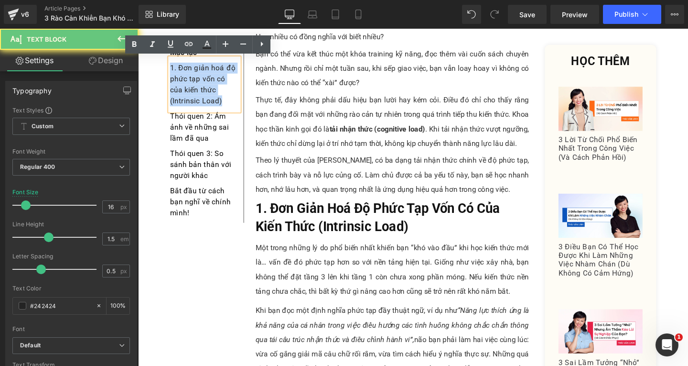
drag, startPoint x: 226, startPoint y: 105, endPoint x: 171, endPoint y: 64, distance: 68.6
click at [167, 66] on div "Mục lục Text Block 1. Đơn giản hoá độ phức tạp vốn có của kiến thức (Intrinsic …" at bounding box center [208, 140] width 83 height 184
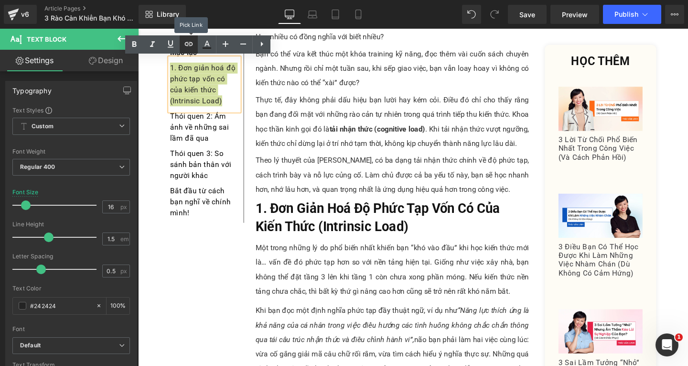
click at [182, 47] on link at bounding box center [189, 44] width 18 height 18
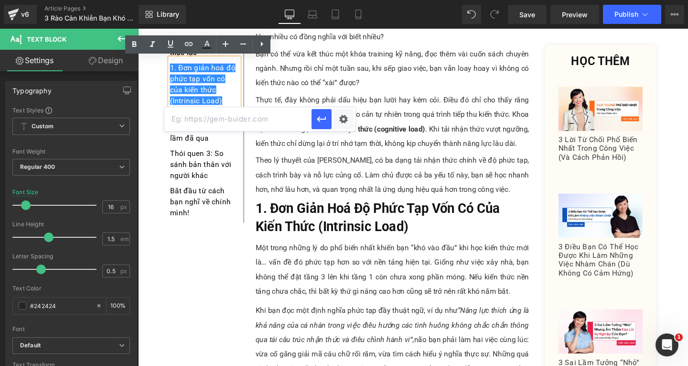
click at [230, 120] on input "text" at bounding box center [237, 119] width 147 height 24
paste input "#e-1715823321191"
type input "#e-1715823321191"
click at [323, 126] on button "button" at bounding box center [322, 119] width 20 height 20
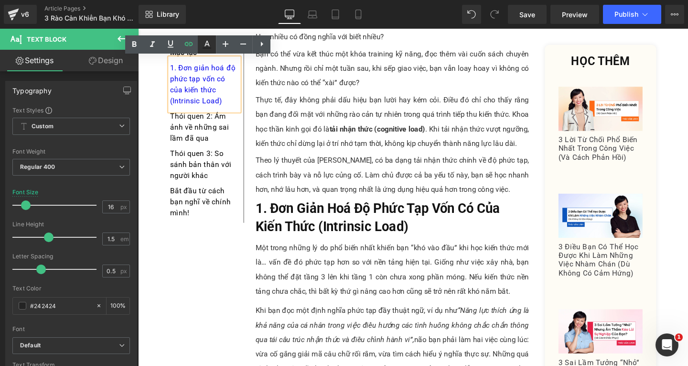
click at [205, 38] on link at bounding box center [207, 44] width 18 height 18
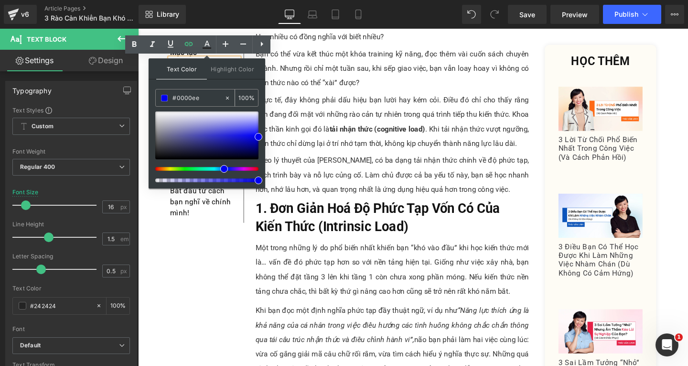
click at [205, 101] on input "#0000ee" at bounding box center [198, 98] width 52 height 11
type input "#0000e"
type input "0"
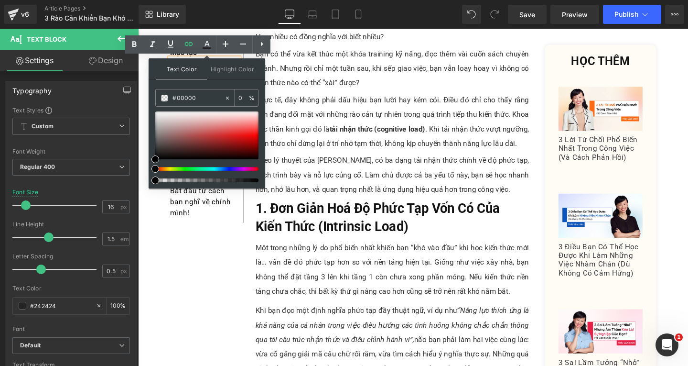
type input "#000000"
type input "100"
type input "#000000"
type input "100"
drag, startPoint x: 396, startPoint y: 207, endPoint x: 285, endPoint y: 192, distance: 111.9
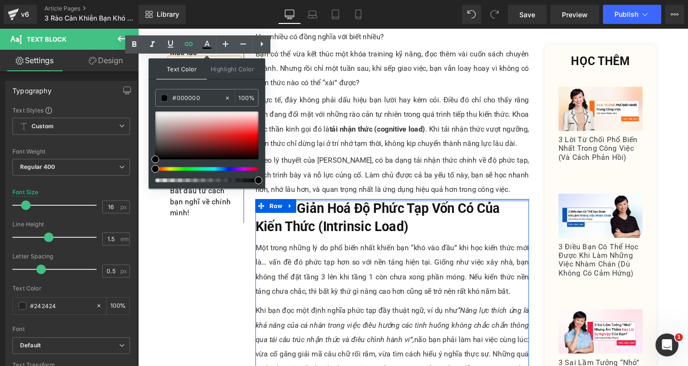
click at [331, 132] on p "Thực tế, đây không phải dấu hiệu bạn lười hay kém cỏi. Điều đó chỉ cho thấy rằn…" at bounding box center [405, 126] width 288 height 61
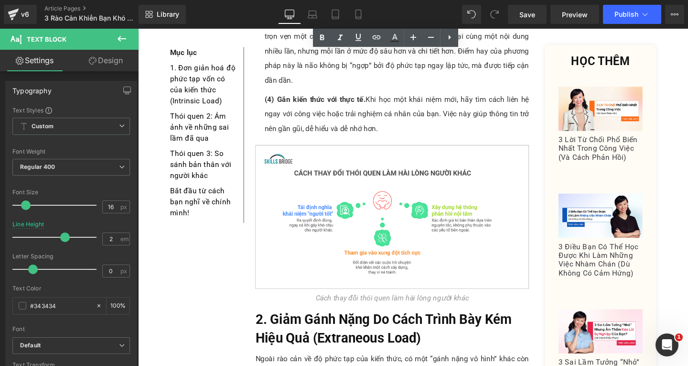
scroll to position [1003, 0]
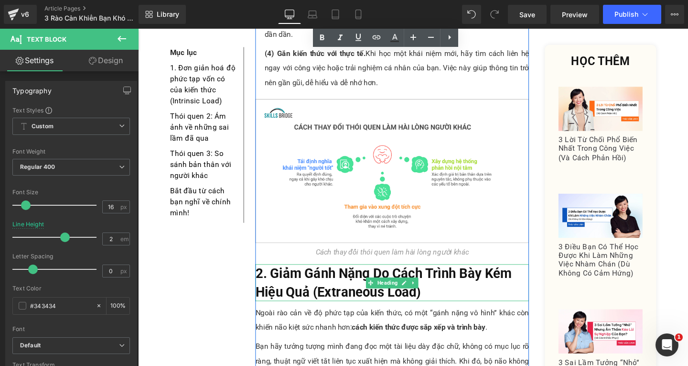
click at [442, 276] on h3 "2. Giảm Gánh Nặng Do Cách Trình Bày Kém Hiệu Quả (Extraneous Load)" at bounding box center [405, 295] width 288 height 39
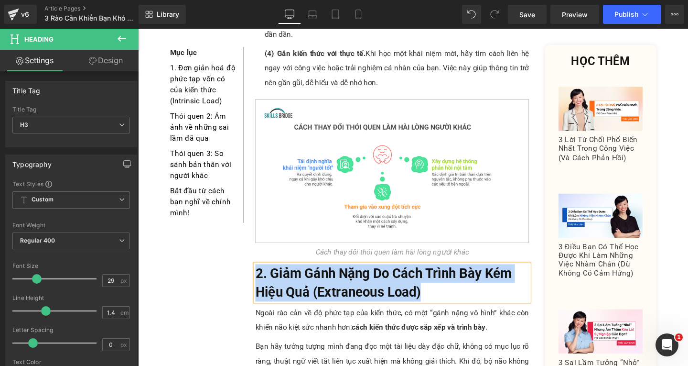
copy b "2. Giảm Gánh Nặng Do Cách Trình Bày Kém Hiệu Quả (Extraneous Load)"
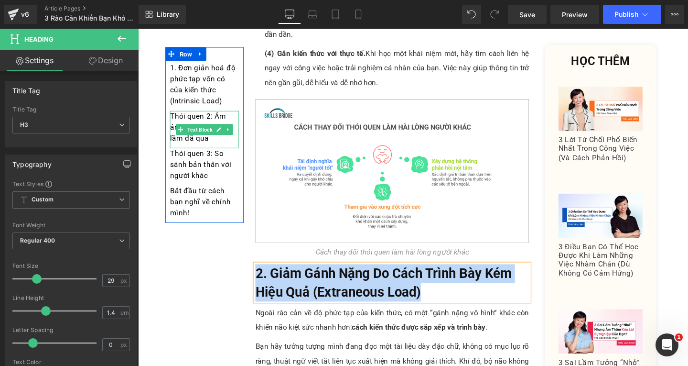
click at [216, 150] on div "Thói quen 2: Ám ảnh về những sai lầm đã qua" at bounding box center [208, 134] width 73 height 39
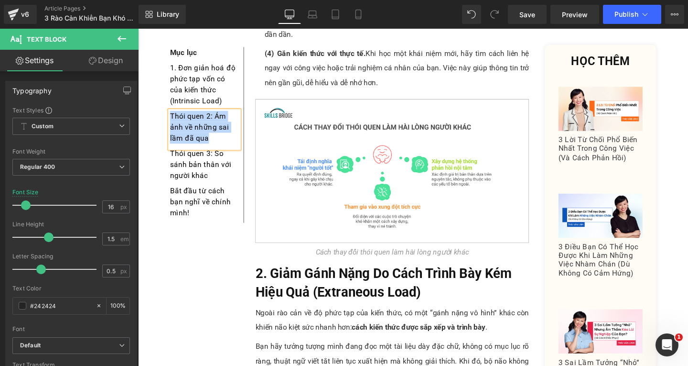
paste div
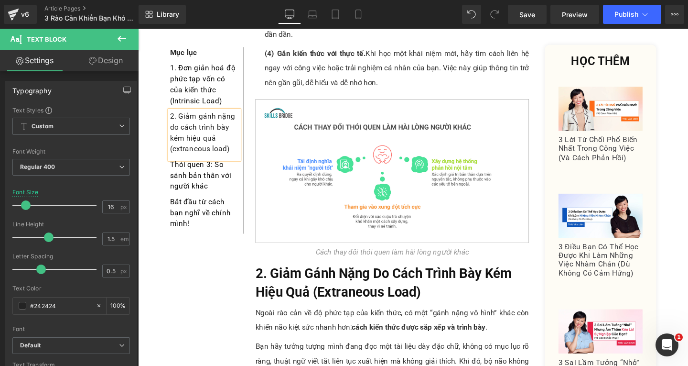
drag, startPoint x: 172, startPoint y: 154, endPoint x: 173, endPoint y: 165, distance: 11.0
click at [173, 155] on p "2. Giảm gánh nặng do cách trình bày kém hiệu quả (extraneous load)" at bounding box center [208, 138] width 73 height 46
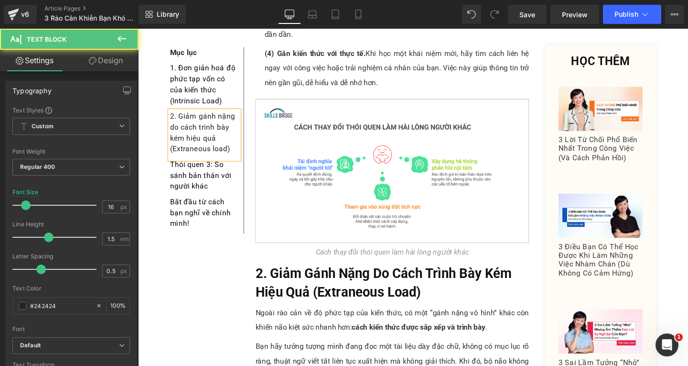
click at [214, 157] on p "2. Giảm gánh nặng do cách trình bày kém hiệu quả (Extraneous load)" at bounding box center [208, 138] width 73 height 46
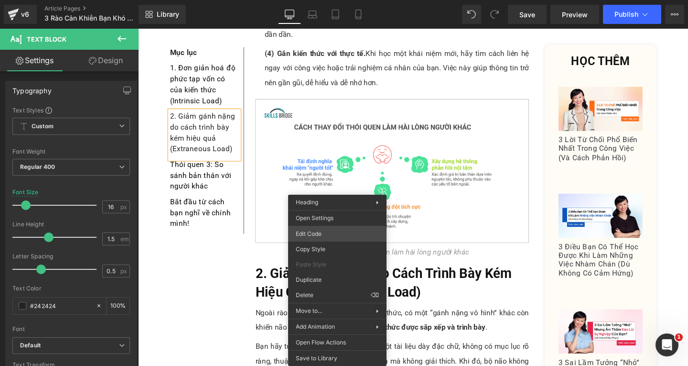
click at [320, 0] on div "Text Block You are previewing how the will restyle your page. You can not edit …" at bounding box center [344, 0] width 688 height 0
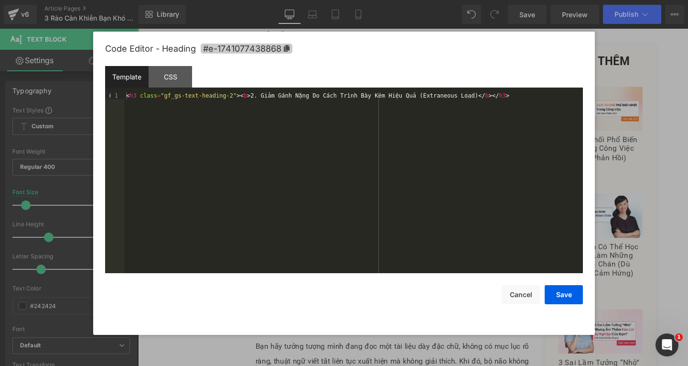
click at [288, 50] on icon at bounding box center [287, 48] width 6 height 7
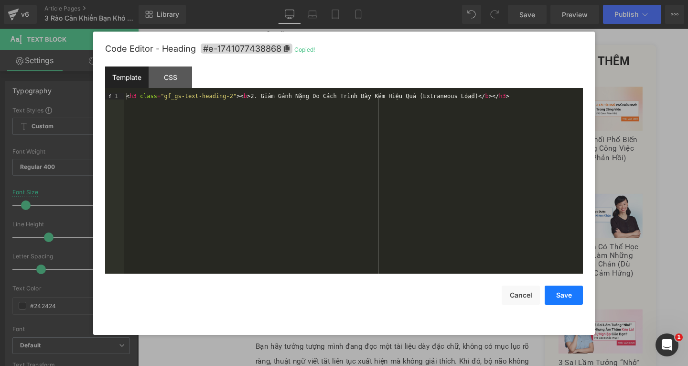
click at [564, 292] on button "Save" at bounding box center [564, 294] width 38 height 19
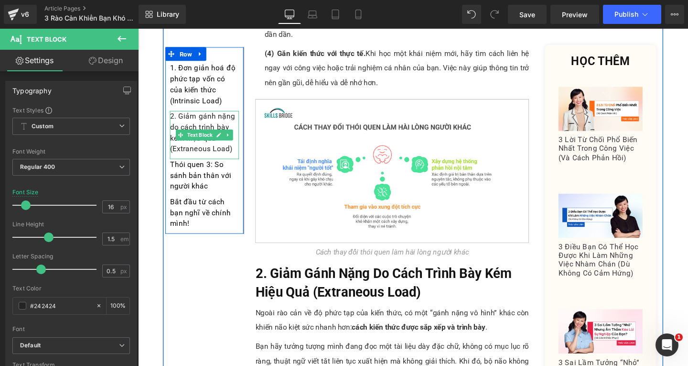
click at [236, 155] on p "2. Giảm gánh nặng do cách trình bày kém hiệu quả (Extraneous Load)" at bounding box center [208, 138] width 73 height 46
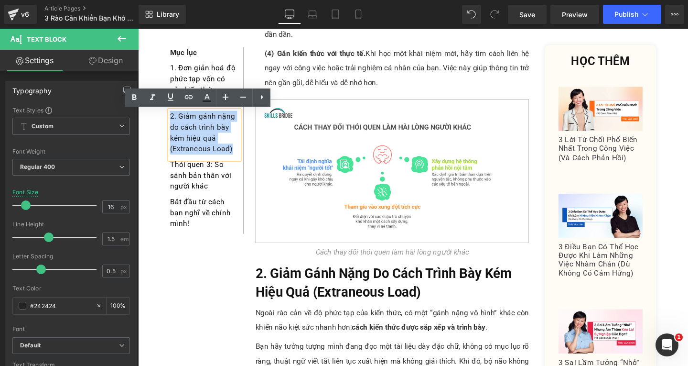
drag, startPoint x: 236, startPoint y: 154, endPoint x: 170, endPoint y: 116, distance: 76.2
click at [172, 116] on p "2. Giảm gánh nặng do cách trình bày kém hiệu quả (Extraneous Load)" at bounding box center [208, 138] width 73 height 46
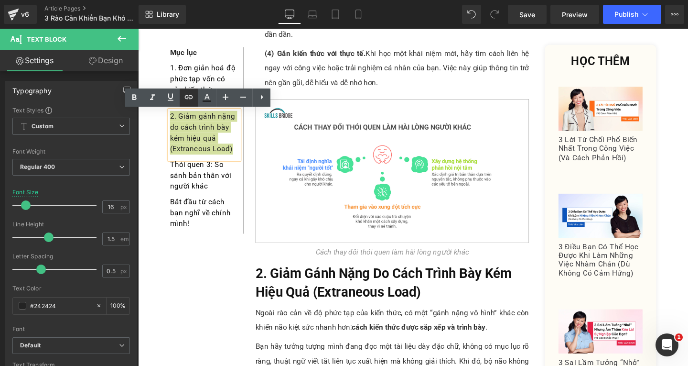
click at [182, 103] on link at bounding box center [189, 97] width 18 height 18
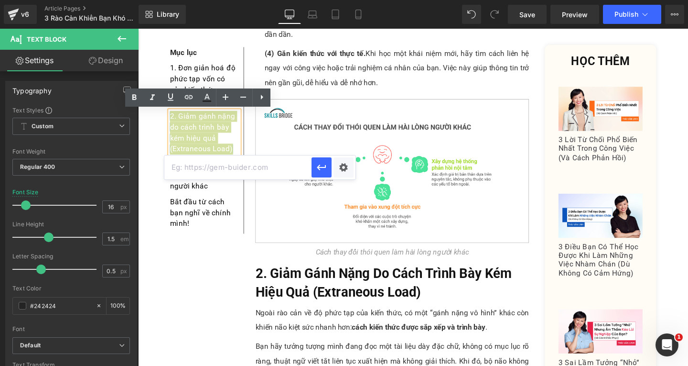
click at [241, 162] on input "text" at bounding box center [237, 167] width 147 height 24
paste input "#e-1741077438868"
type input "#e-1741077438868"
click at [325, 171] on icon "button" at bounding box center [321, 166] width 11 height 11
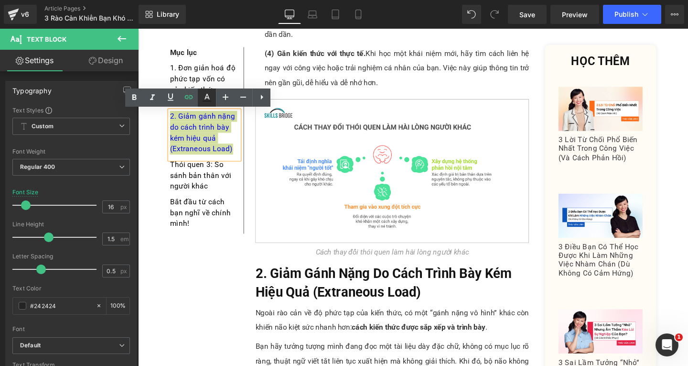
click at [204, 97] on icon at bounding box center [206, 97] width 11 height 11
type input "#0000ee"
type input "100"
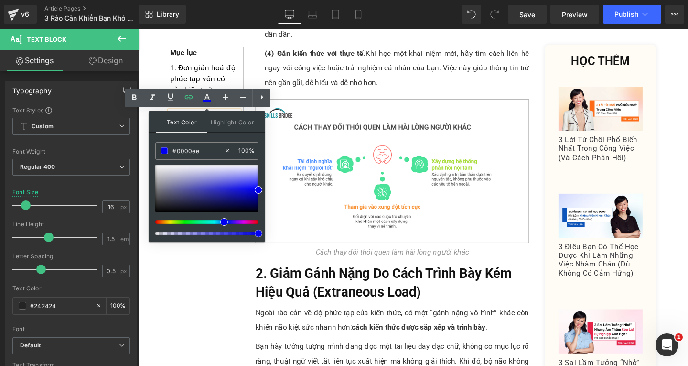
click at [203, 154] on input "#0000ee" at bounding box center [198, 150] width 52 height 11
type input "#0000e"
type input "0"
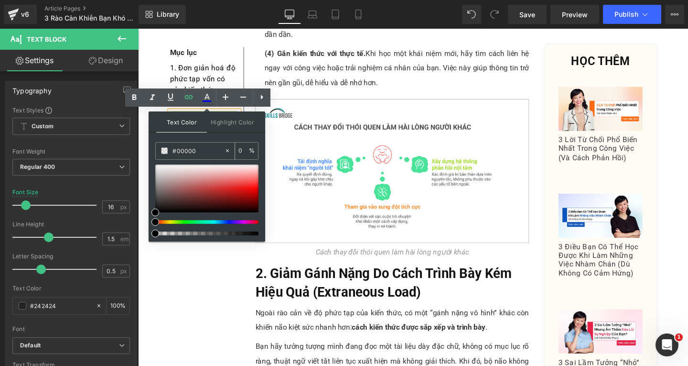
type input "#000000"
type input "100"
type input "#000000"
type input "100"
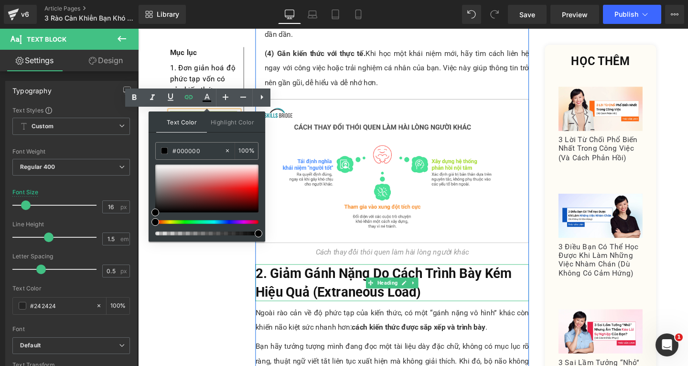
drag, startPoint x: 397, startPoint y: 261, endPoint x: 286, endPoint y: 246, distance: 111.5
click at [293, 278] on b "2. Giảm Gánh Nặng Do Cách Trình Bày Kém Hiệu Quả (Extraneous Load)" at bounding box center [395, 296] width 269 height 36
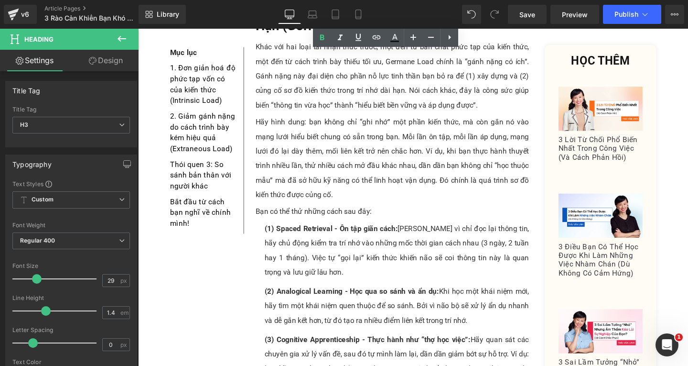
scroll to position [1863, 0]
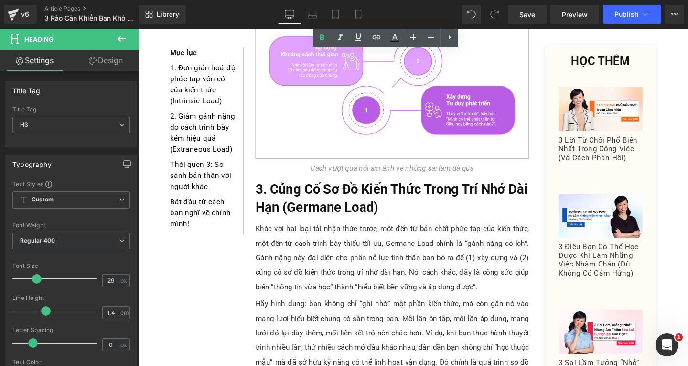
click at [387, 188] on h3 "3. Củng Cố Sơ Đồ Kiến Thức Trong Trí Nhớ Dài Hạn (Germane Load)" at bounding box center [405, 207] width 288 height 39
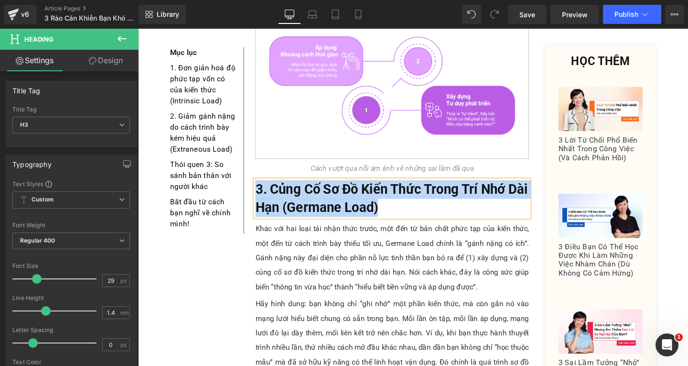
copy b "3. Củng Cố Sơ Đồ Kiến Thức Trong Trí Nhớ Dài Hạn (Germane Load)"
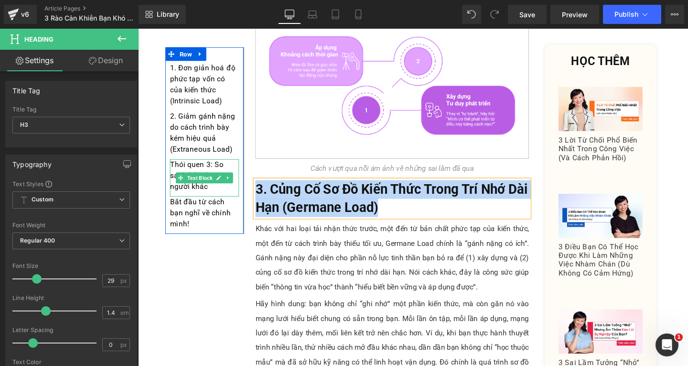
click at [218, 193] on p "Thói quen 3: So sánh bản thân với người khác" at bounding box center [208, 182] width 73 height 34
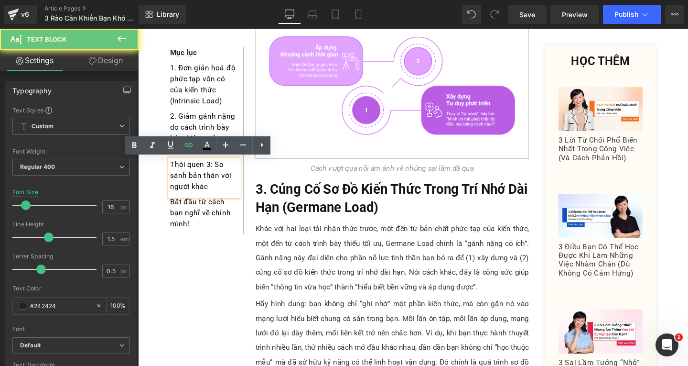
click at [218, 193] on p "Thói quen 3: So sánh bản thân với người khác" at bounding box center [208, 182] width 73 height 34
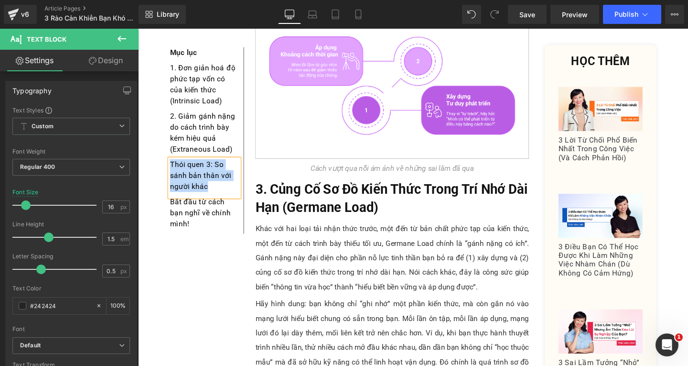
paste div
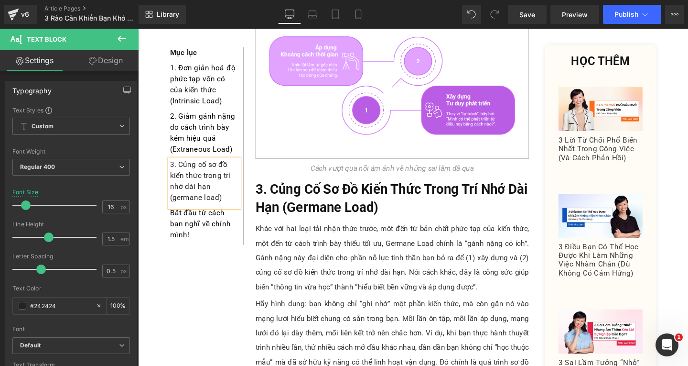
click at [176, 205] on p "3. Củng cố sơ đồ kiến thức trong trí nhớ dài hạn (germane load)" at bounding box center [208, 188] width 73 height 46
click at [208, 208] on p "3. Củng cố sơ đồ kiến thức trong trí nhớ dài hạn (Germane load)" at bounding box center [208, 188] width 73 height 46
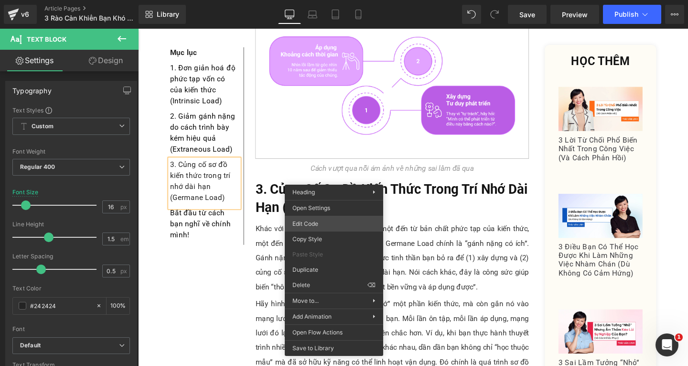
click at [314, 0] on div "Text Block You are previewing how the will restyle your page. You can not edit …" at bounding box center [344, 0] width 688 height 0
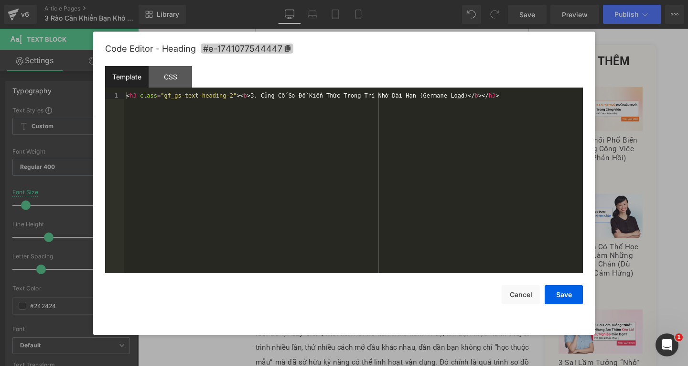
click at [280, 43] on span "#e-1741077544447" at bounding box center [247, 48] width 93 height 10
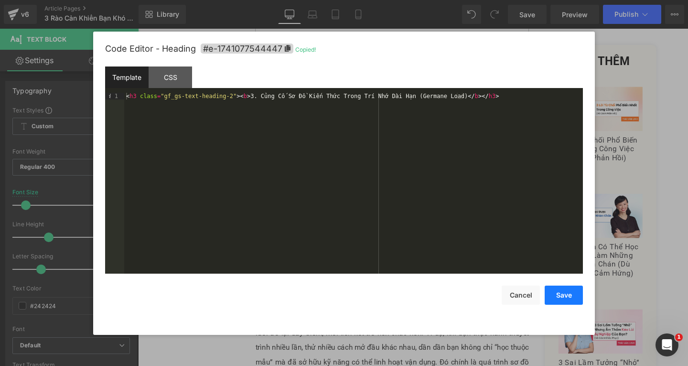
click at [547, 291] on button "Save" at bounding box center [564, 294] width 38 height 19
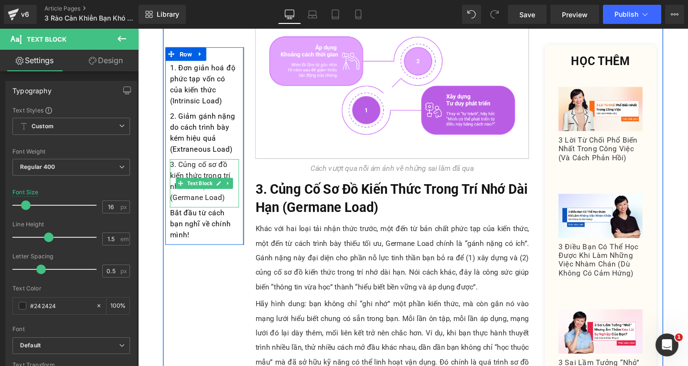
click at [235, 209] on p "3. Củng cố sơ đồ kiến thức trong trí nhớ dài hạn (Germane Load)" at bounding box center [208, 188] width 73 height 46
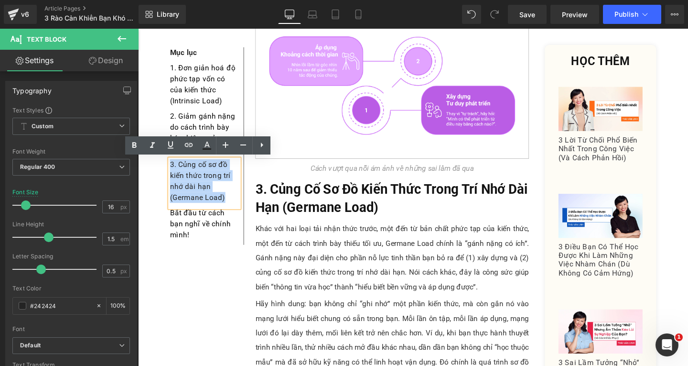
drag, startPoint x: 230, startPoint y: 207, endPoint x: 165, endPoint y: 169, distance: 75.8
click at [167, 169] on div "Mục lục Text Block 1. Đơn giản hoá độ phức tạp vốn có của kiến thức (Intrinsic …" at bounding box center [208, 151] width 83 height 207
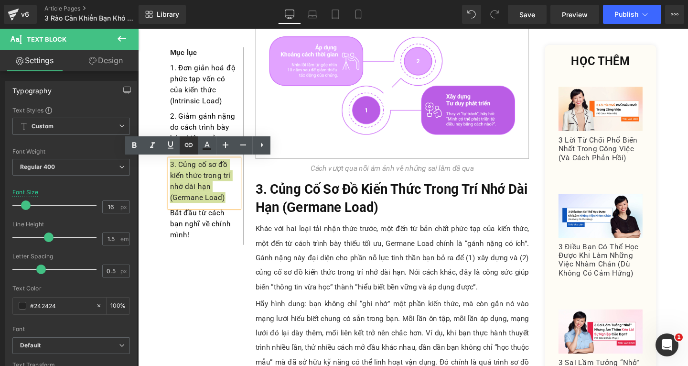
click at [187, 149] on icon at bounding box center [188, 144] width 11 height 11
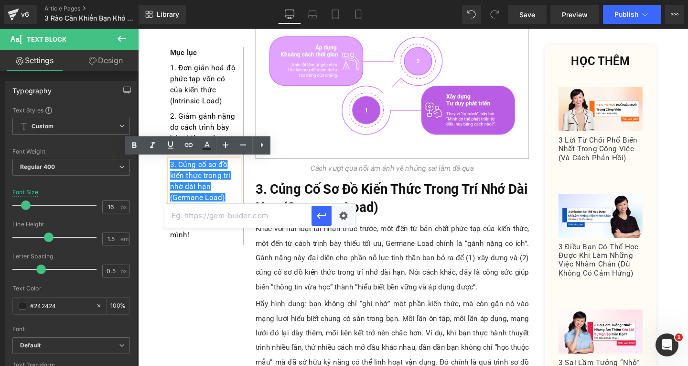
click at [238, 210] on input "text" at bounding box center [237, 216] width 147 height 24
paste input "#e-1741077544447"
type input "#e-1741077544447"
click at [325, 219] on icon "button" at bounding box center [321, 215] width 11 height 11
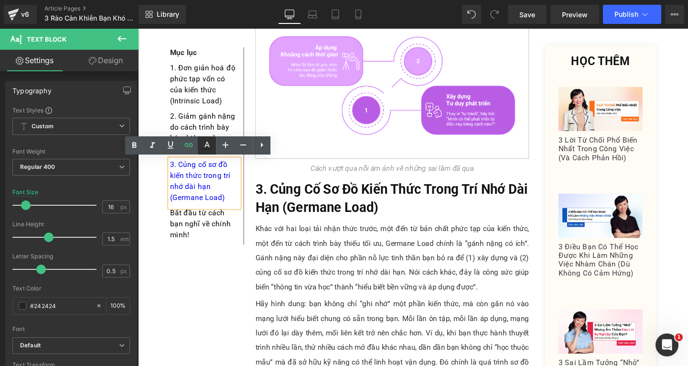
click at [215, 139] on link at bounding box center [207, 145] width 18 height 18
type input "#0000ee"
type input "100"
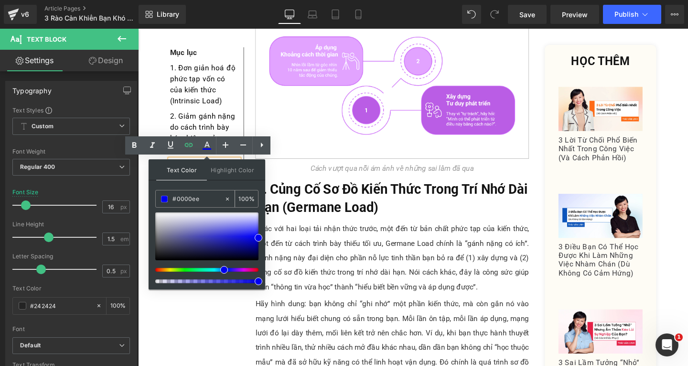
click at [213, 196] on input "#0000ee" at bounding box center [198, 199] width 52 height 11
type input "#0000e"
type input "0"
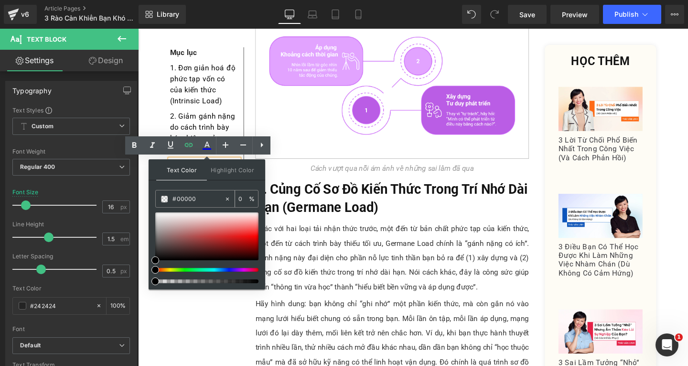
type input "#000000"
type input "100"
type input "#000000"
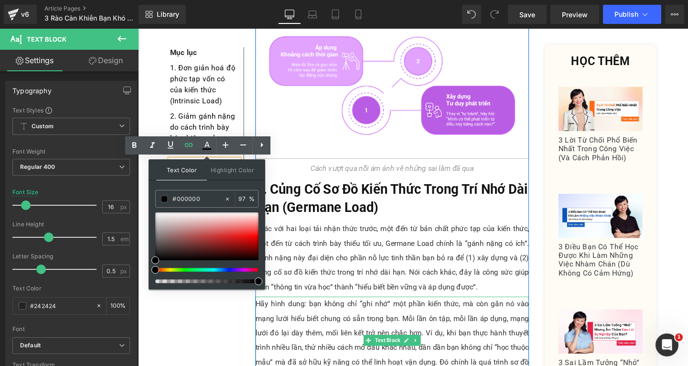
drag, startPoint x: 395, startPoint y: 310, endPoint x: 297, endPoint y: 292, distance: 99.9
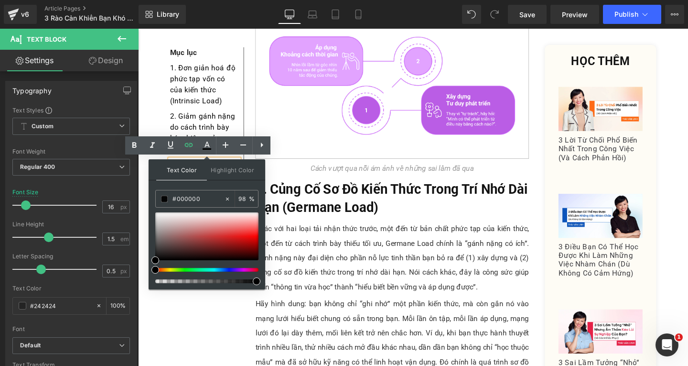
type input "99"
drag, startPoint x: 396, startPoint y: 311, endPoint x: 284, endPoint y: 298, distance: 112.5
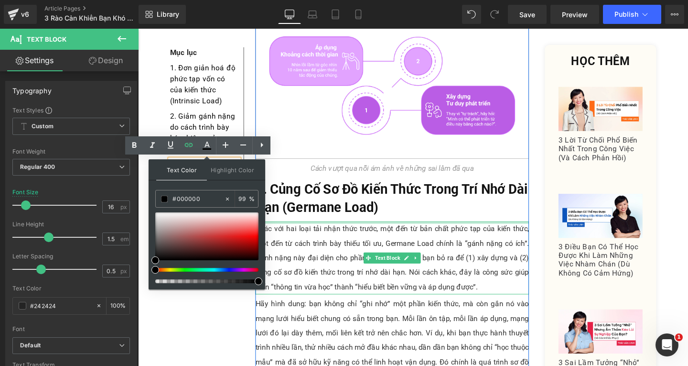
click at [323, 231] on div at bounding box center [405, 232] width 288 height 2
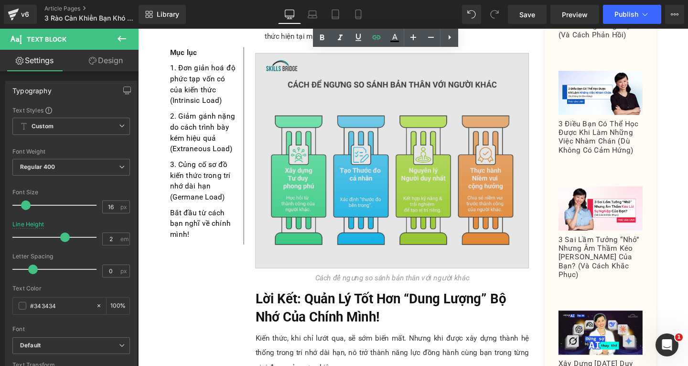
scroll to position [2580, 0]
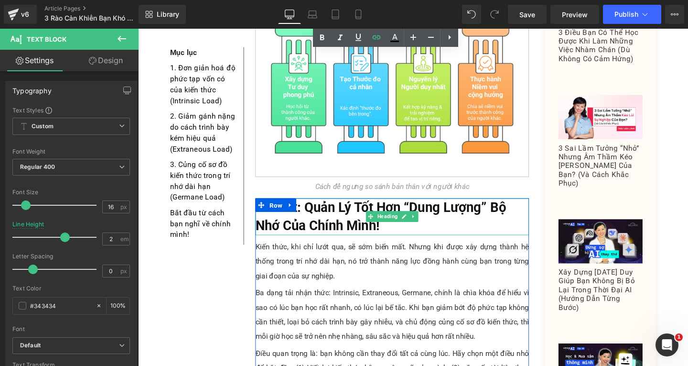
click at [348, 208] on b "Lời Kết: Quản Lý Tốt Hơn “Dung Lượng” Bộ Nhớ Của Chính Mình!" at bounding box center [392, 226] width 263 height 36
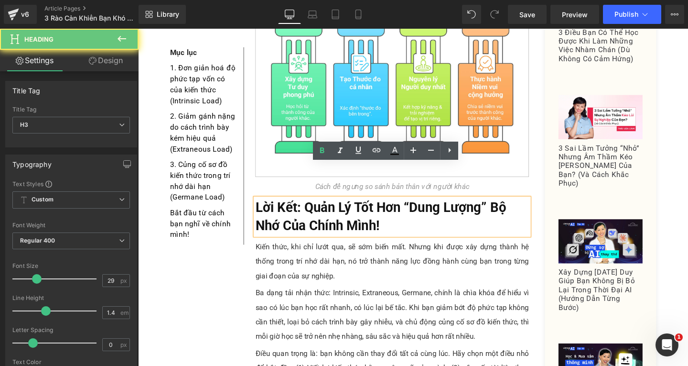
click at [404, 207] on h3 "Lời Kết: Quản Lý Tốt Hơn “Dung Lượng” Bộ Nhớ Của Chính Mình!" at bounding box center [405, 226] width 288 height 39
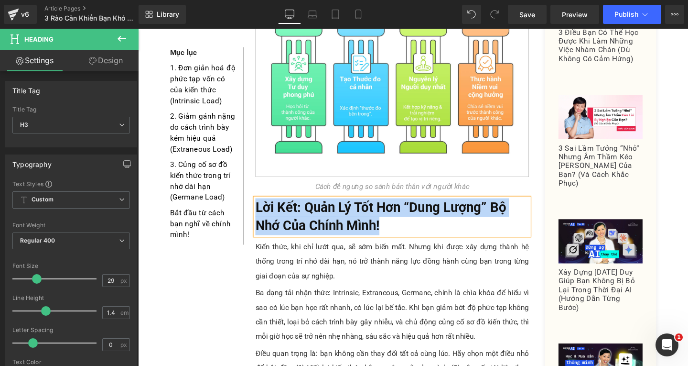
copy b "Lời Kết: Quản Lý Tốt Hơn “Dung Lượng” Bộ Nhớ Của Chính Mình!"
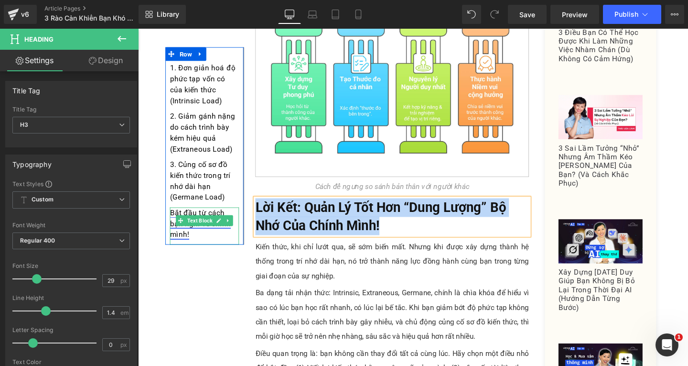
click at [236, 236] on link "Bắt đầu từ cách bạn nghĩ về chính mình!" at bounding box center [204, 233] width 64 height 32
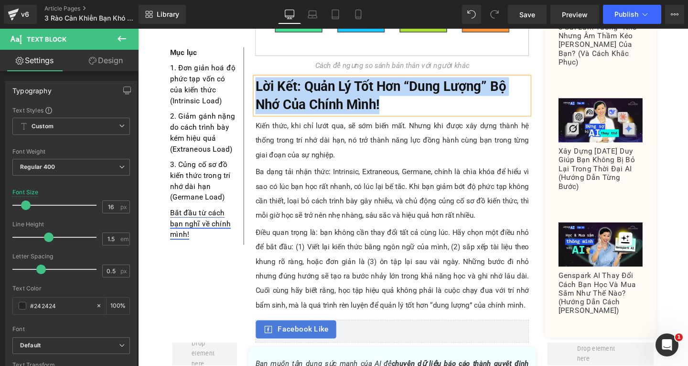
scroll to position [2708, 0]
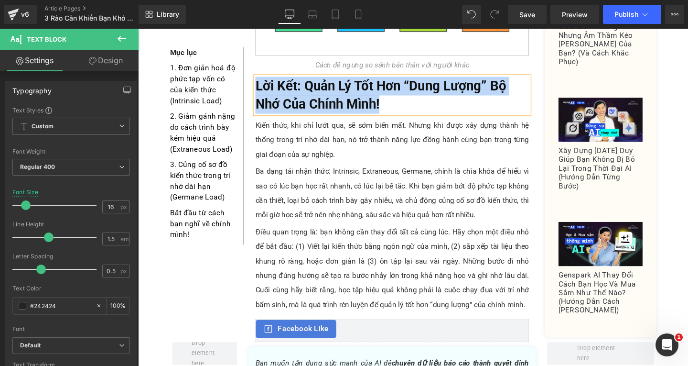
click at [345, 171] on p "Ba dạng tải nhận thức: Intrinsic, Extraneous, Germane, chính là chìa khóa để hi…" at bounding box center [405, 201] width 288 height 61
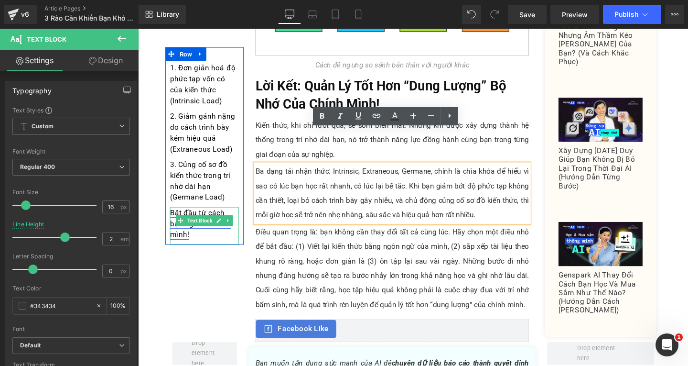
click at [236, 226] on link "Bắt đầu từ cách bạn nghĩ về chính mình!" at bounding box center [204, 233] width 64 height 32
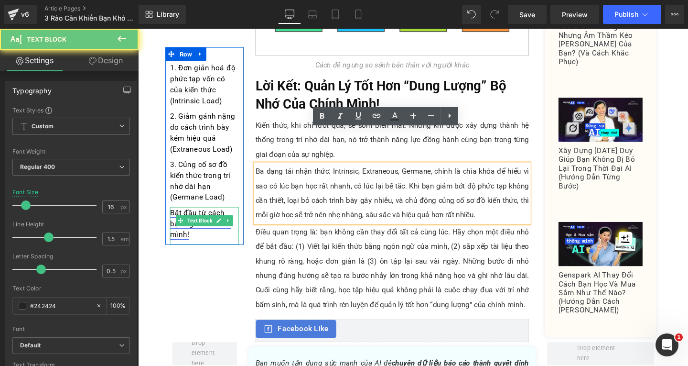
click at [236, 231] on link "Bắt đầu từ cách bạn nghĩ về chính mình!" at bounding box center [204, 233] width 64 height 32
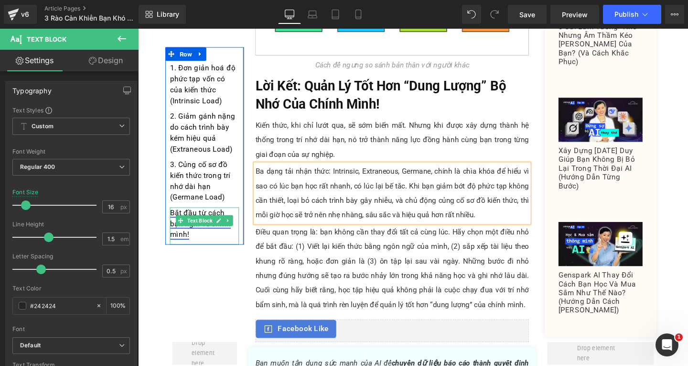
click at [236, 233] on link "Bắt đầu từ cách bạn nghĩ về chính mình!" at bounding box center [204, 233] width 64 height 32
click at [242, 235] on div at bounding box center [243, 235] width 2 height 39
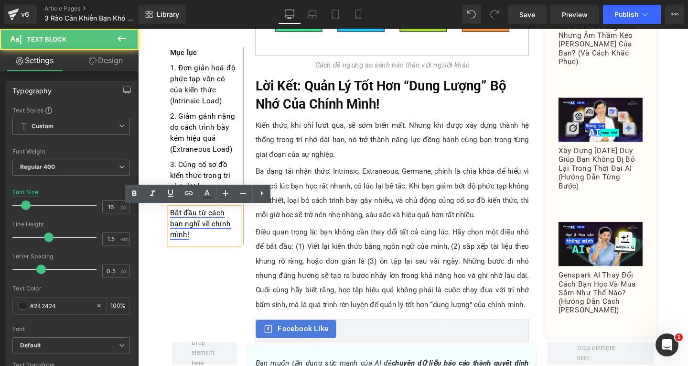
click at [236, 236] on link "Bắt đầu từ cách bạn nghĩ về chính mình!" at bounding box center [204, 233] width 64 height 32
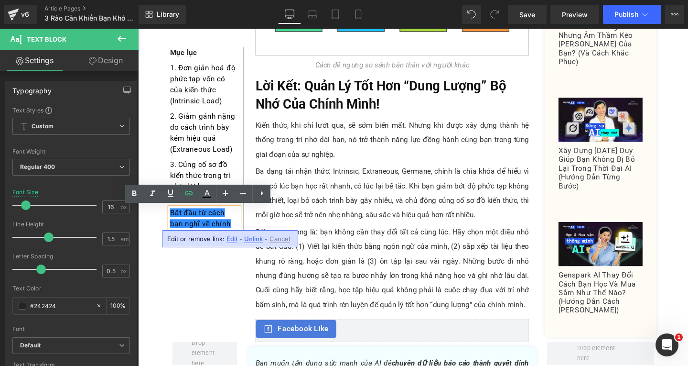
drag, startPoint x: 239, startPoint y: 235, endPoint x: 166, endPoint y: 220, distance: 75.0
click at [172, 220] on div "Bắt đầu từ cách bạn nghĩ về chính mình!" at bounding box center [208, 235] width 73 height 39
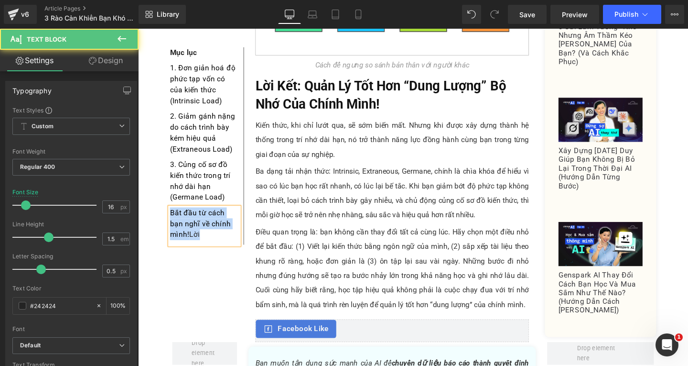
drag, startPoint x: 191, startPoint y: 243, endPoint x: 164, endPoint y: 220, distance: 34.9
click at [167, 220] on div "Mục lục Text Block 1. Đơn giản hoá độ phức tạp vốn có của kiến thức (Intrinsic …" at bounding box center [208, 151] width 83 height 207
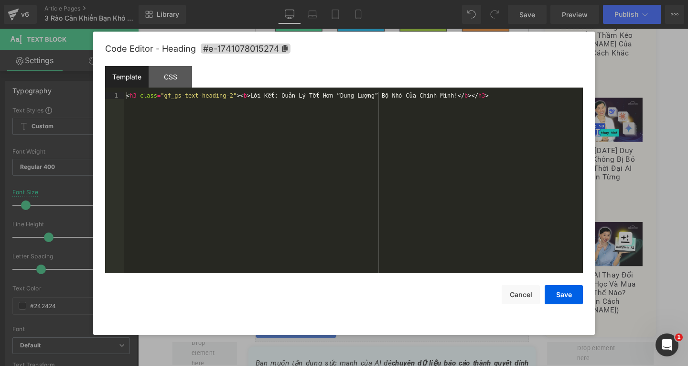
click at [273, 0] on div "Text Block You are previewing how the will restyle your page. You can not edit …" at bounding box center [344, 0] width 688 height 0
click at [279, 47] on span "#e-1741078015274" at bounding box center [246, 48] width 90 height 10
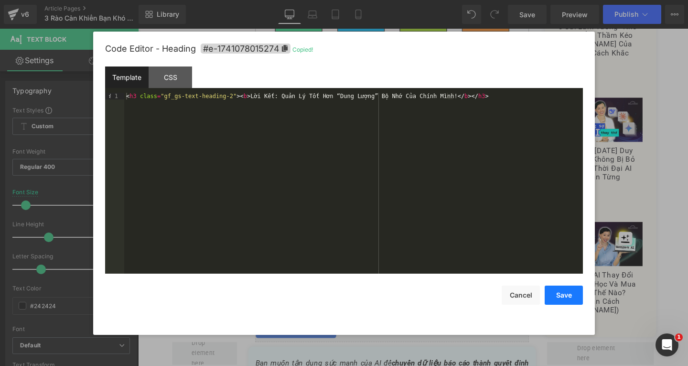
click at [565, 297] on button "Save" at bounding box center [564, 294] width 38 height 19
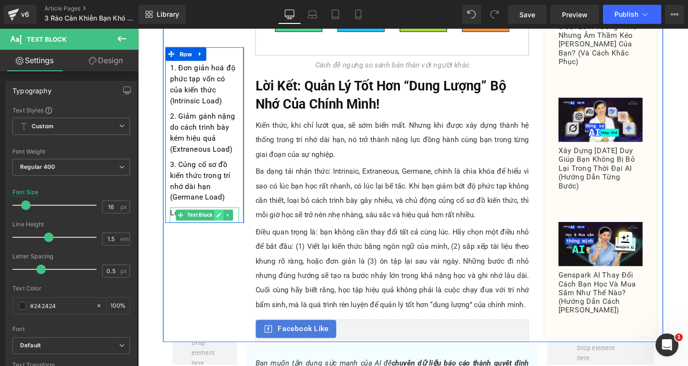
click at [221, 223] on icon at bounding box center [223, 224] width 5 height 5
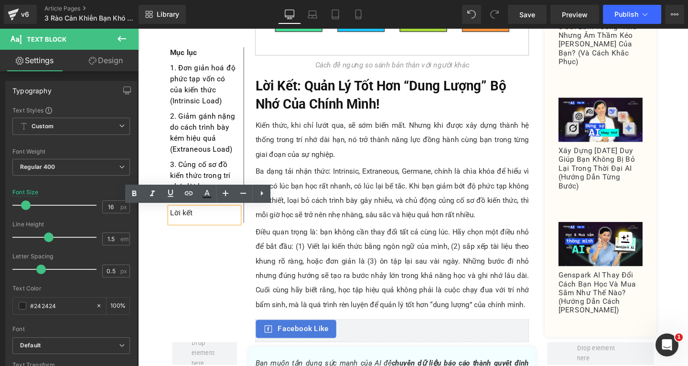
click at [205, 222] on p "Lời kết" at bounding box center [208, 221] width 73 height 11
drag, startPoint x: 203, startPoint y: 223, endPoint x: 168, endPoint y: 223, distance: 34.4
click at [172, 223] on p "Lời kết" at bounding box center [208, 221] width 73 height 11
click at [192, 195] on icon at bounding box center [188, 192] width 11 height 11
click at [236, 229] on input "text" at bounding box center [237, 231] width 147 height 24
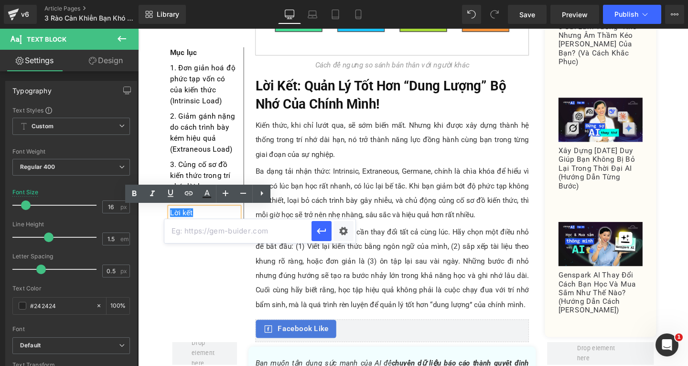
paste input "#e-1741078015274"
type input "#e-1741078015274"
click at [314, 228] on button "button" at bounding box center [322, 231] width 20 height 20
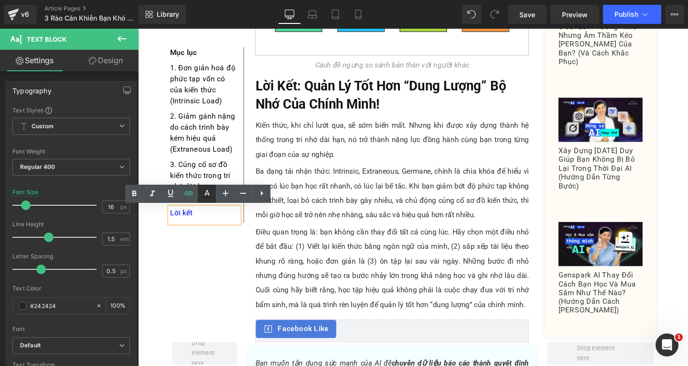
click at [208, 194] on icon at bounding box center [206, 193] width 5 height 6
type input "#0000ee"
type input "100"
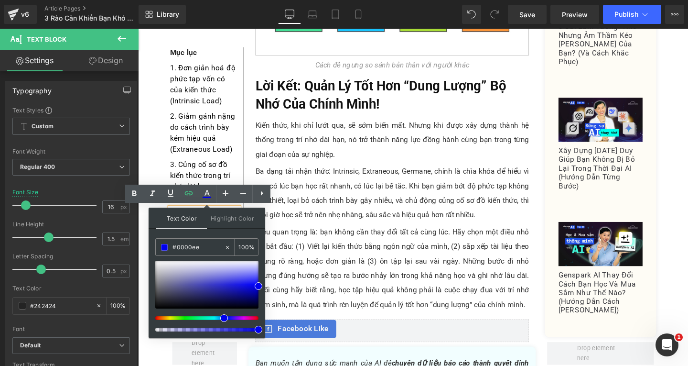
click at [211, 239] on div "#0000ee" at bounding box center [190, 246] width 68 height 17
click at [211, 245] on input "#0000ee" at bounding box center [198, 247] width 52 height 11
type input "#0000e"
type input "0"
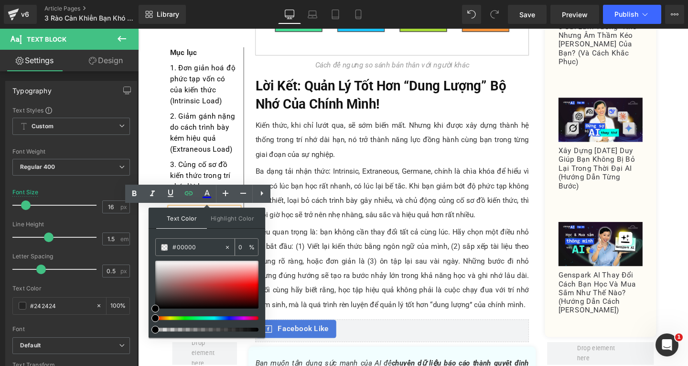
type input "#000000"
type input "100"
type input "#000000"
type input "99"
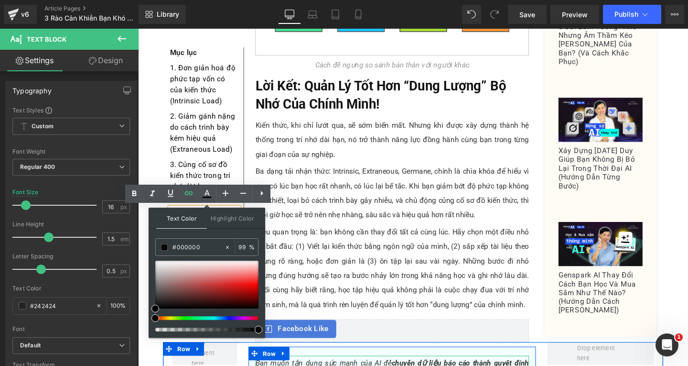
drag, startPoint x: 397, startPoint y: 359, endPoint x: 304, endPoint y: 336, distance: 95.6
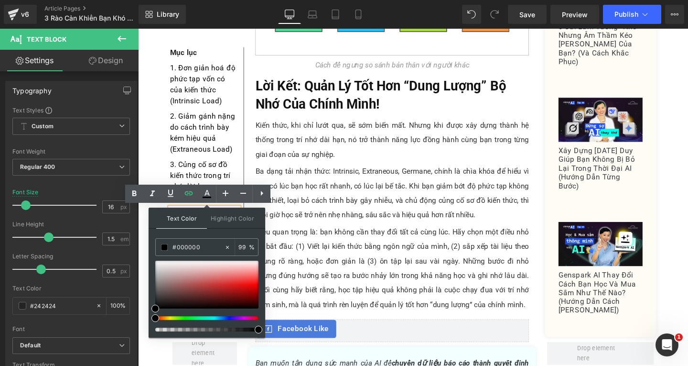
click at [289, 269] on p "Điều quan trọng là: bạn không cần thay đổi tất cả cùng lúc. Hãy chọn một điều n…" at bounding box center [405, 281] width 288 height 92
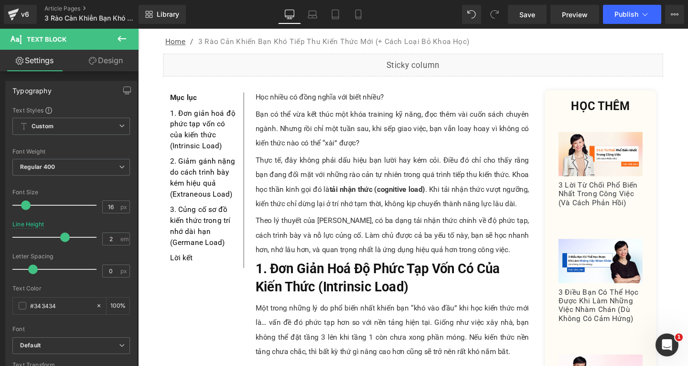
scroll to position [0, 0]
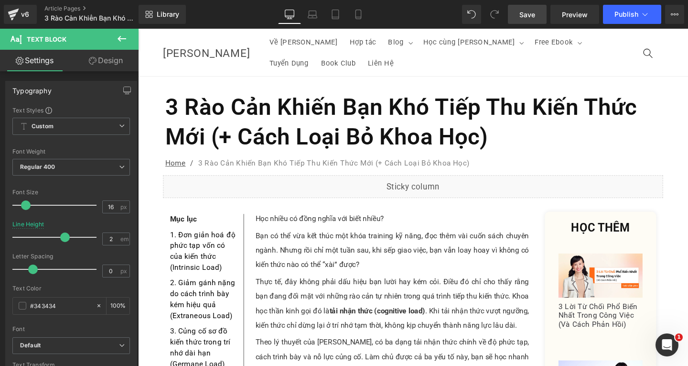
click at [527, 21] on link "Save" at bounding box center [527, 14] width 39 height 19
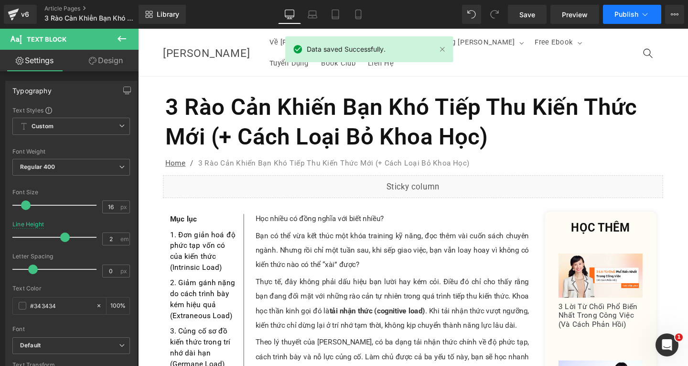
click at [633, 17] on span "Publish" at bounding box center [626, 15] width 24 height 8
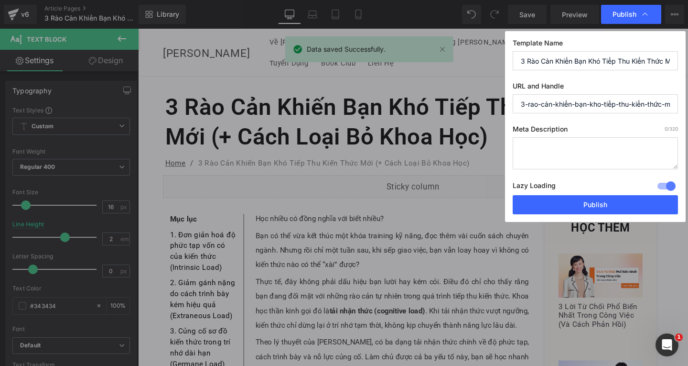
click at [567, 95] on input "3-rao-cản-khiến-bạn-kho-tiếp-thu-kiến-thức-mới-cach-loại-bỏ-khoa-học" at bounding box center [595, 103] width 165 height 19
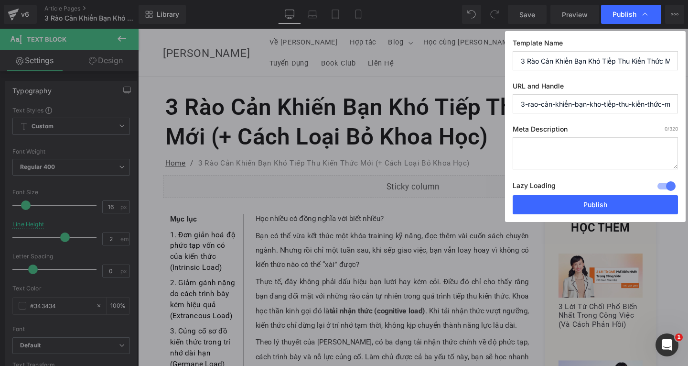
click at [546, 102] on input "3-rao-cản-khiến-bạn-kho-tiếp-thu-kiến-thức-mới-cach-loại-bỏ-khoa-học" at bounding box center [595, 103] width 165 height 19
paste input "rao-can-hoc-kien-thu"
type input "rao-can-hoc-kien-thuc-moi"
click at [569, 153] on textarea at bounding box center [595, 153] width 165 height 32
paste textarea "Theo lý thuyết của [PERSON_NAME], có ba dạng tải nhận thức chính về độ phức tạp…"
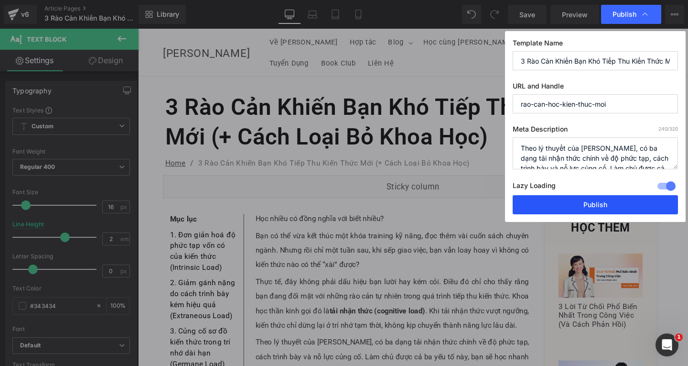
type textarea "Theo lý thuyết của [PERSON_NAME], có ba dạng tải nhận thức chính về độ phức tạp…"
click at [603, 199] on button "Publish" at bounding box center [595, 204] width 165 height 19
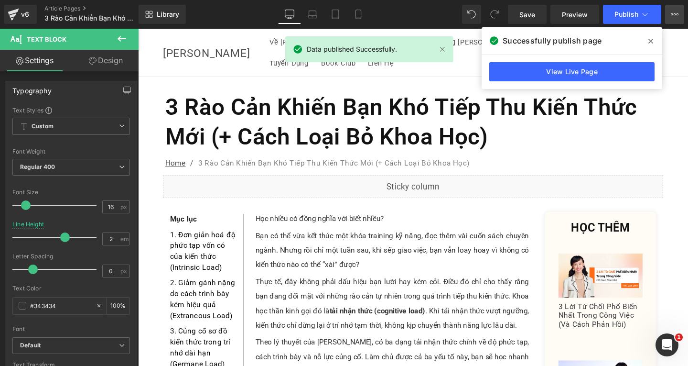
click at [678, 12] on icon at bounding box center [675, 15] width 8 height 8
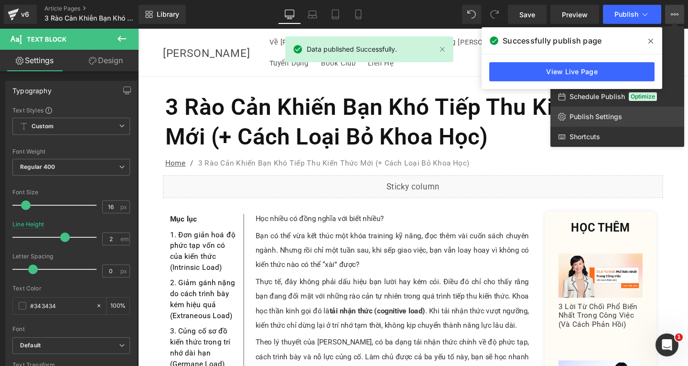
click at [592, 118] on span "Publish Settings" at bounding box center [596, 116] width 53 height 9
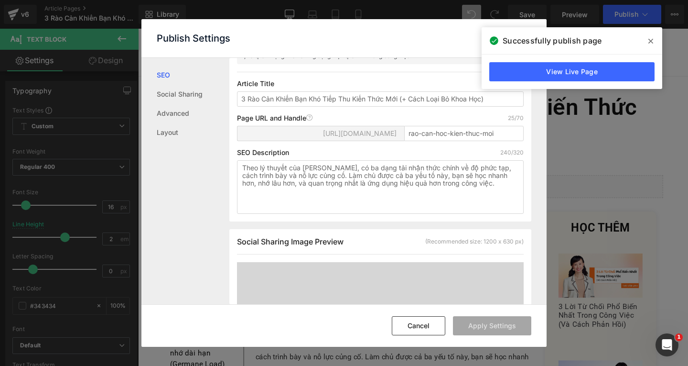
scroll to position [287, 0]
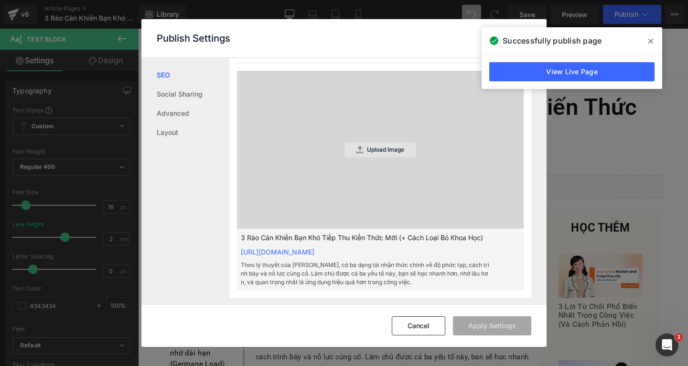
click at [388, 154] on div "Upload Image" at bounding box center [380, 149] width 71 height 15
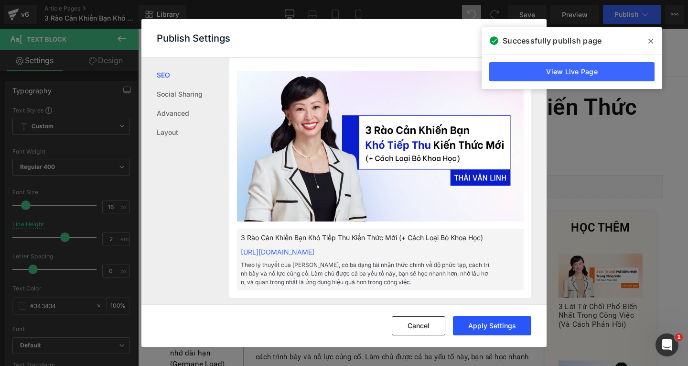
click at [513, 322] on button "Apply Settings" at bounding box center [492, 325] width 78 height 19
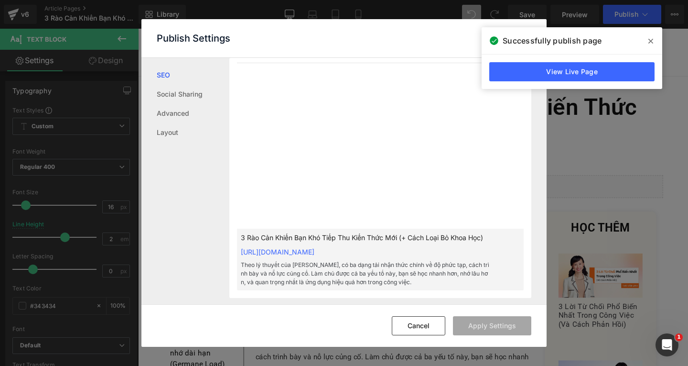
click at [648, 42] on icon at bounding box center [650, 41] width 5 height 8
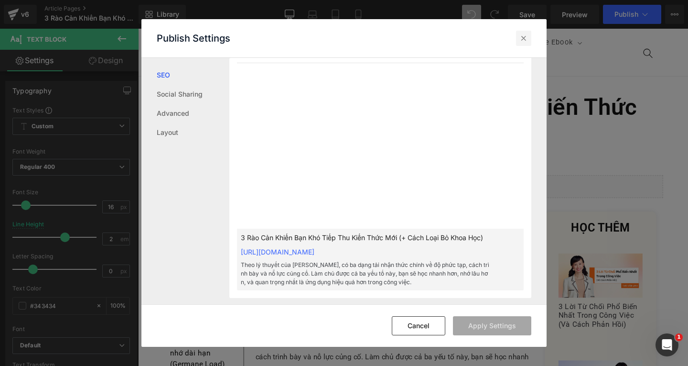
click at [518, 42] on div at bounding box center [523, 38] width 15 height 15
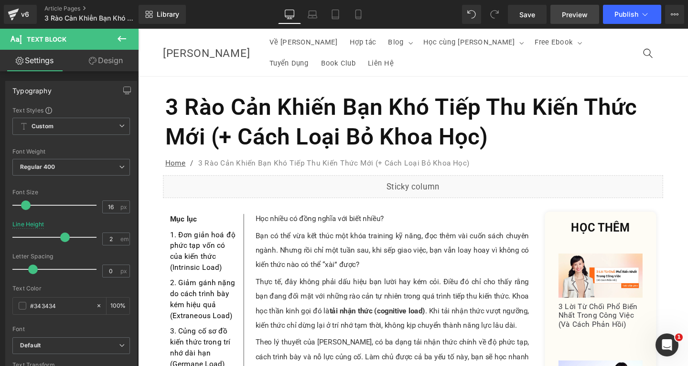
click at [575, 19] on span "Preview" at bounding box center [575, 15] width 26 height 10
drag, startPoint x: 524, startPoint y: 19, endPoint x: 321, endPoint y: 164, distance: 249.3
click at [524, 19] on span "Save" at bounding box center [527, 15] width 16 height 10
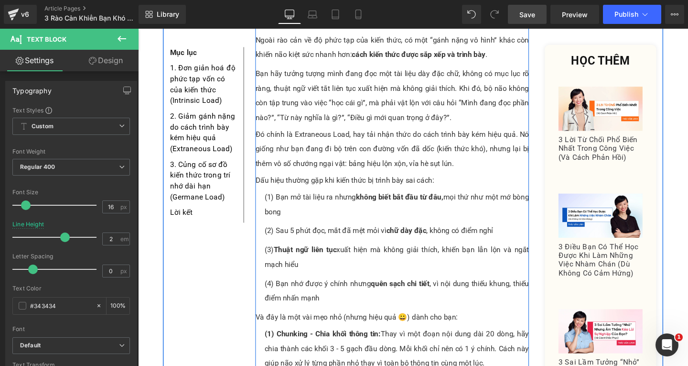
scroll to position [1242, 0]
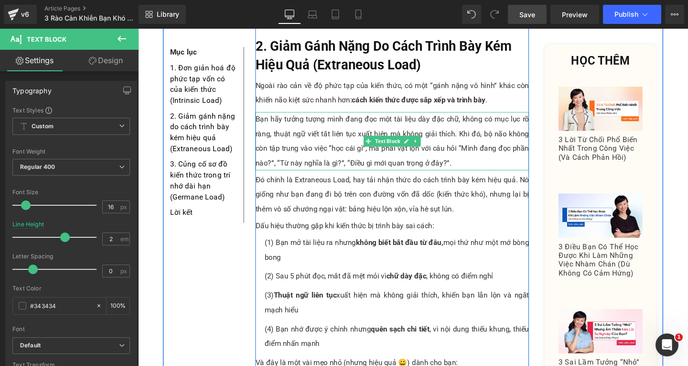
click at [489, 116] on p "Bạn hãy tưởng tượng mình đang đọc một tài liệu dày đặc chữ, không có mục lục rõ…" at bounding box center [405, 146] width 288 height 61
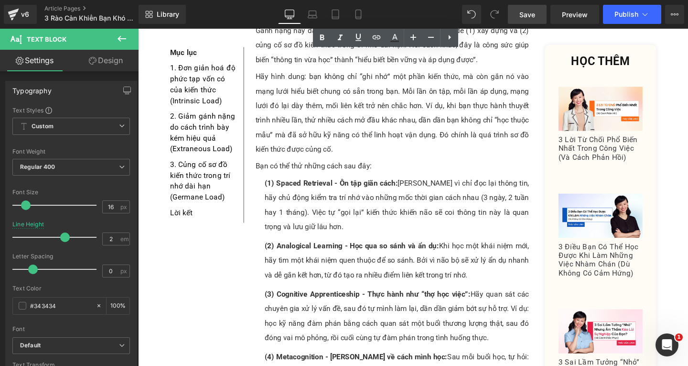
scroll to position [2198, 0]
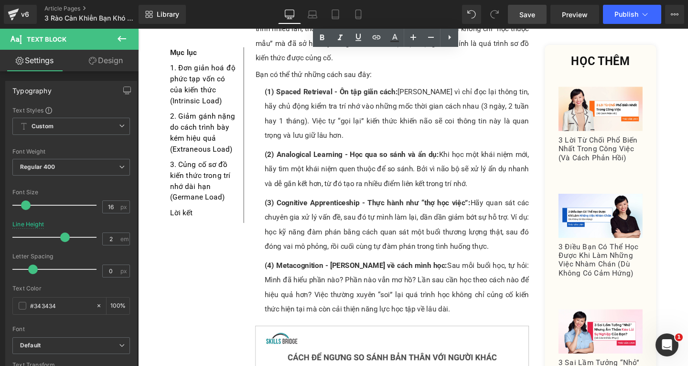
click at [487, 270] on div "(4) Metacognition - Tư duy về cách mình học: Sau mỗi buổi học, tự hỏi: Mình đã …" at bounding box center [410, 300] width 278 height 61
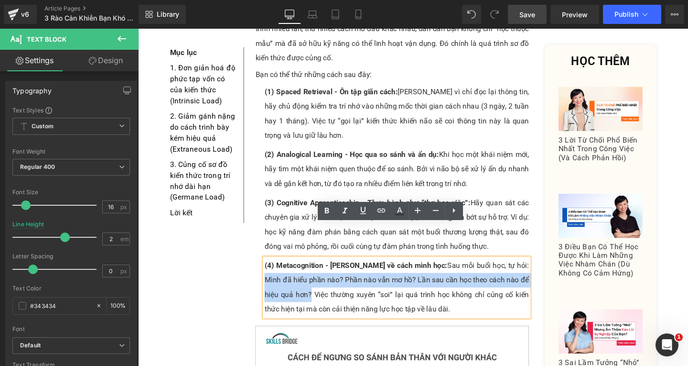
drag, startPoint x: 518, startPoint y: 241, endPoint x: 283, endPoint y: 273, distance: 237.8
click at [283, 273] on div "(4) Metacognition - Tư duy về cách mình học: Sau mỗi buổi học, tự hỏi: Mình đã …" at bounding box center [410, 300] width 278 height 61
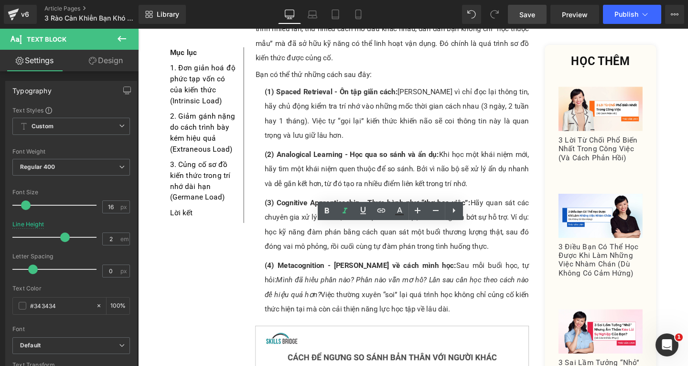
click at [538, 15] on link "Save" at bounding box center [527, 14] width 39 height 19
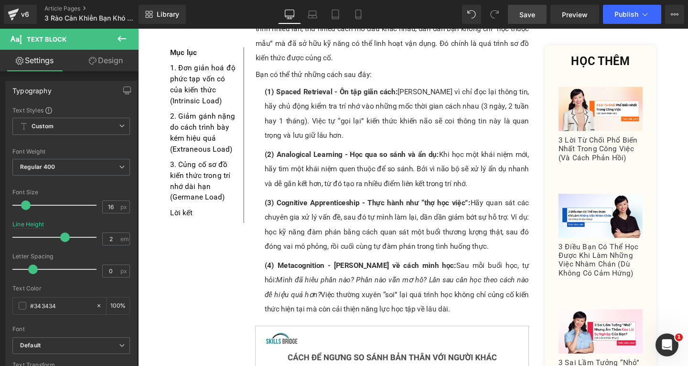
click at [526, 12] on span "Save" at bounding box center [527, 15] width 16 height 10
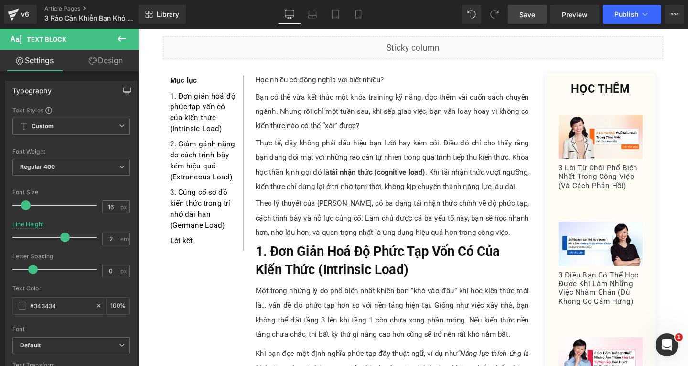
scroll to position [0, 0]
